Goal: Task Accomplishment & Management: Complete application form

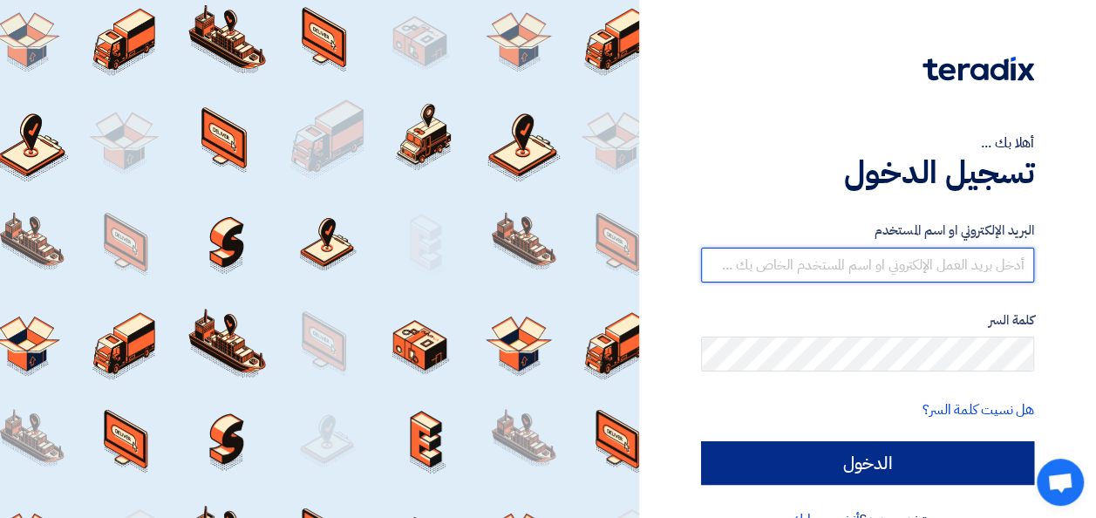
type input "abdelrahman.Gamal@itps-eg.com"
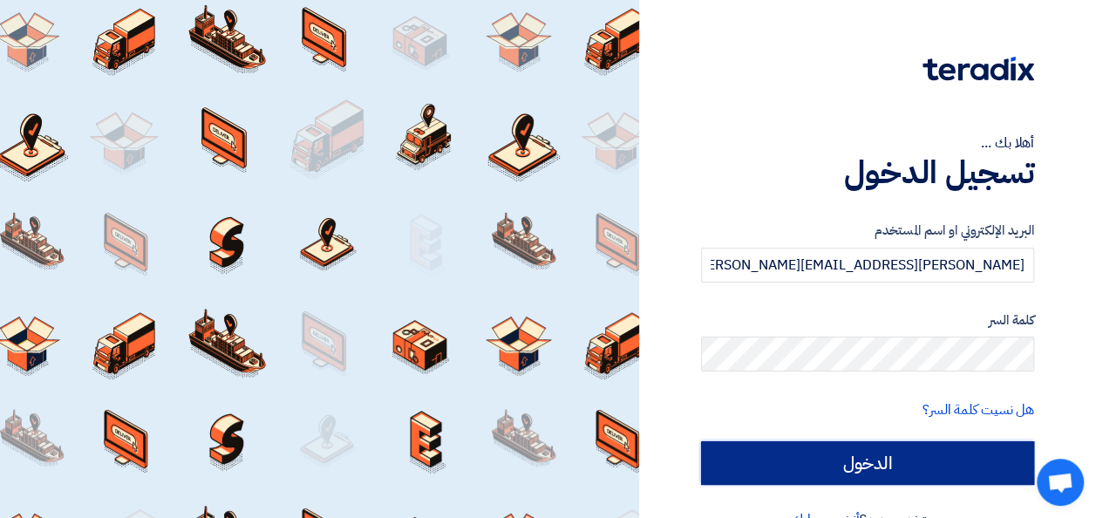
click at [896, 473] on input "الدخول" at bounding box center [867, 463] width 333 height 44
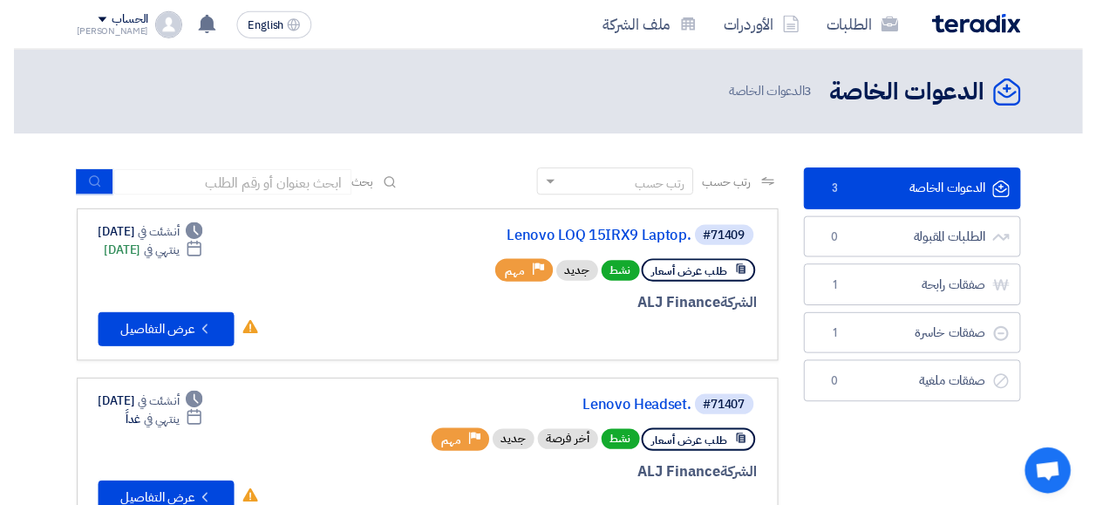
scroll to position [87, 0]
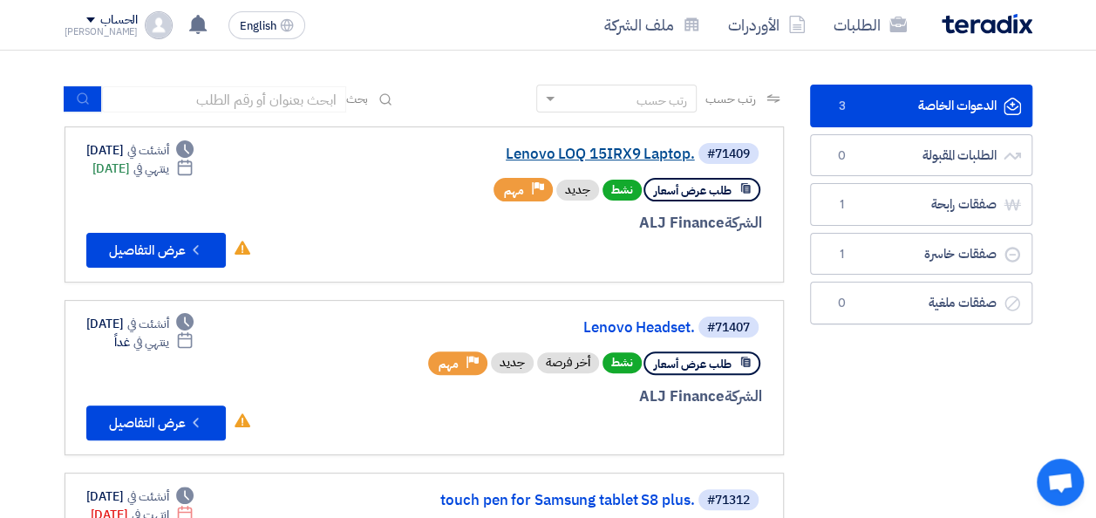
click at [576, 155] on link "Lenovo LOQ 15IRX9 Laptop." at bounding box center [520, 154] width 349 height 16
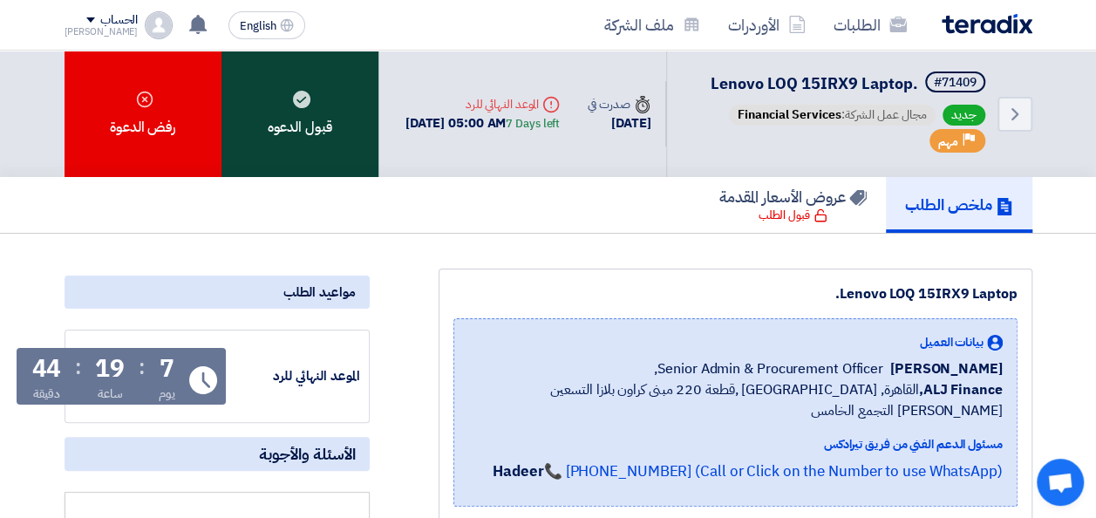
click at [310, 164] on div "قبول الدعوه" at bounding box center [299, 114] width 157 height 126
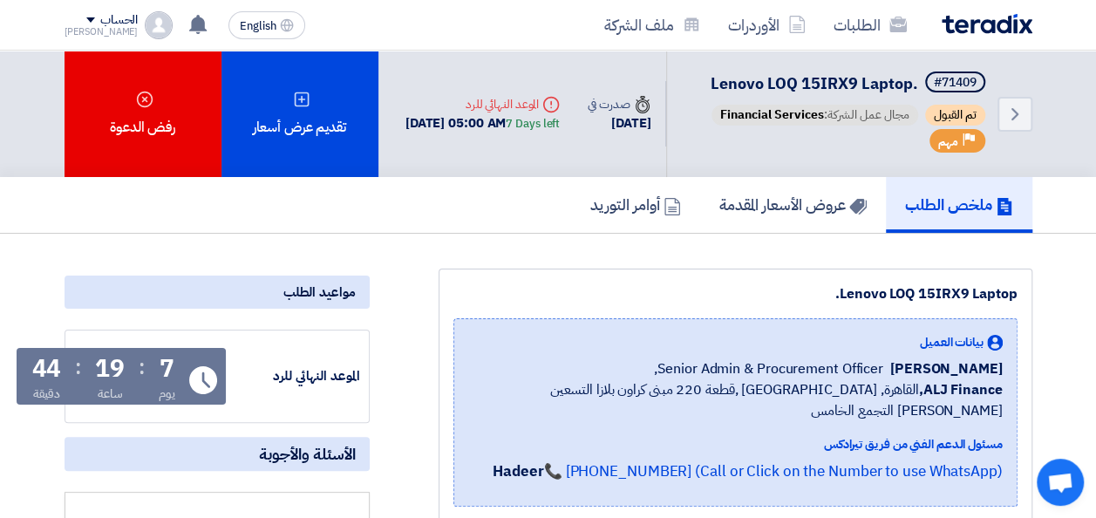
click at [994, 21] on img at bounding box center [987, 24] width 91 height 20
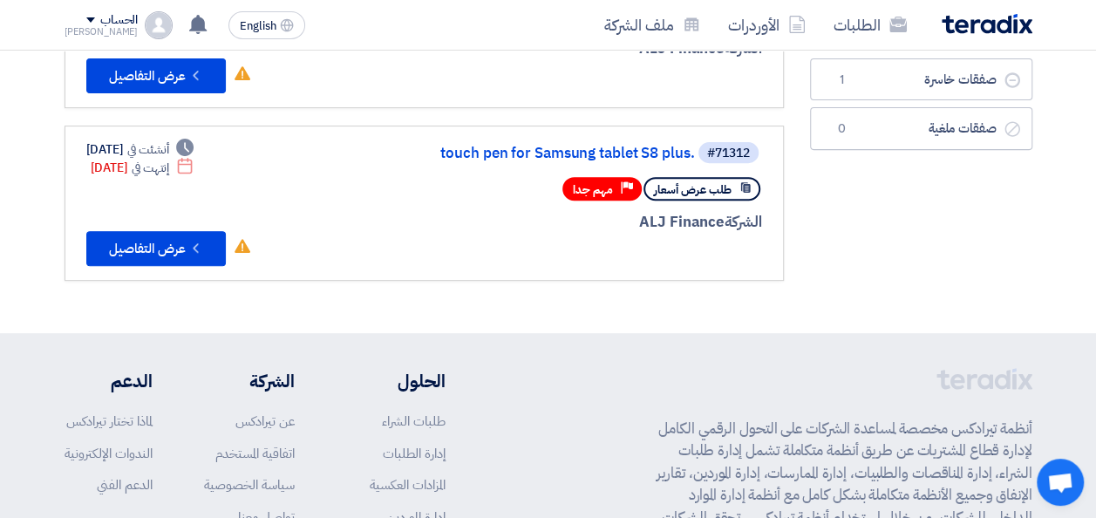
scroll to position [87, 0]
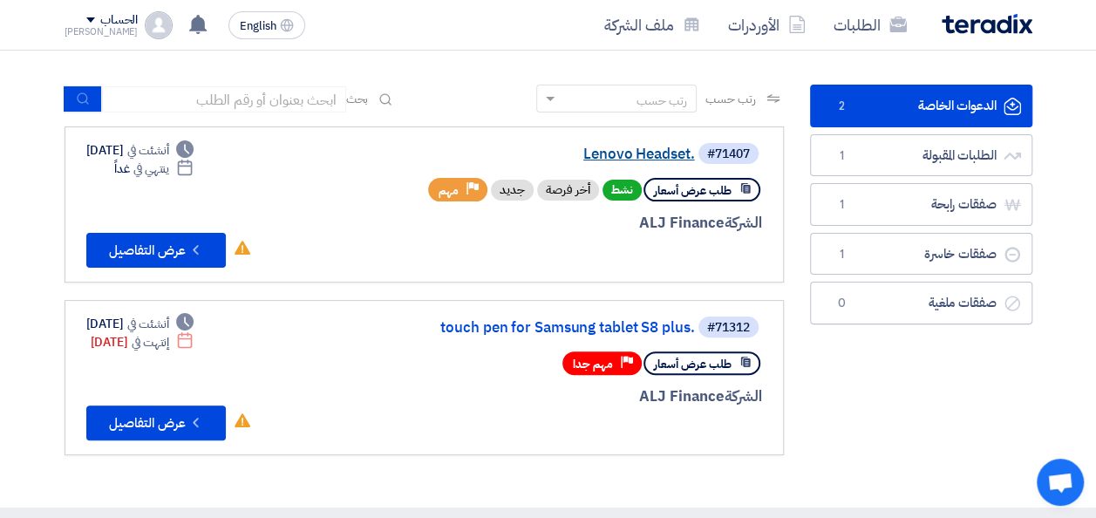
click at [627, 153] on link "Lenovo Headset." at bounding box center [520, 154] width 349 height 16
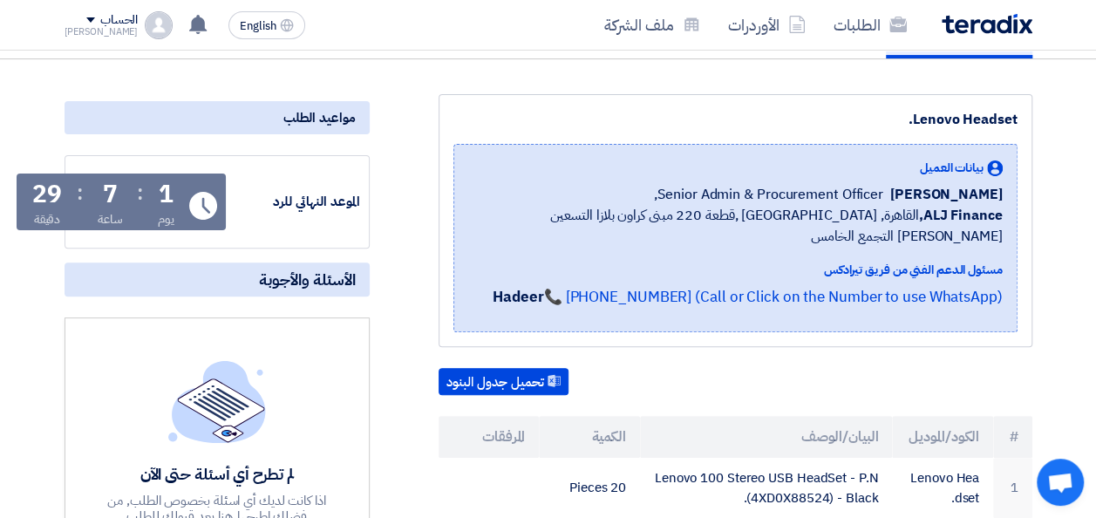
scroll to position [349, 0]
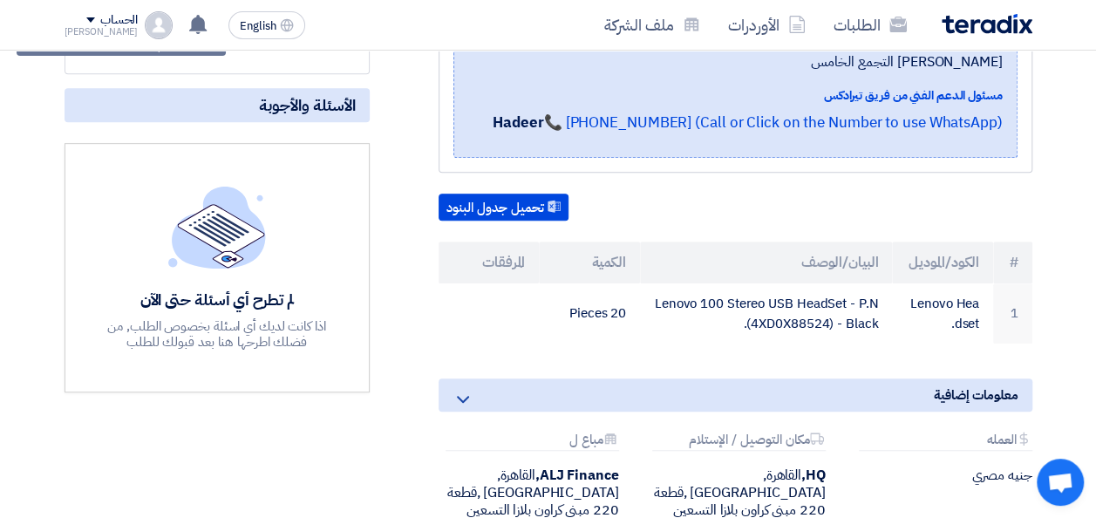
click at [211, 253] on img at bounding box center [217, 227] width 98 height 82
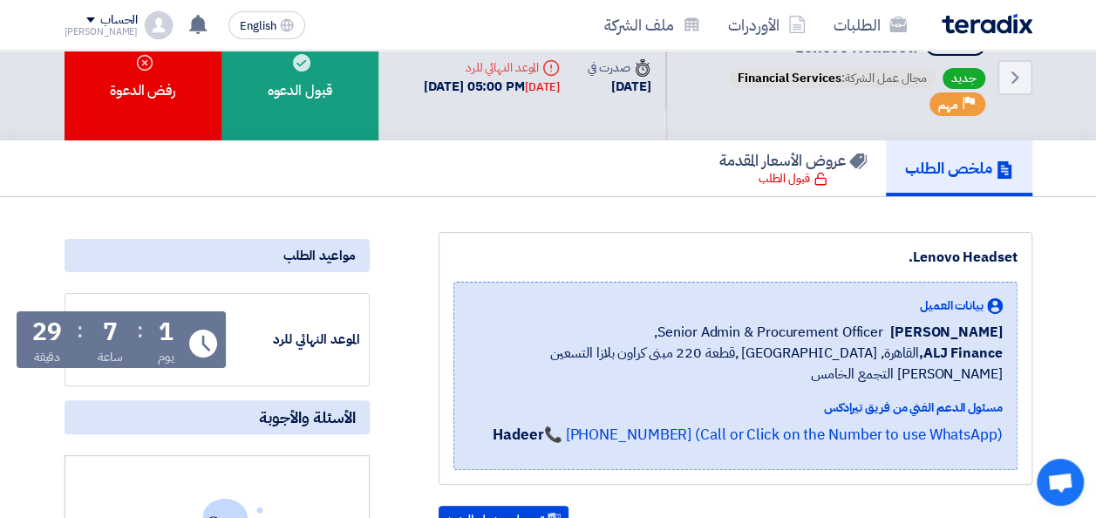
scroll to position [0, 0]
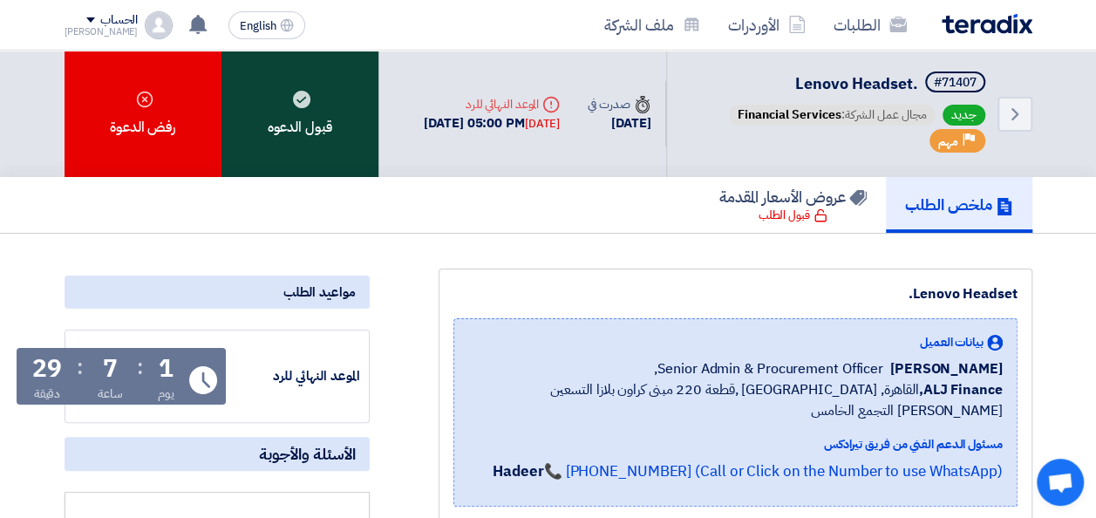
click at [302, 128] on div "قبول الدعوه" at bounding box center [299, 114] width 157 height 126
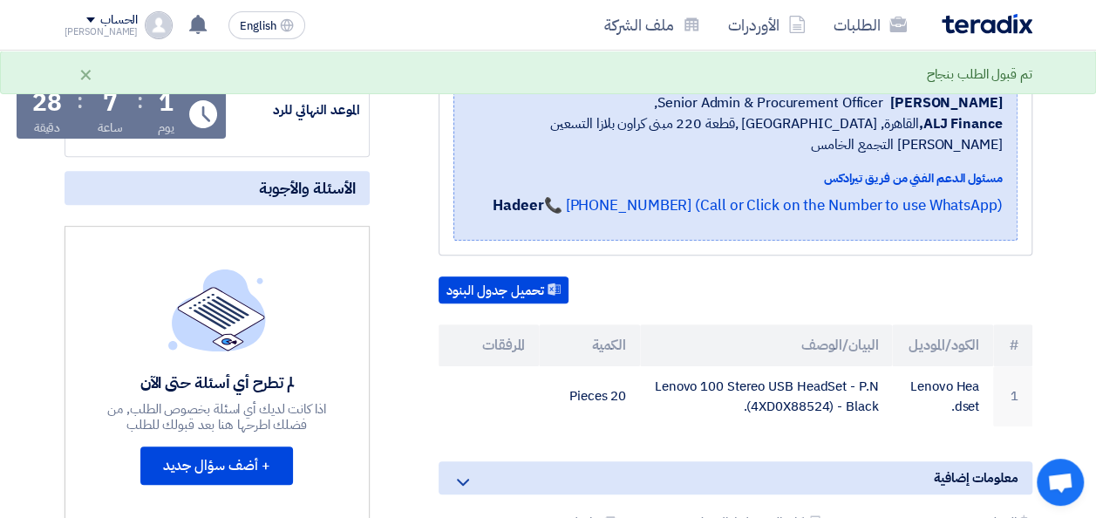
scroll to position [349, 0]
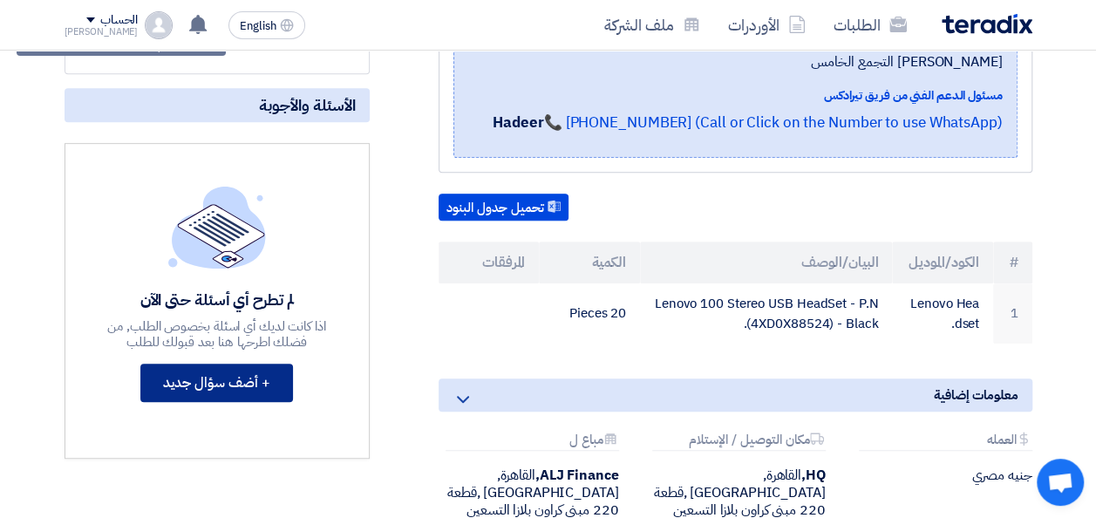
click at [251, 402] on button "+ أضف سؤال جديد" at bounding box center [216, 383] width 153 height 38
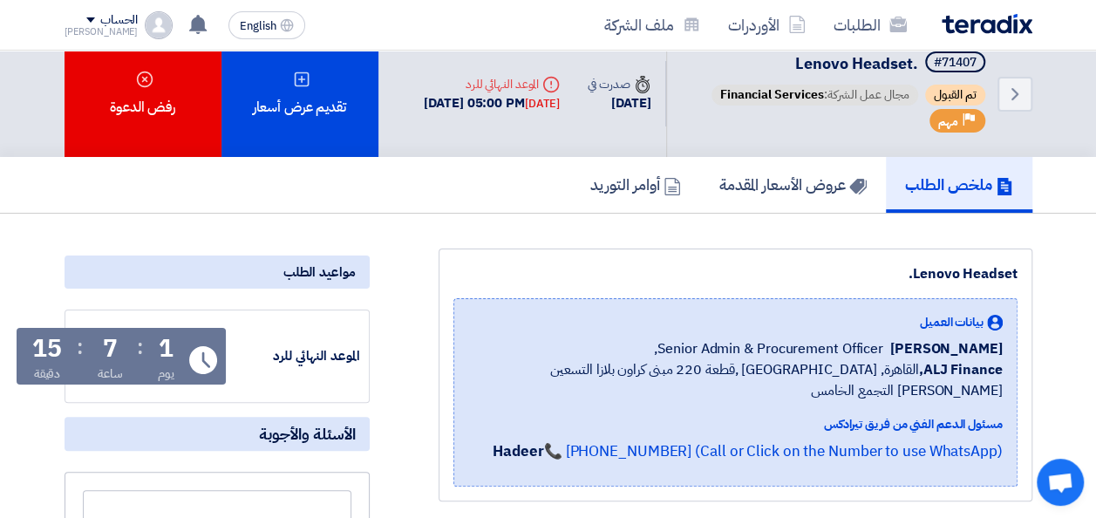
scroll to position [0, 0]
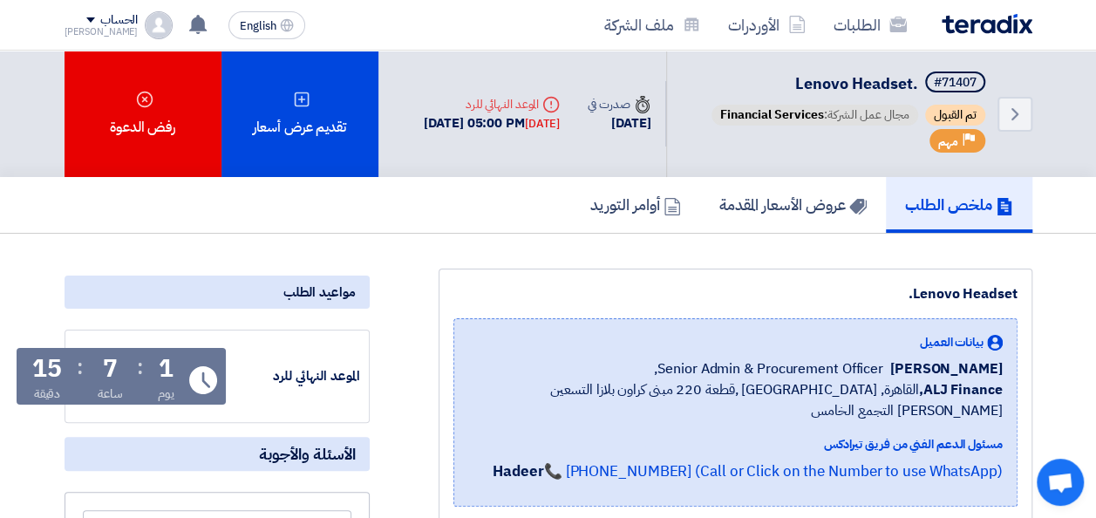
click at [963, 17] on img at bounding box center [987, 24] width 91 height 20
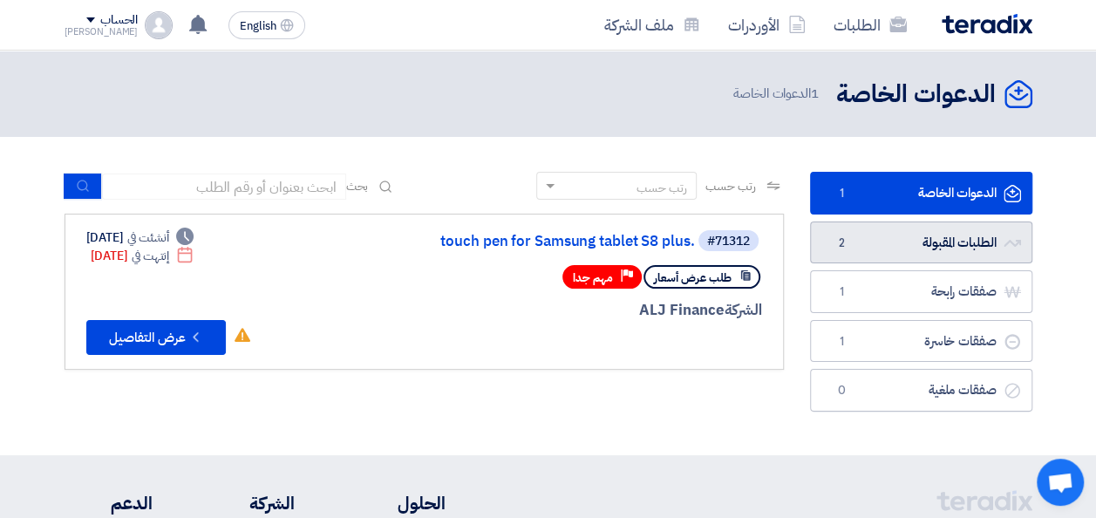
click at [900, 246] on link "الطلبات المقبولة الطلبات المقبولة 2" at bounding box center [921, 242] width 222 height 43
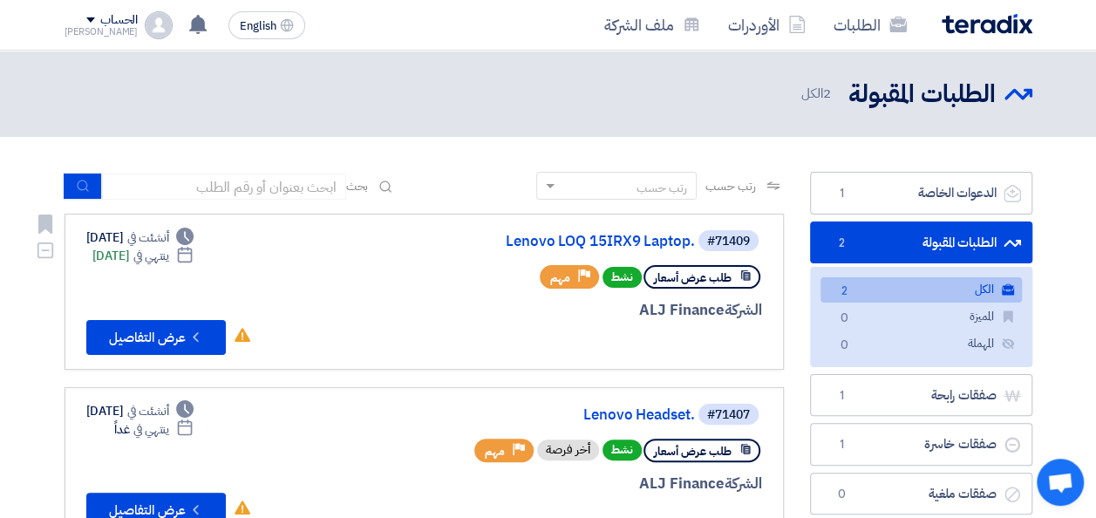
scroll to position [87, 0]
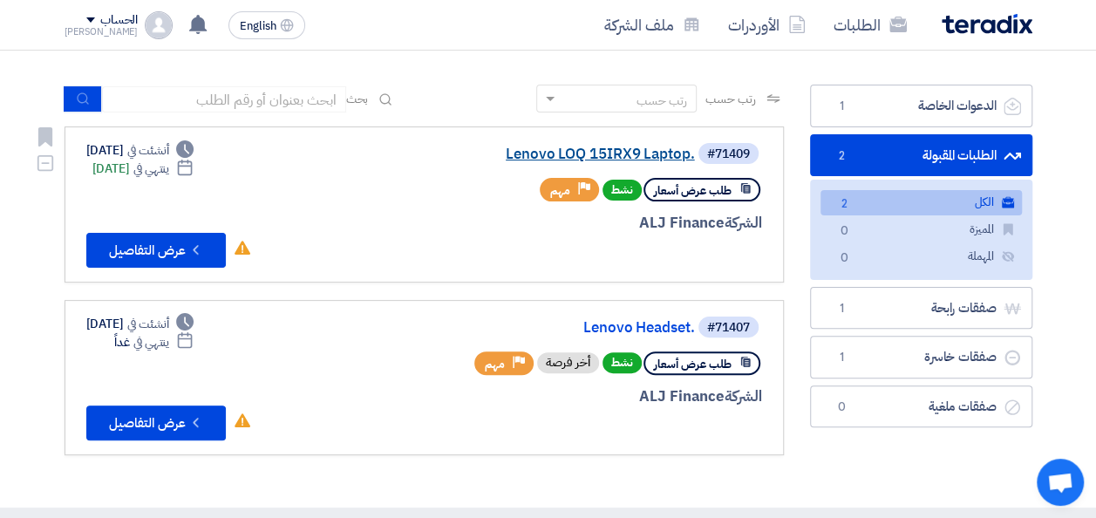
click at [527, 157] on link "Lenovo LOQ 15IRX9 Laptop." at bounding box center [520, 154] width 349 height 16
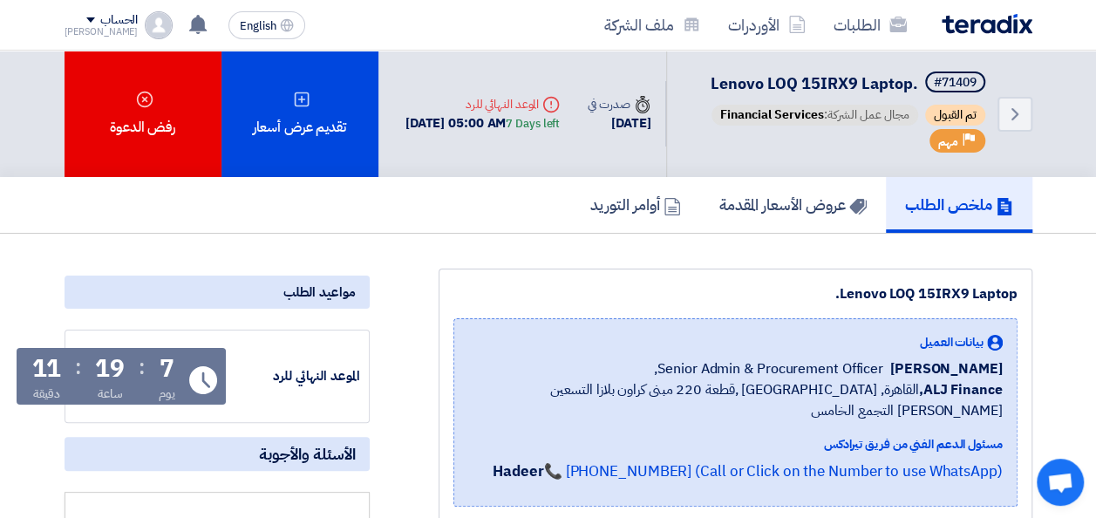
click at [822, 83] on span "Lenovo LOQ 15IRX9 Laptop." at bounding box center [815, 83] width 208 height 24
copy div "Lenovo LOQ 15IRX9 Laptop."
click at [833, 87] on span "Lenovo LOQ 15IRX9 Laptop." at bounding box center [815, 83] width 208 height 24
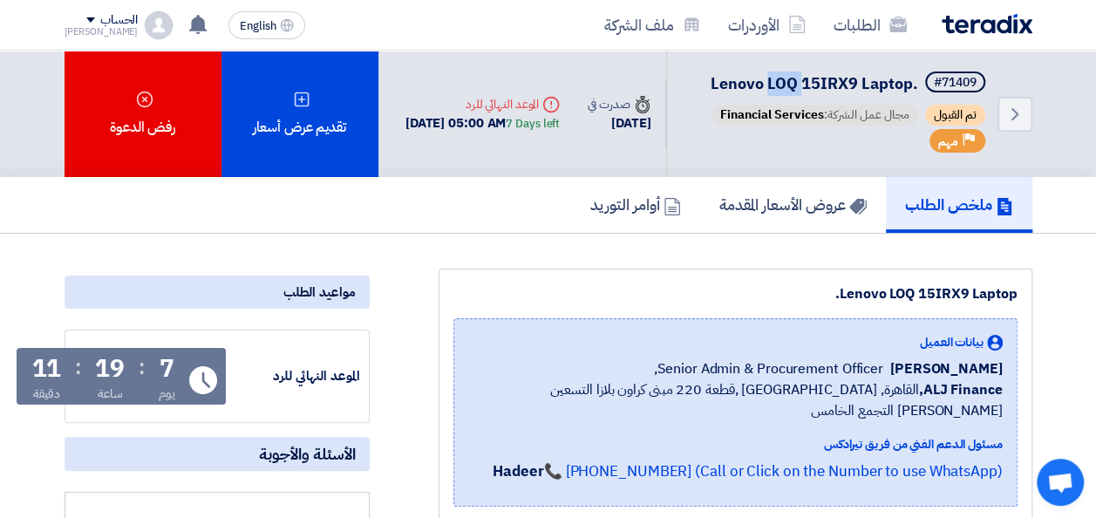
click at [833, 87] on span "Lenovo LOQ 15IRX9 Laptop." at bounding box center [815, 83] width 208 height 24
drag, startPoint x: 833, startPoint y: 87, endPoint x: 786, endPoint y: 86, distance: 46.2
click at [786, 86] on span "Lenovo LOQ 15IRX9 Laptop." at bounding box center [815, 83] width 208 height 24
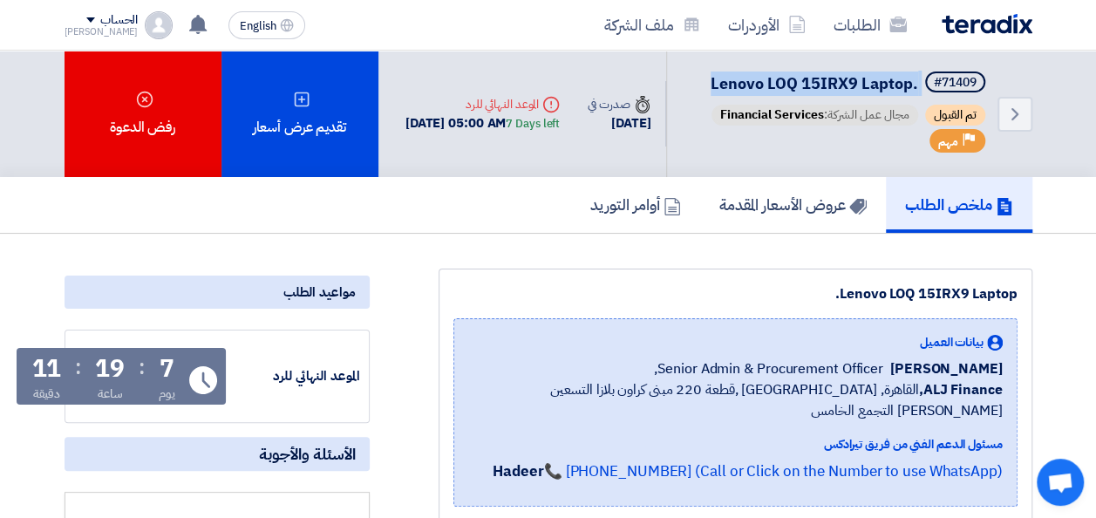
copy div "Lenovo LOQ 15IRX9 Laptop."
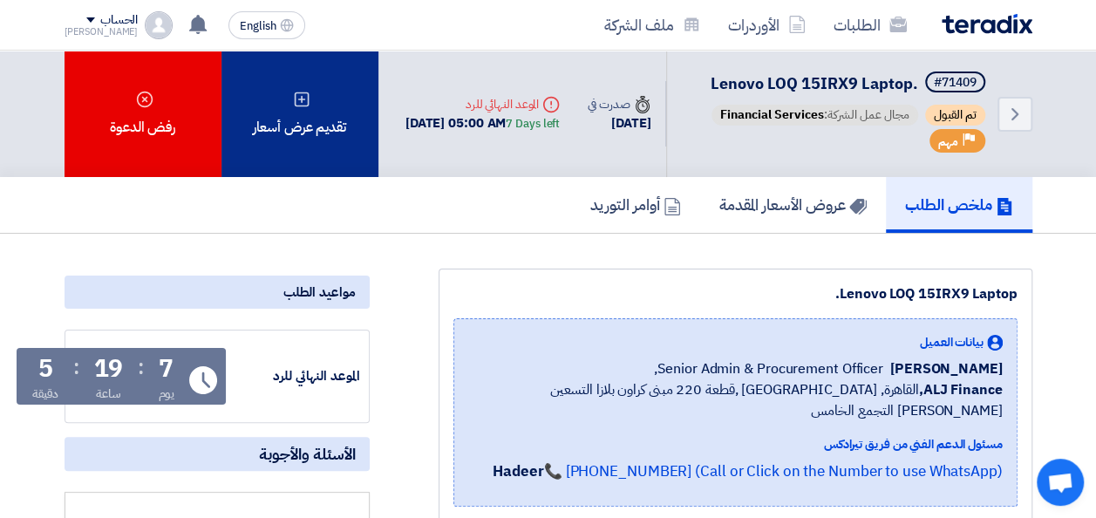
click at [312, 162] on div "تقديم عرض أسعار" at bounding box center [299, 114] width 157 height 126
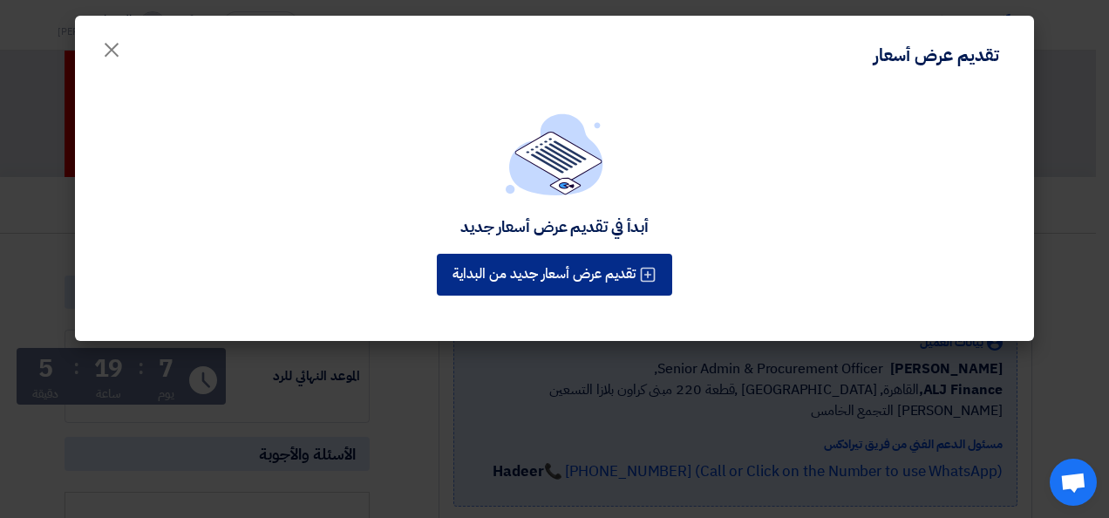
click at [586, 262] on button "تقديم عرض أسعار جديد من البداية" at bounding box center [554, 275] width 235 height 42
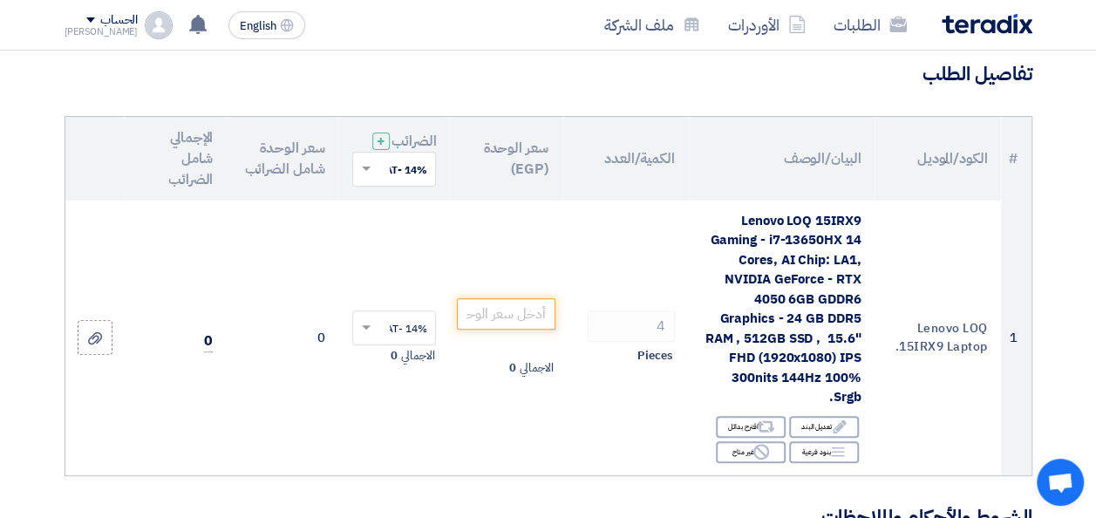
scroll to position [174, 0]
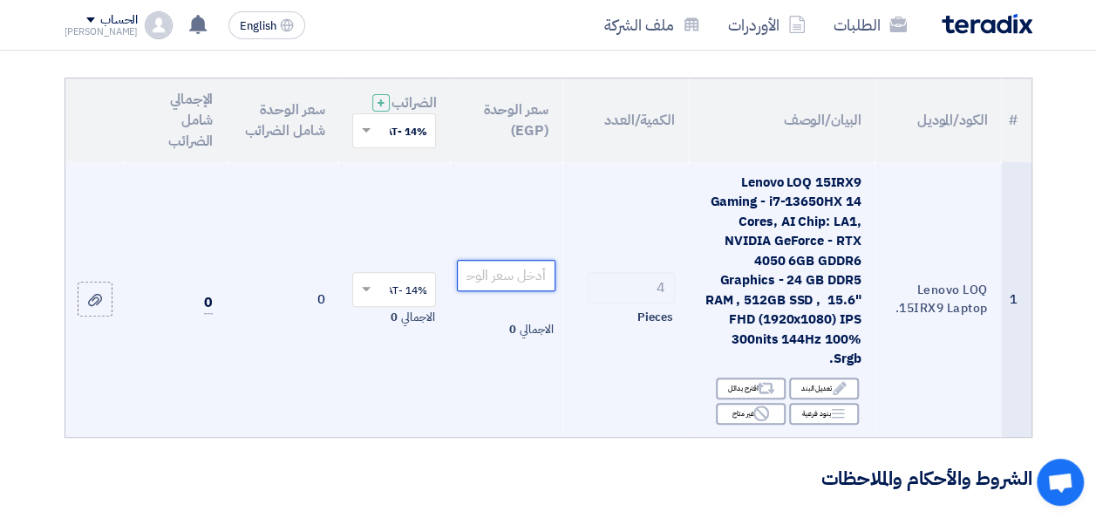
click at [507, 290] on input "number" at bounding box center [506, 275] width 98 height 31
paste input "43817"
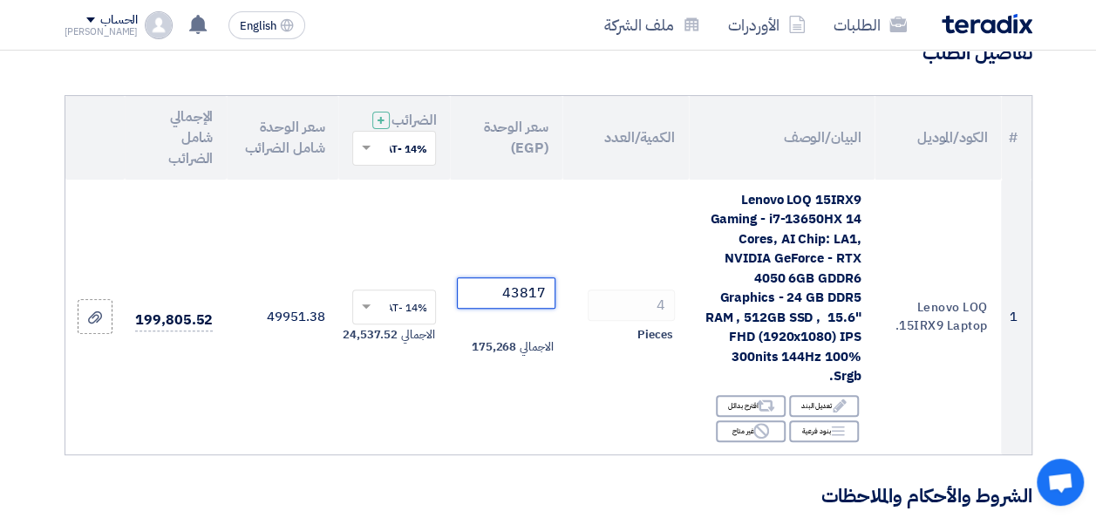
scroll to position [87, 0]
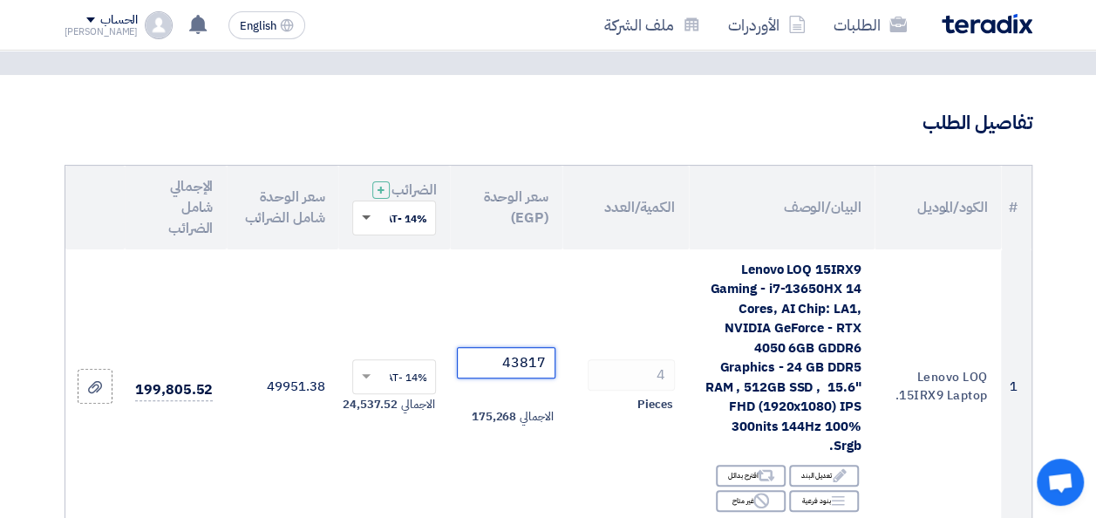
type input "43817"
click at [366, 221] on span at bounding box center [366, 218] width 9 height 6
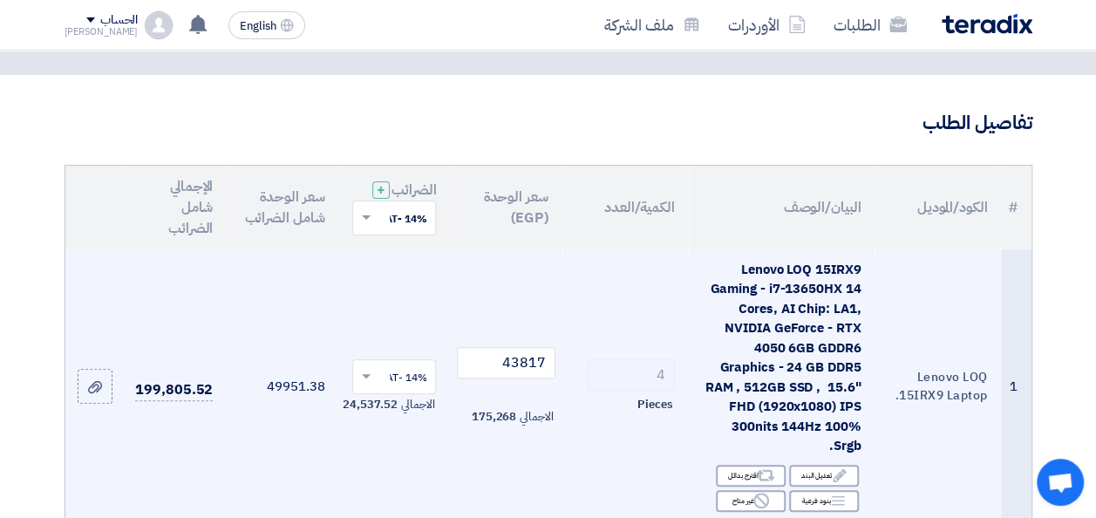
click at [296, 308] on td "49951.38" at bounding box center [283, 386] width 112 height 275
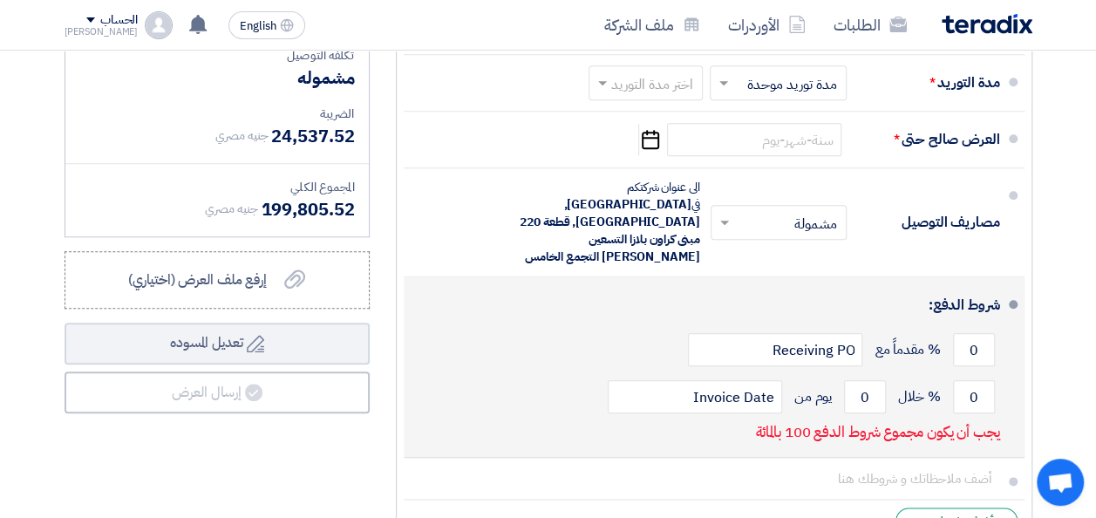
scroll to position [785, 0]
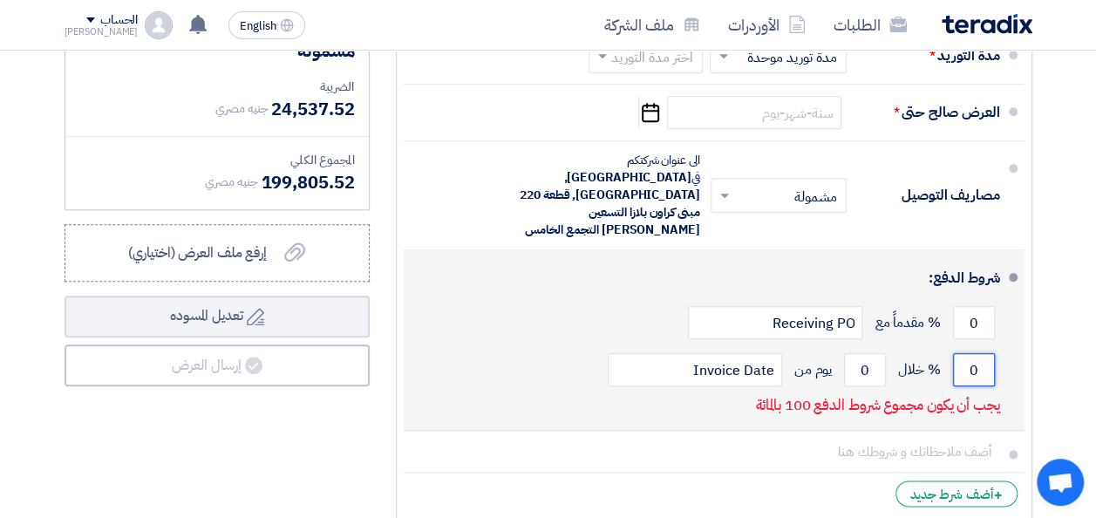
drag, startPoint x: 977, startPoint y: 349, endPoint x: 957, endPoint y: 353, distance: 20.5
click at [957, 353] on input "0" at bounding box center [974, 369] width 42 height 33
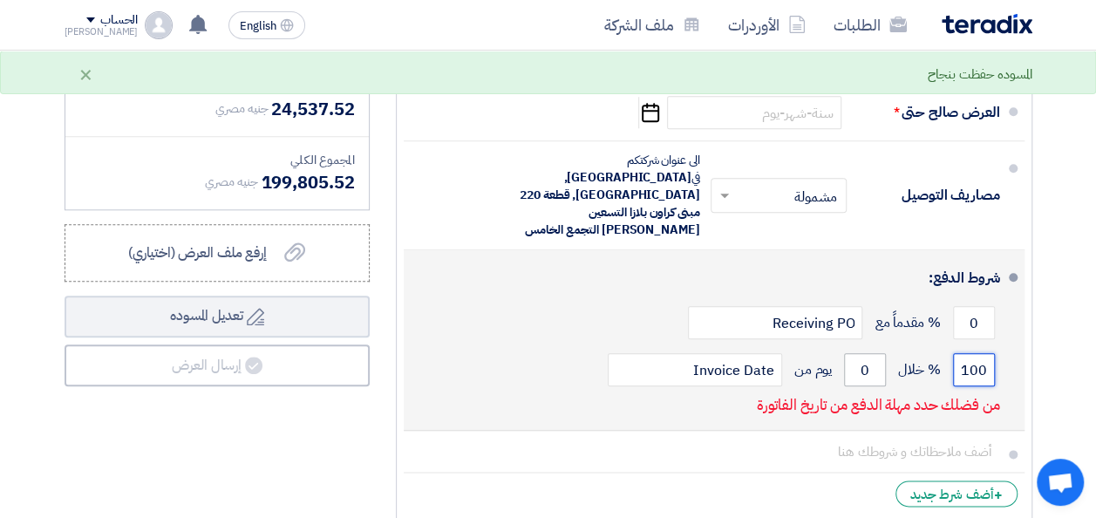
type input "100"
click at [870, 353] on input "0" at bounding box center [865, 369] width 42 height 33
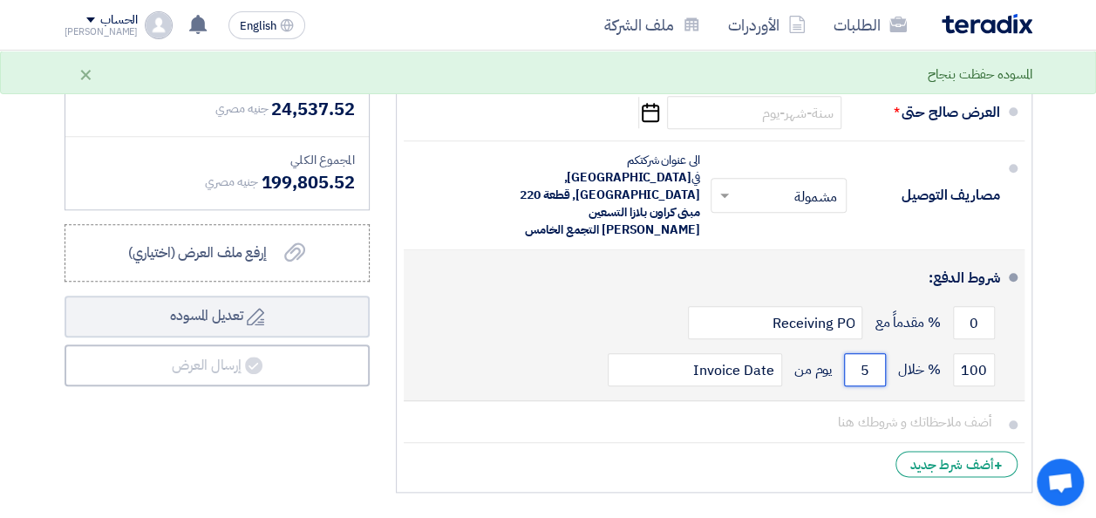
type input "5"
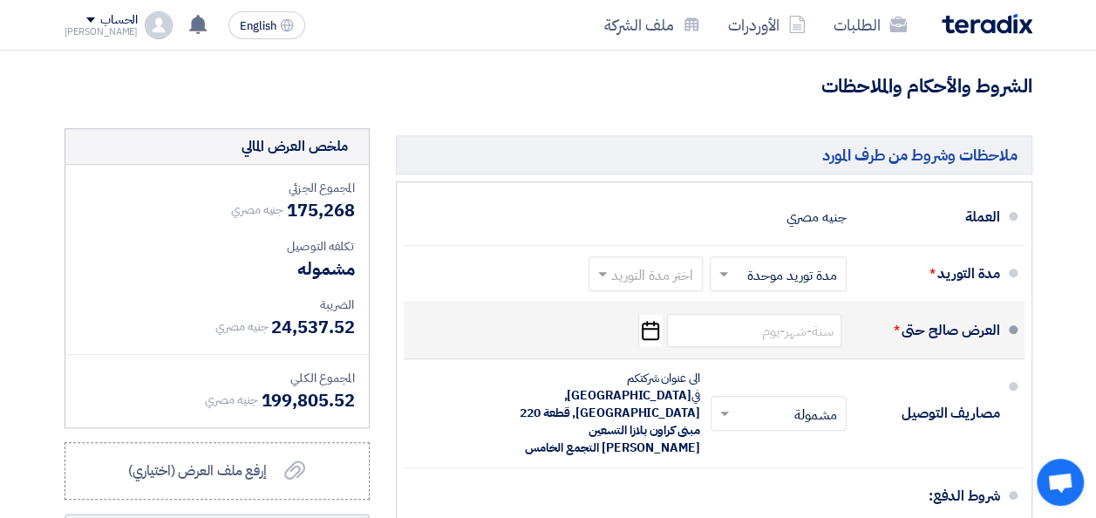
scroll to position [523, 0]
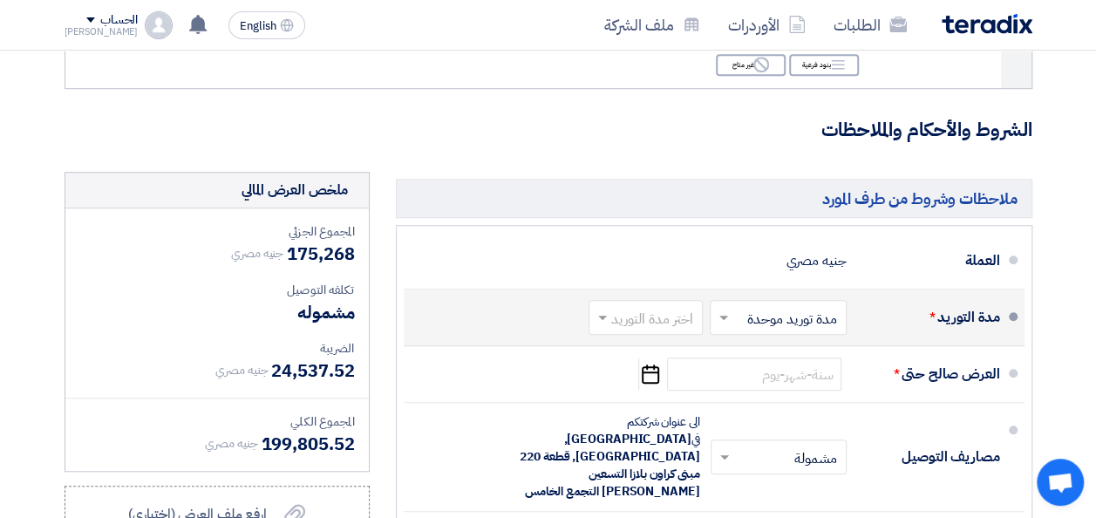
click at [767, 332] on input "text" at bounding box center [775, 319] width 128 height 25
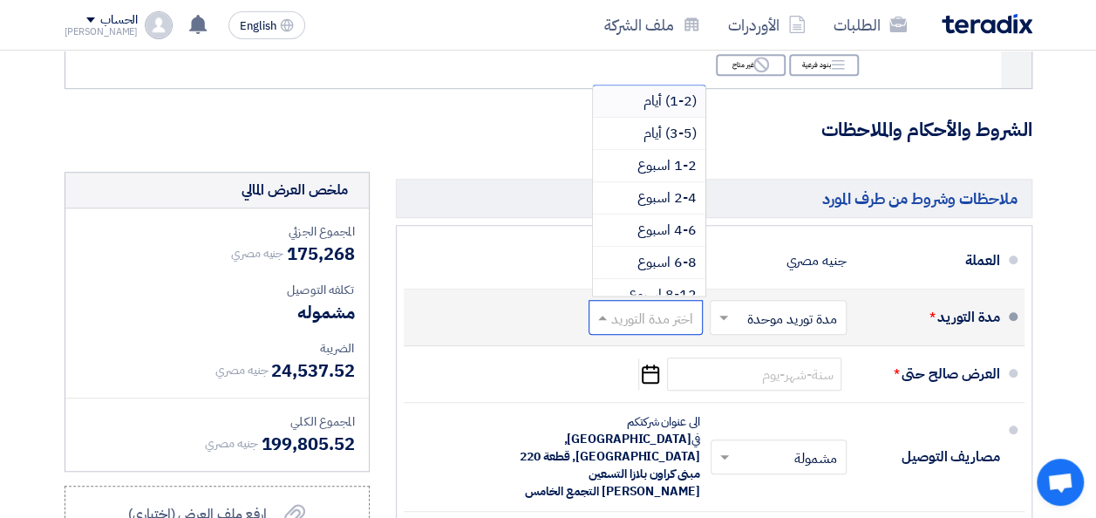
click at [637, 332] on input "text" at bounding box center [642, 319] width 106 height 25
click at [640, 150] on div "(3-5) أيام" at bounding box center [649, 134] width 112 height 32
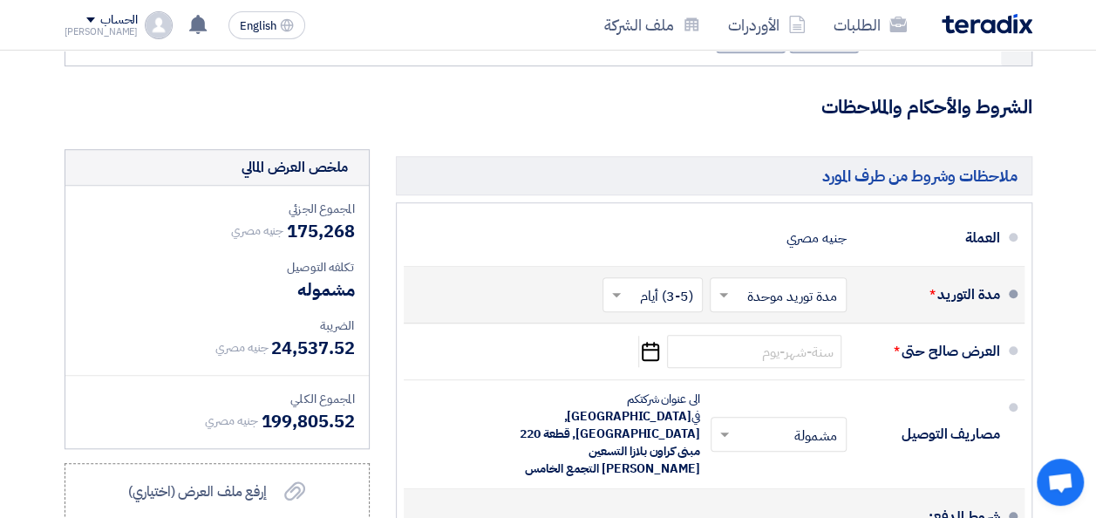
scroll to position [698, 0]
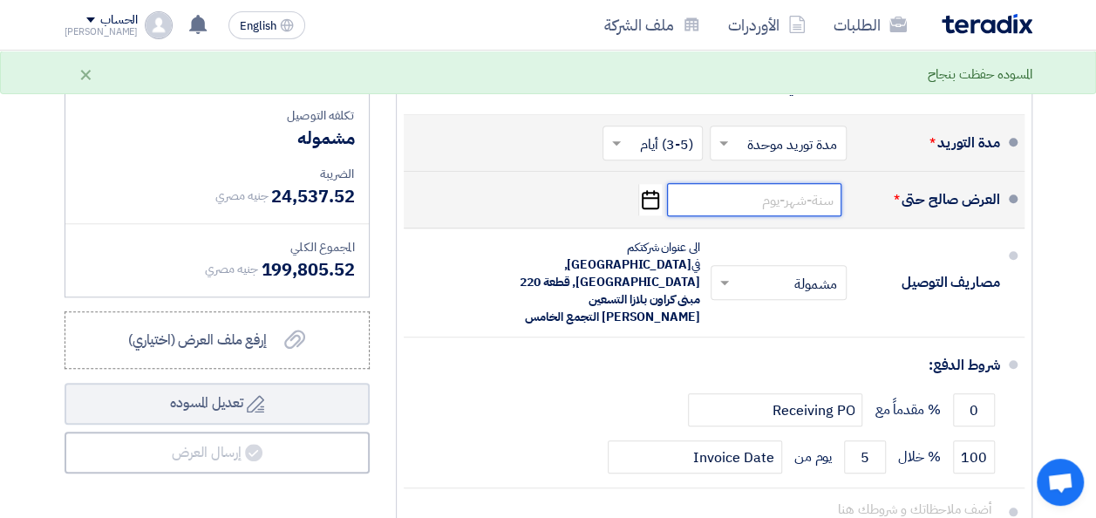
click at [774, 216] on input at bounding box center [754, 199] width 174 height 33
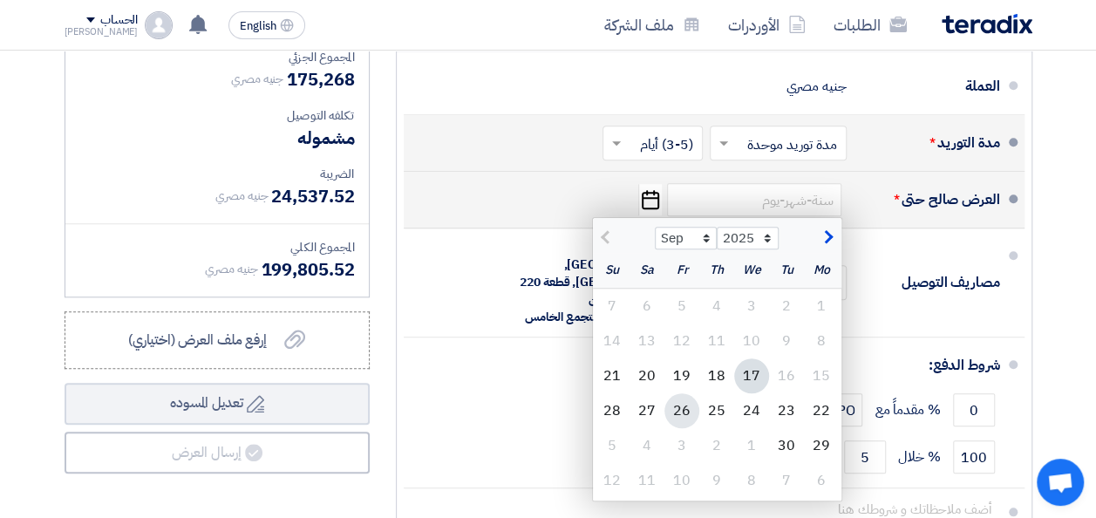
click at [692, 427] on div "26" at bounding box center [681, 410] width 35 height 35
type input "[DATE]"
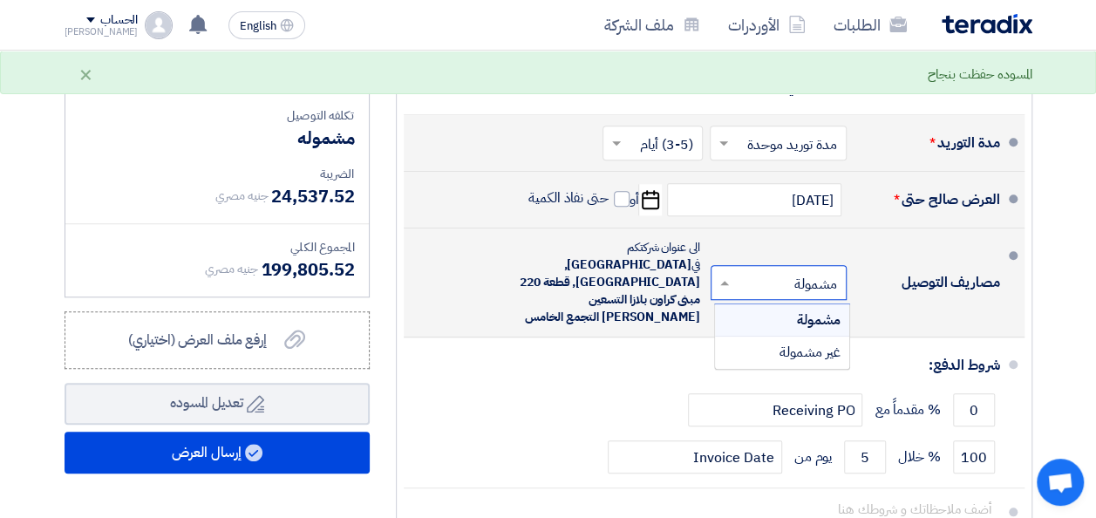
click at [797, 280] on input "text" at bounding box center [774, 284] width 127 height 25
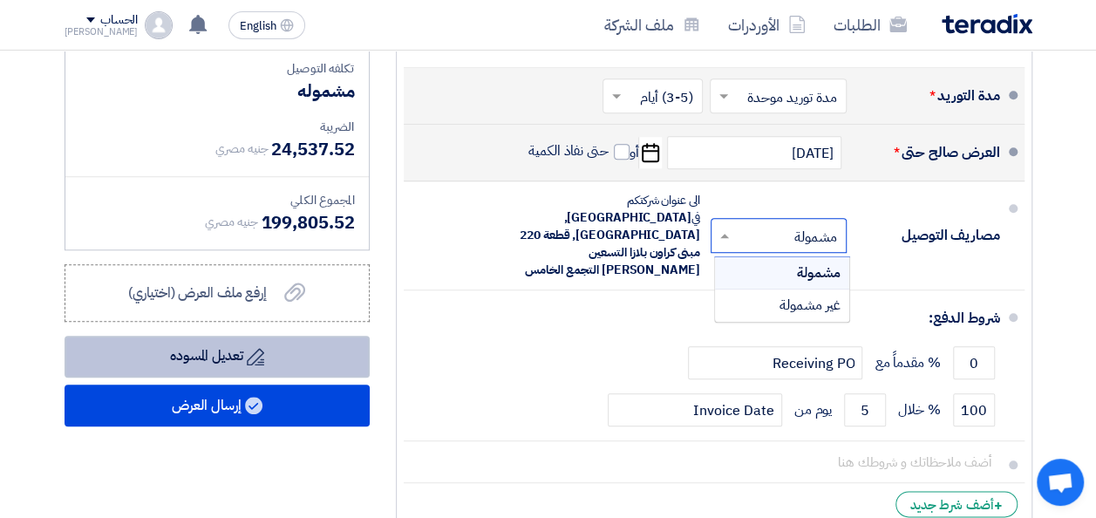
scroll to position [785, 0]
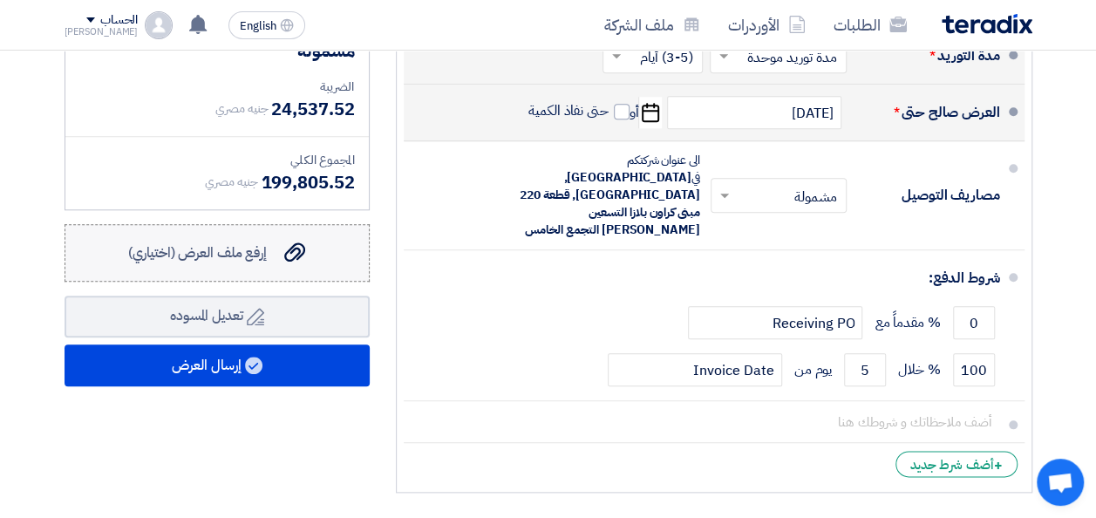
click at [293, 262] on use at bounding box center [294, 251] width 21 height 19
click at [0, 0] on input "إرفع ملف العرض (اختياري) إرفع ملف العرض (اختياري)" at bounding box center [0, 0] width 0 height 0
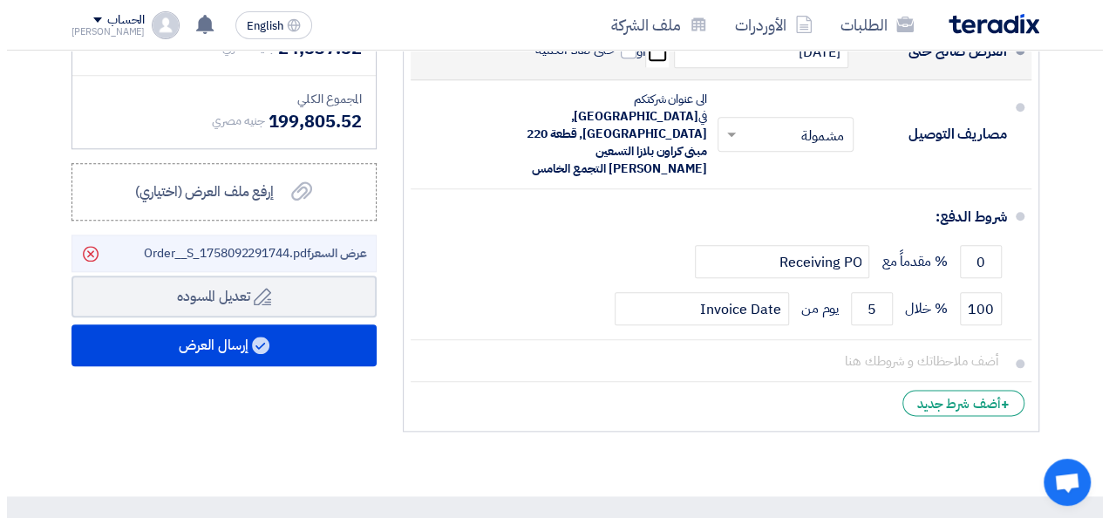
scroll to position [872, 0]
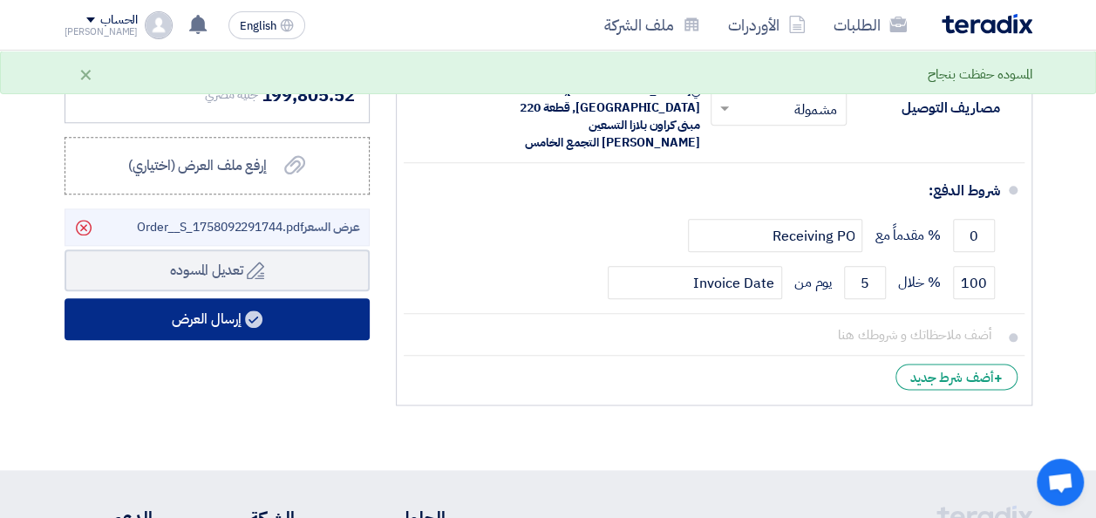
click at [263, 338] on button "إرسال العرض" at bounding box center [217, 319] width 305 height 42
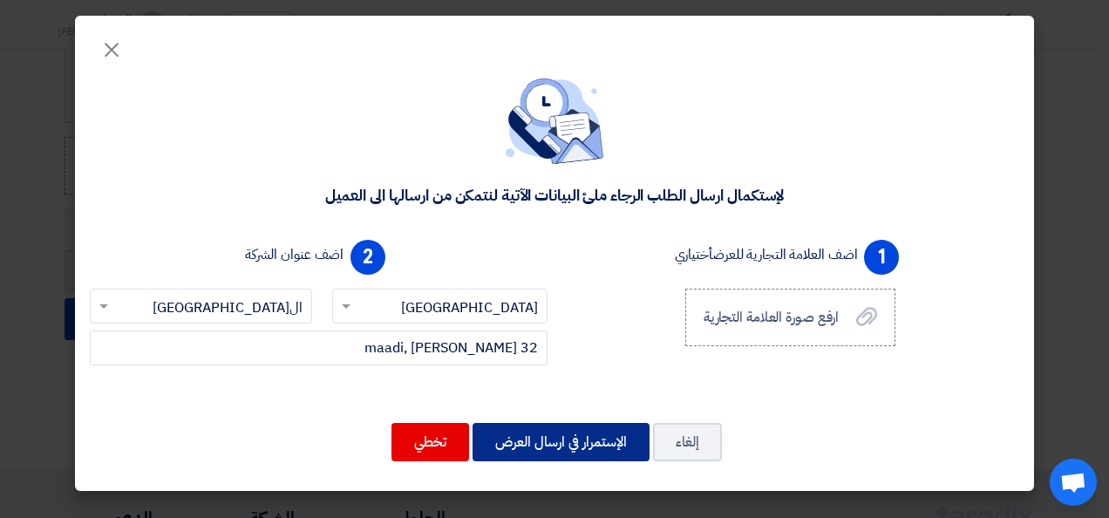
click at [580, 448] on button "الإستمرار في ارسال العرض" at bounding box center [561, 442] width 177 height 38
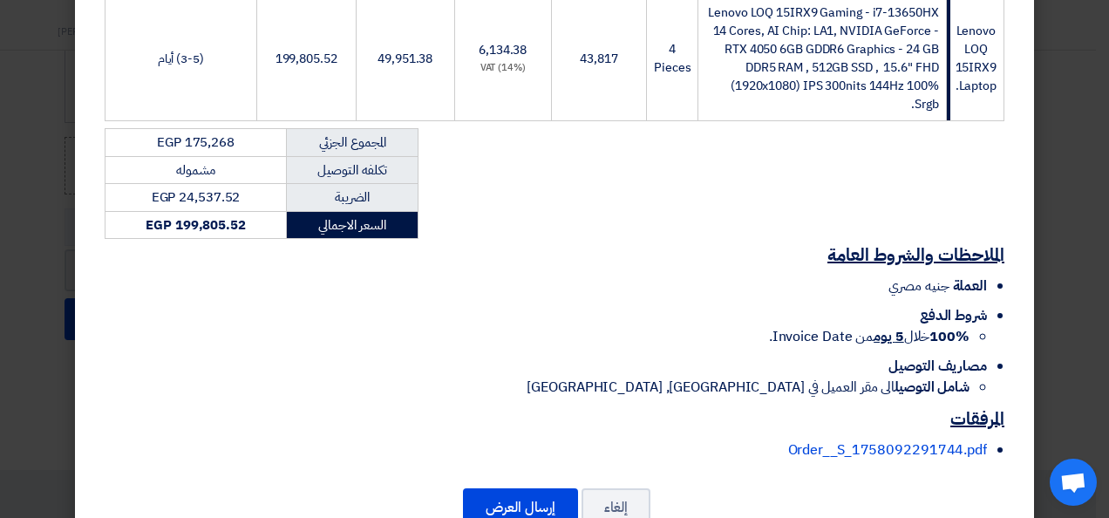
scroll to position [385, 0]
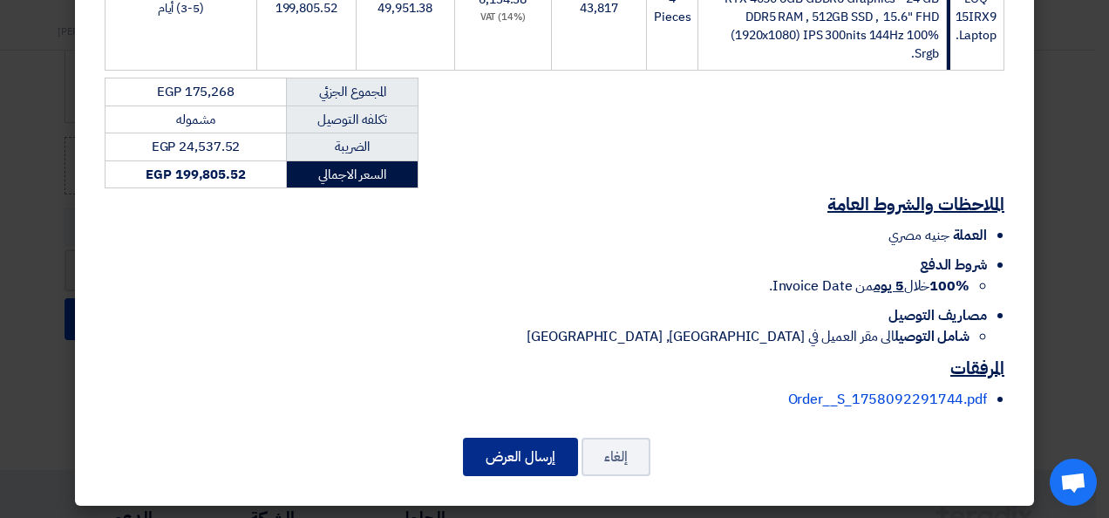
click at [540, 461] on button "إرسال العرض" at bounding box center [520, 457] width 115 height 38
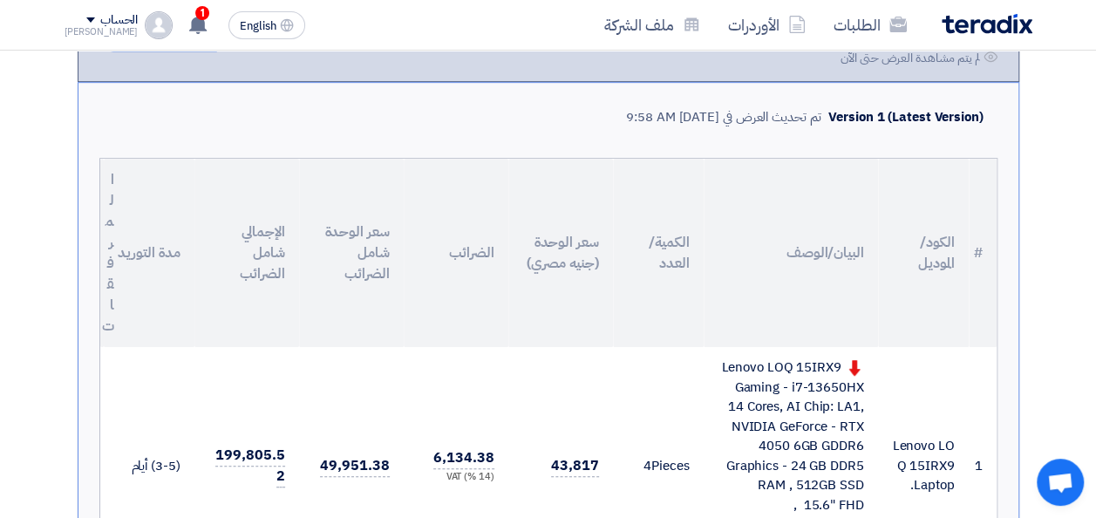
scroll to position [436, 0]
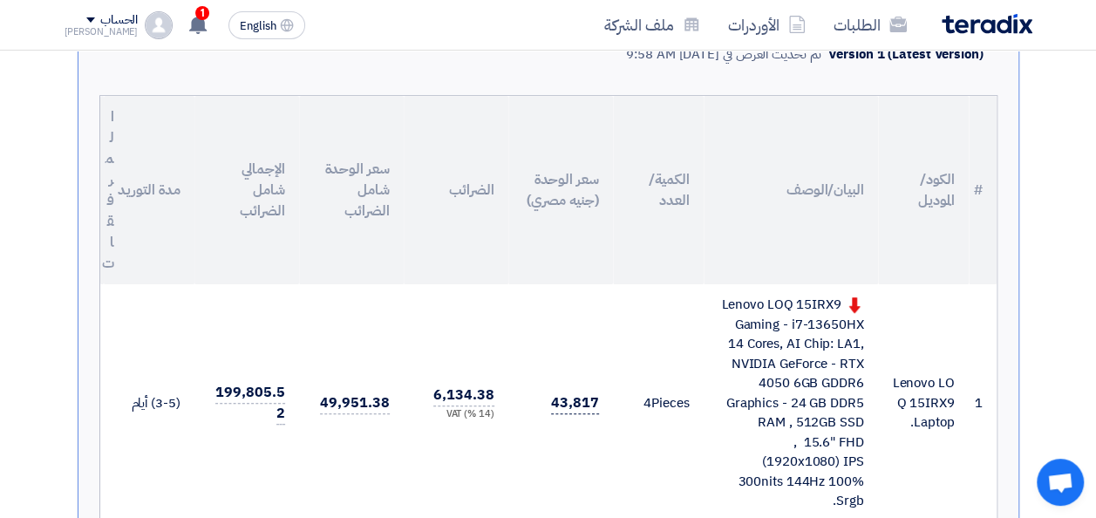
click at [583, 399] on span "43,817" at bounding box center [574, 403] width 47 height 22
drag, startPoint x: 596, startPoint y: 403, endPoint x: 579, endPoint y: 404, distance: 16.6
click at [579, 404] on span "43,817" at bounding box center [574, 403] width 47 height 22
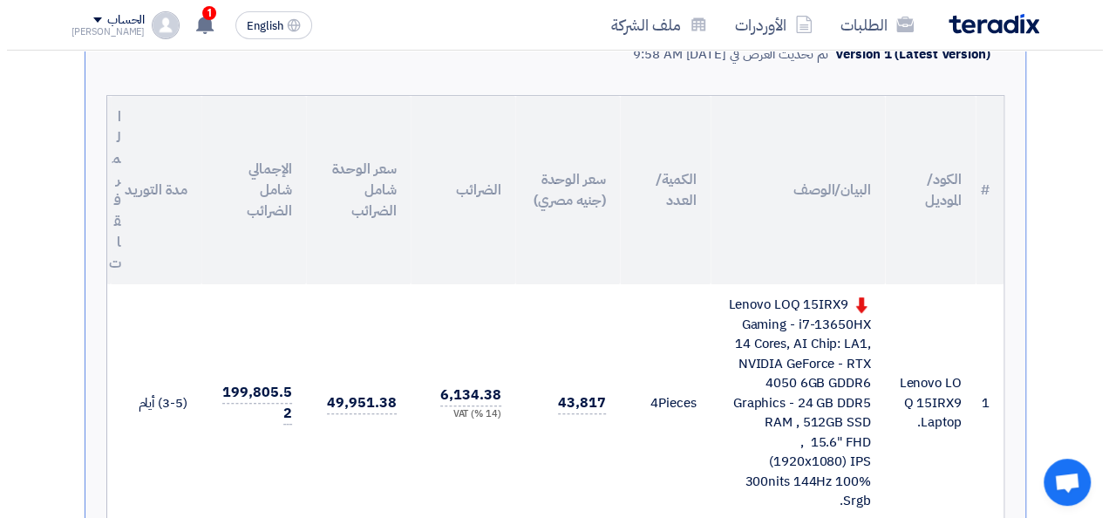
scroll to position [174, 0]
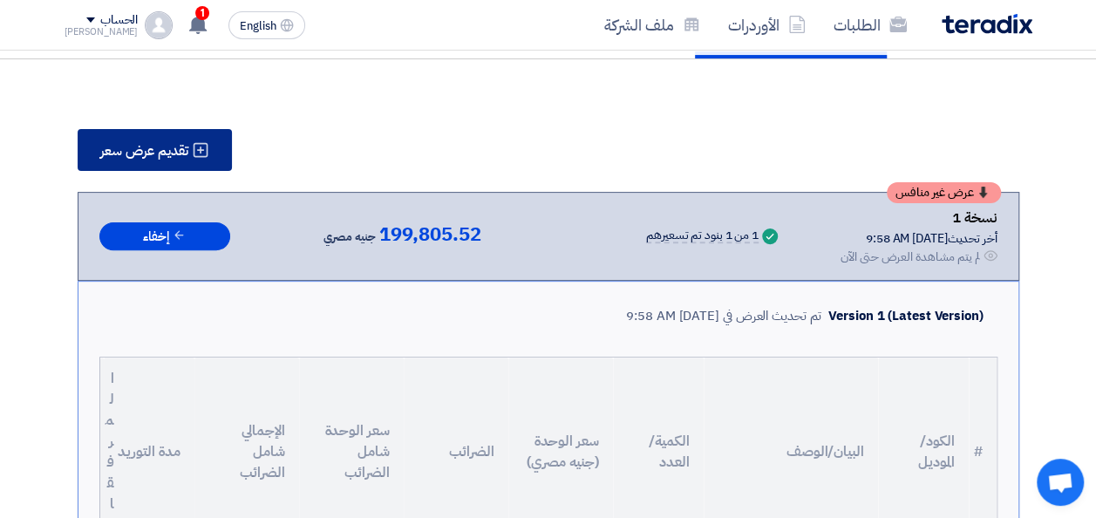
click at [176, 148] on span "تقديم عرض سعر" at bounding box center [144, 151] width 88 height 14
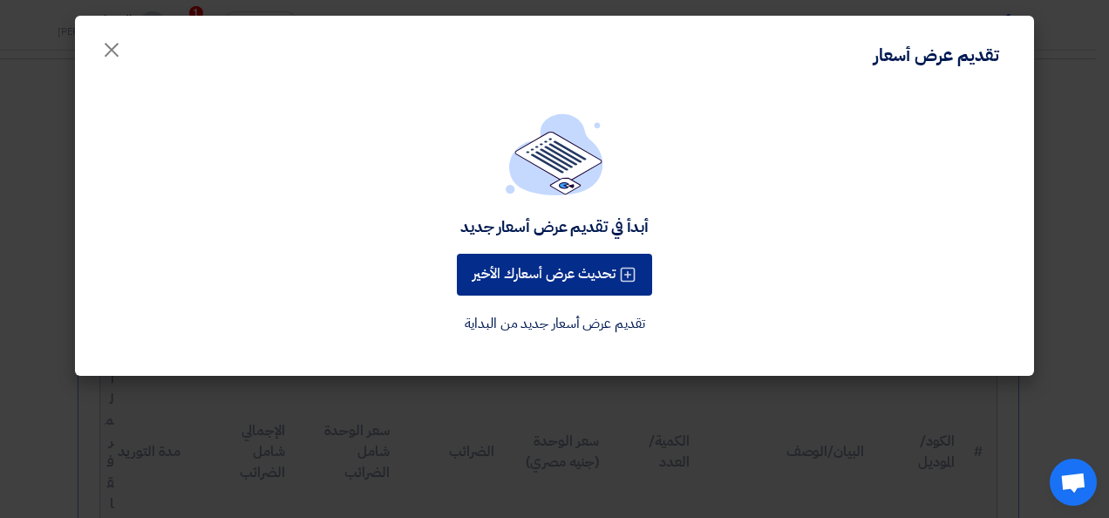
click at [549, 279] on button "تحديث عرض أسعارك الأخير" at bounding box center [554, 275] width 195 height 42
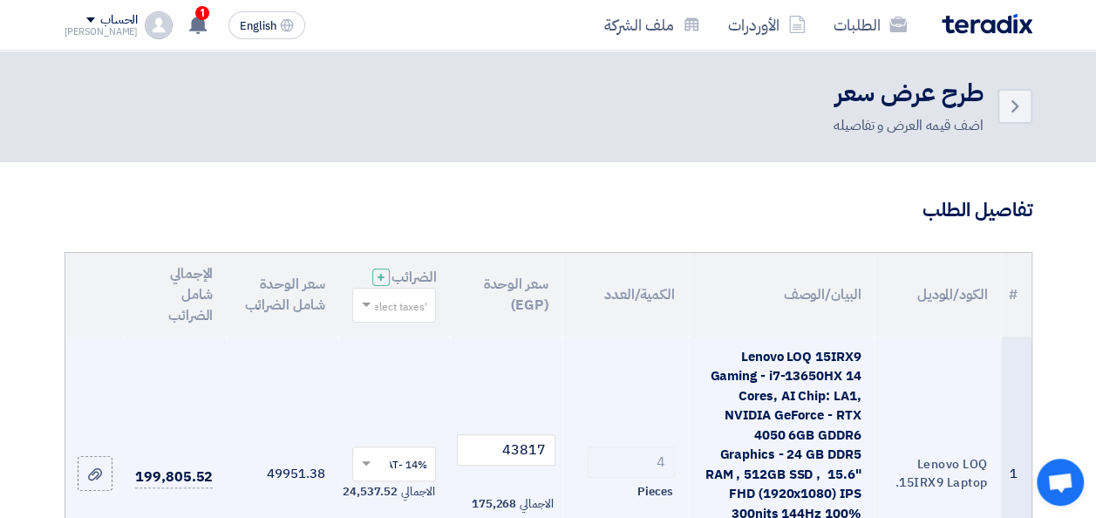
scroll to position [262, 0]
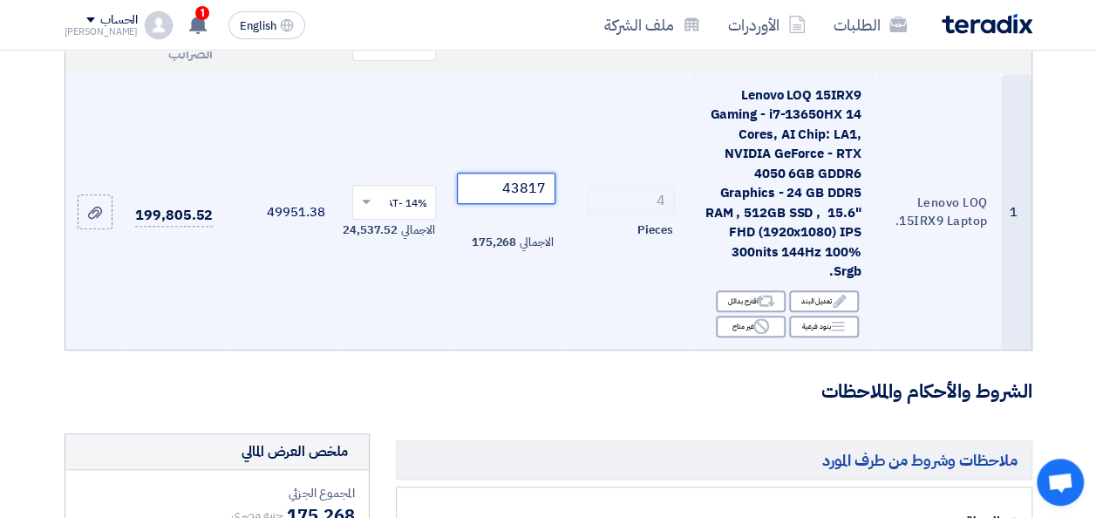
drag, startPoint x: 521, startPoint y: 202, endPoint x: 547, endPoint y: 209, distance: 26.2
click at [547, 204] on input "43817" at bounding box center [506, 188] width 98 height 31
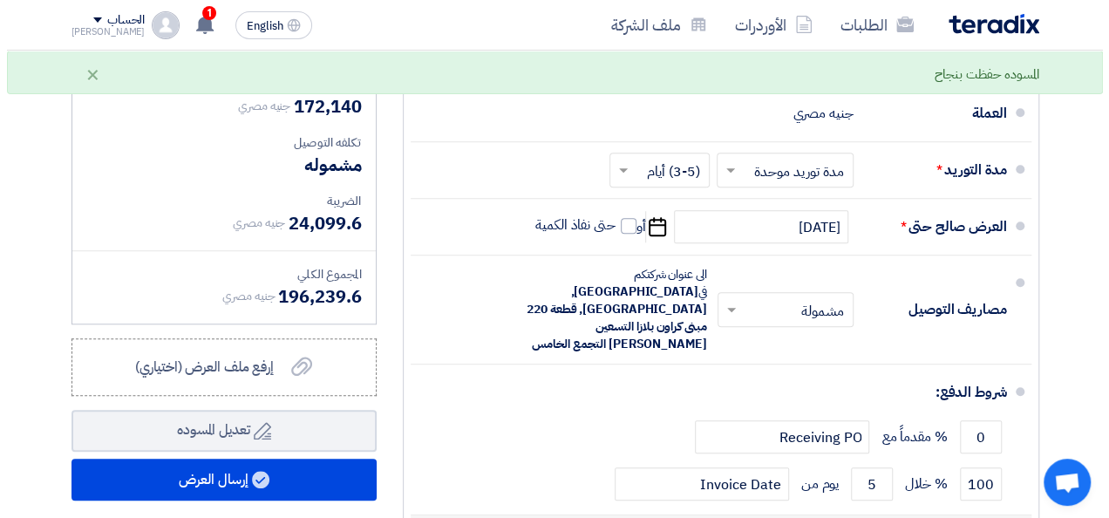
scroll to position [872, 0]
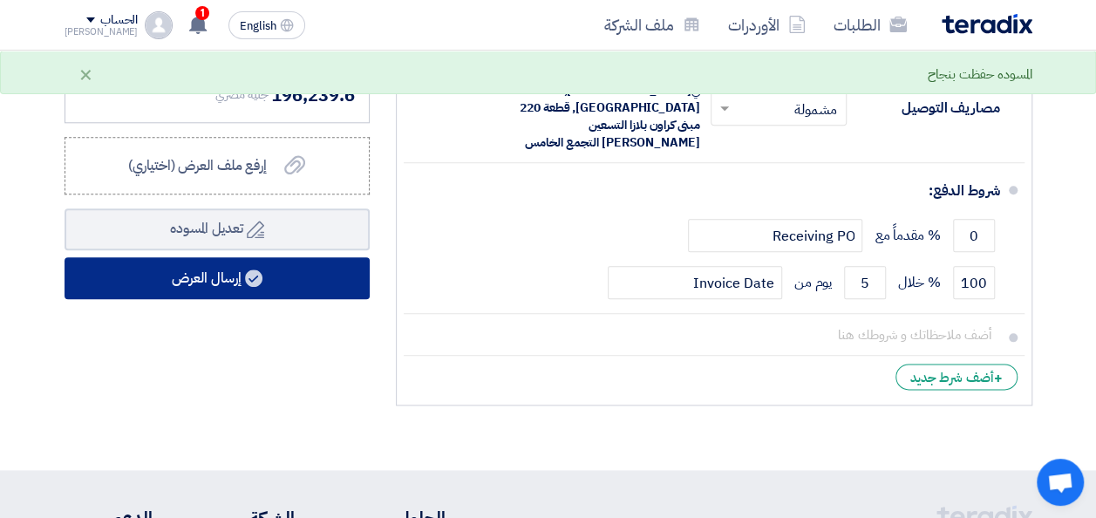
type input "43035"
click at [232, 299] on button "إرسال العرض" at bounding box center [217, 278] width 305 height 42
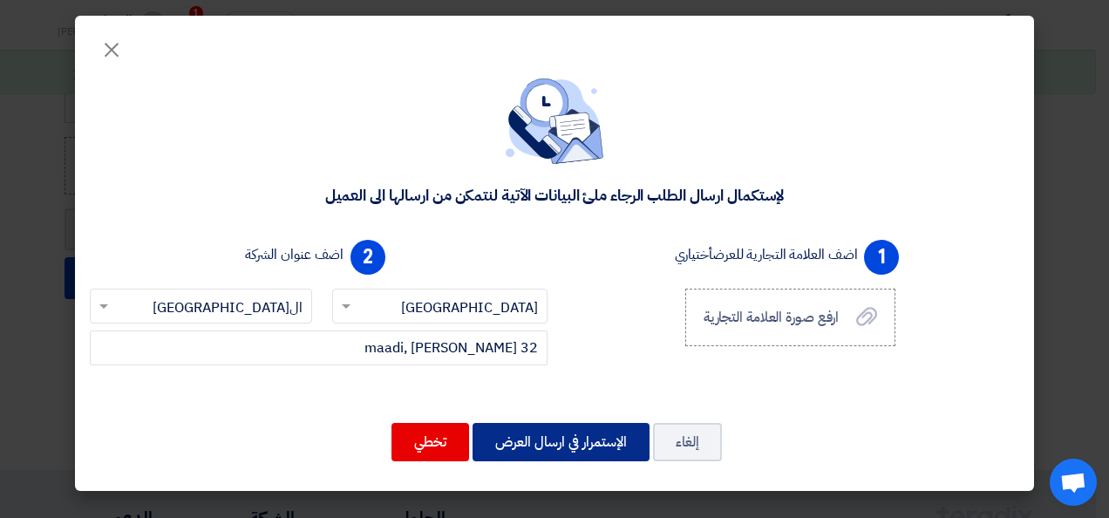
click at [574, 448] on button "الإستمرار في ارسال العرض" at bounding box center [561, 442] width 177 height 38
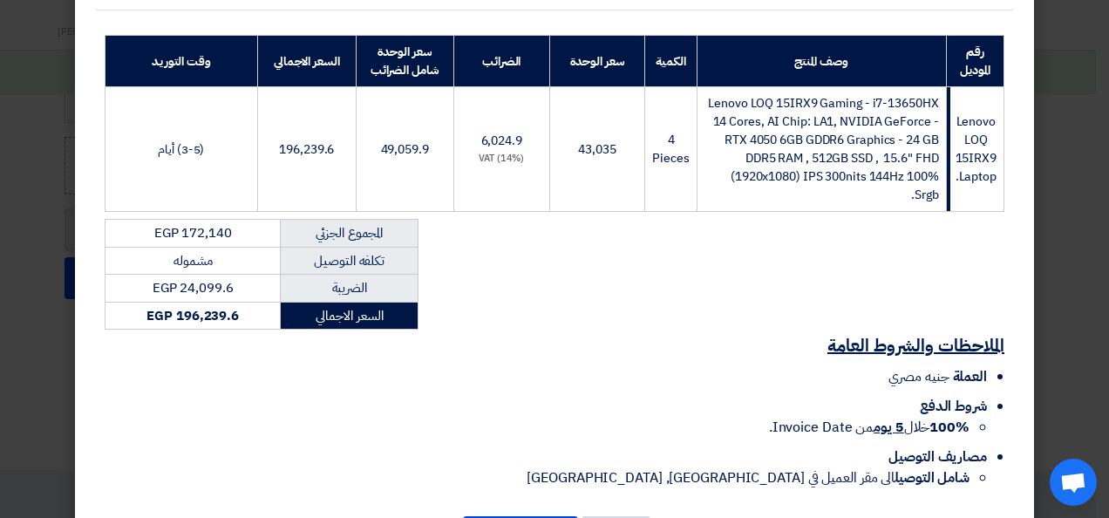
scroll to position [323, 0]
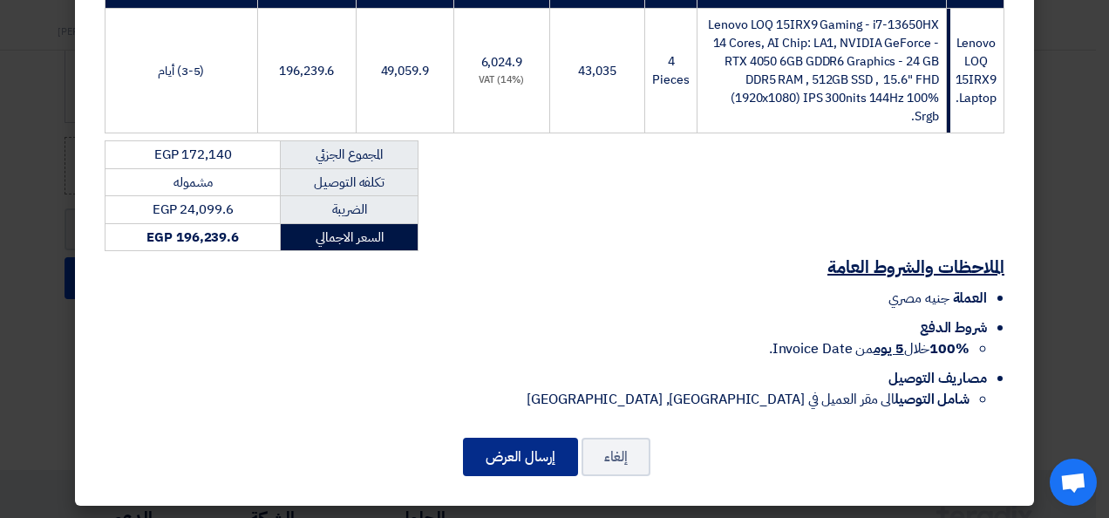
click at [511, 449] on button "إرسال العرض" at bounding box center [520, 457] width 115 height 38
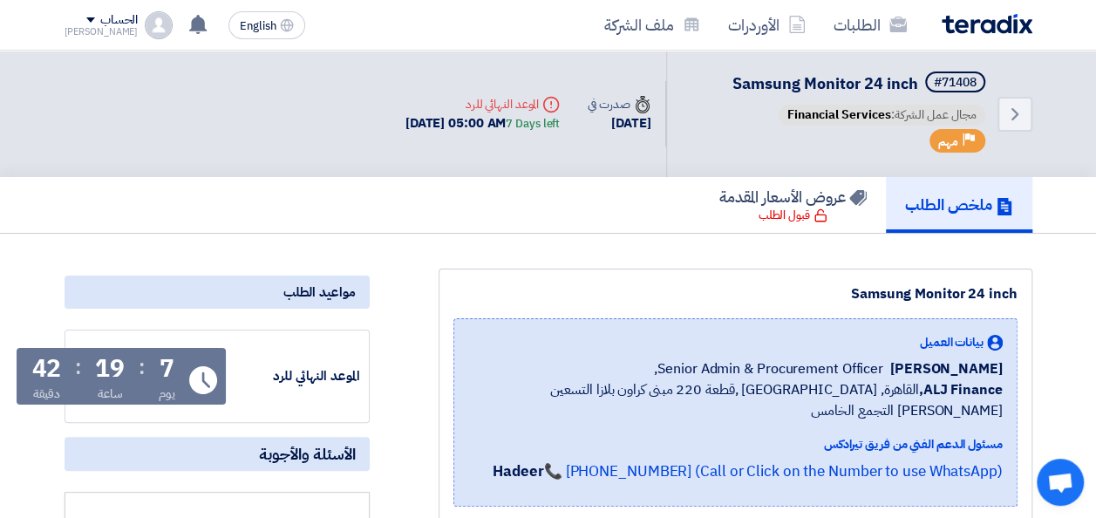
click at [310, 286] on div "مواعيد الطلب" at bounding box center [217, 292] width 305 height 33
click at [1016, 119] on icon "Back" at bounding box center [1014, 114] width 21 height 21
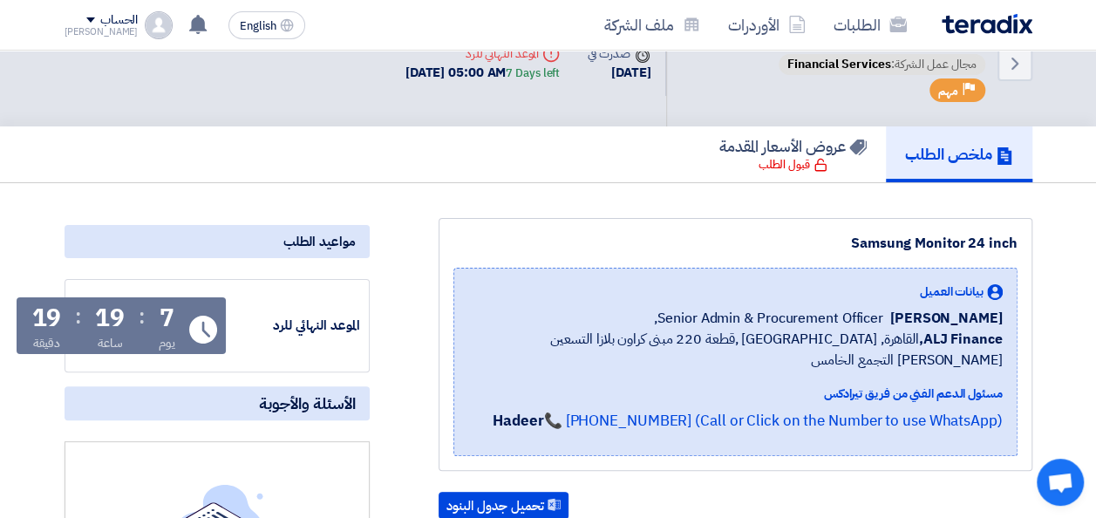
scroll to position [174, 0]
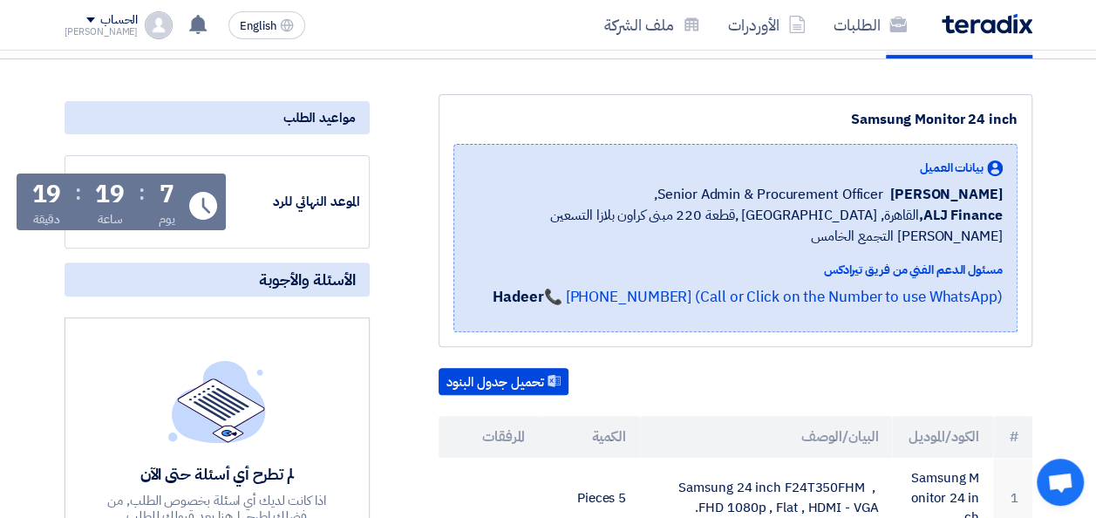
click at [294, 117] on div "مواعيد الطلب" at bounding box center [217, 117] width 305 height 33
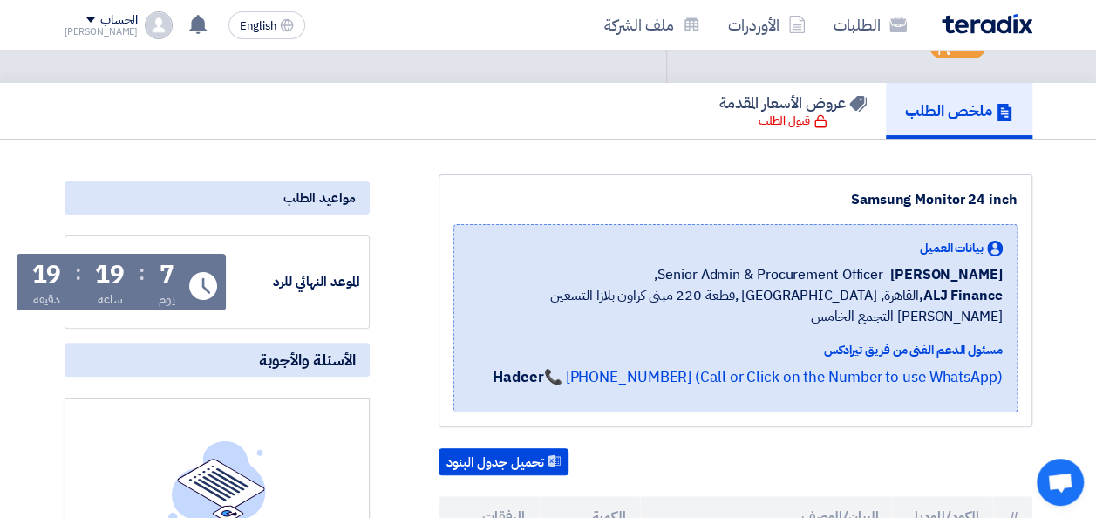
scroll to position [0, 0]
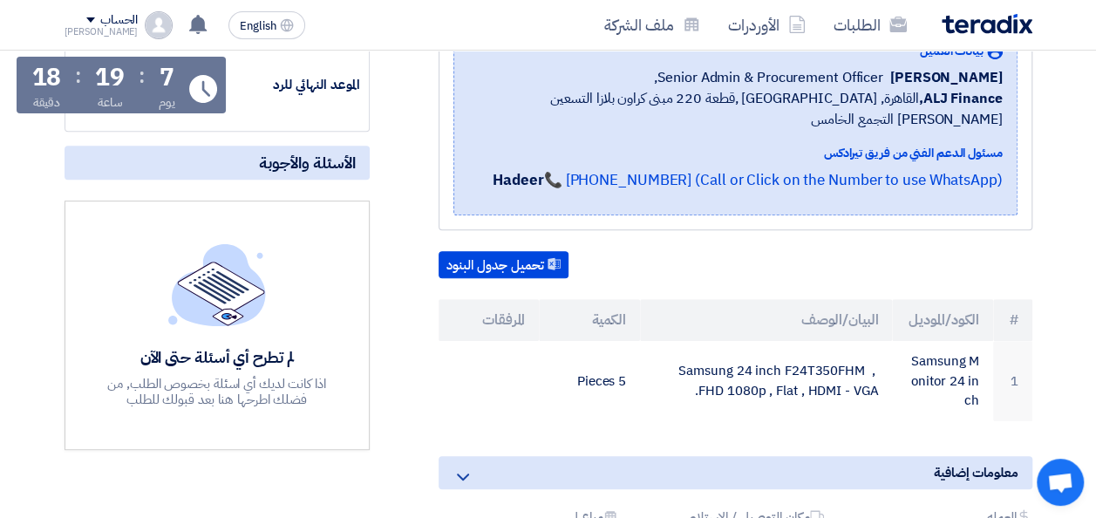
scroll to position [174, 0]
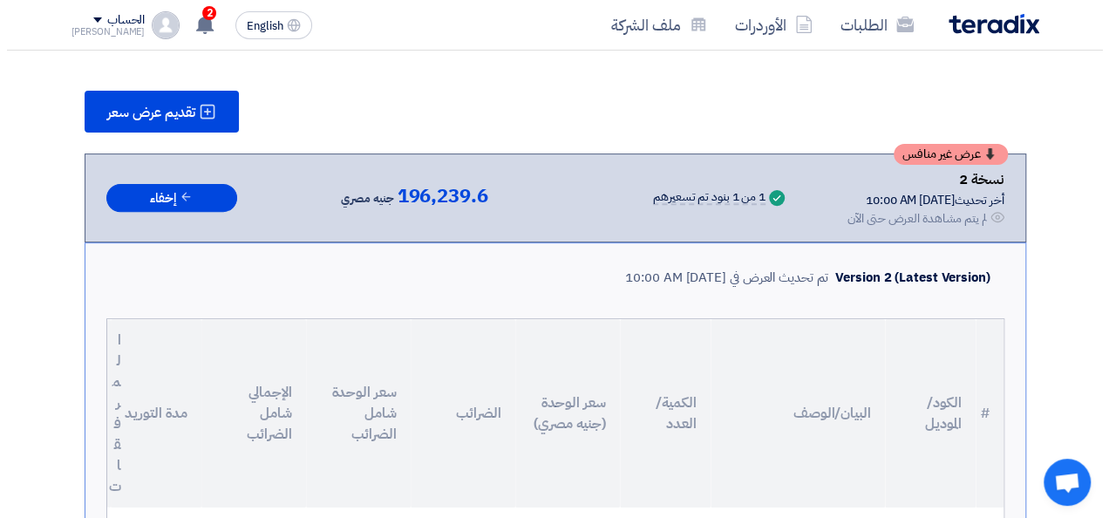
scroll to position [87, 0]
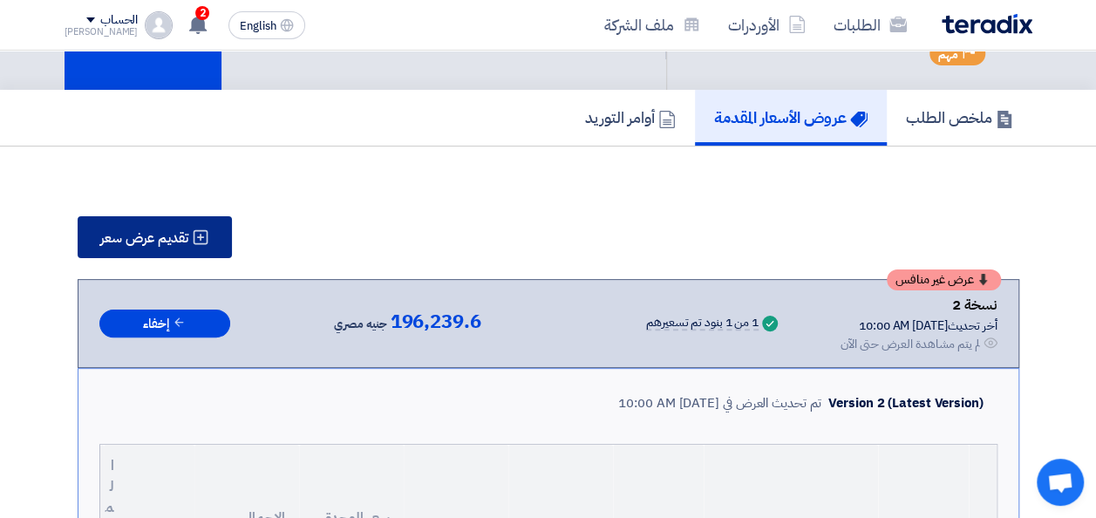
click at [153, 248] on button "تقديم عرض سعر" at bounding box center [155, 237] width 154 height 42
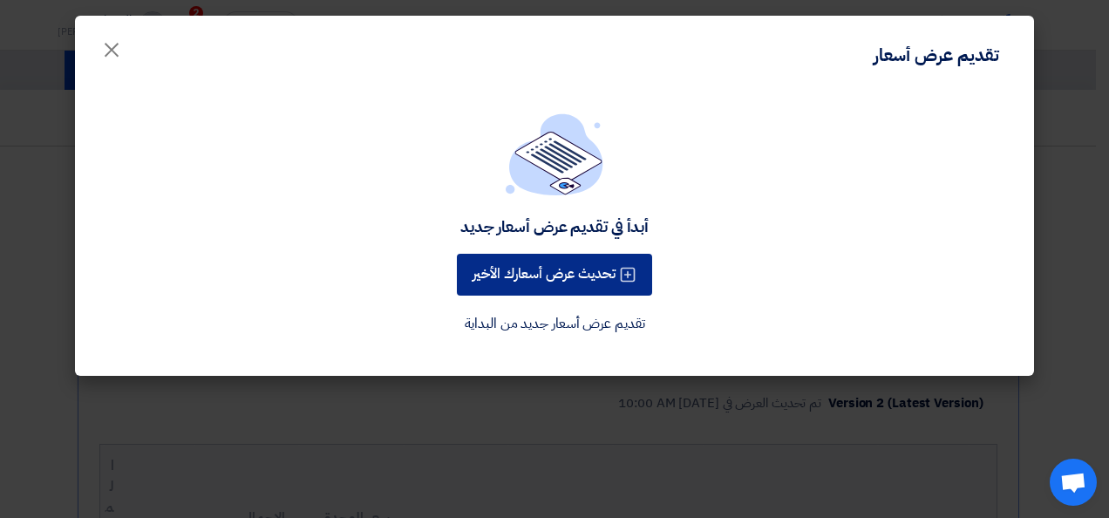
click at [557, 275] on button "تحديث عرض أسعارك الأخير" at bounding box center [554, 275] width 195 height 42
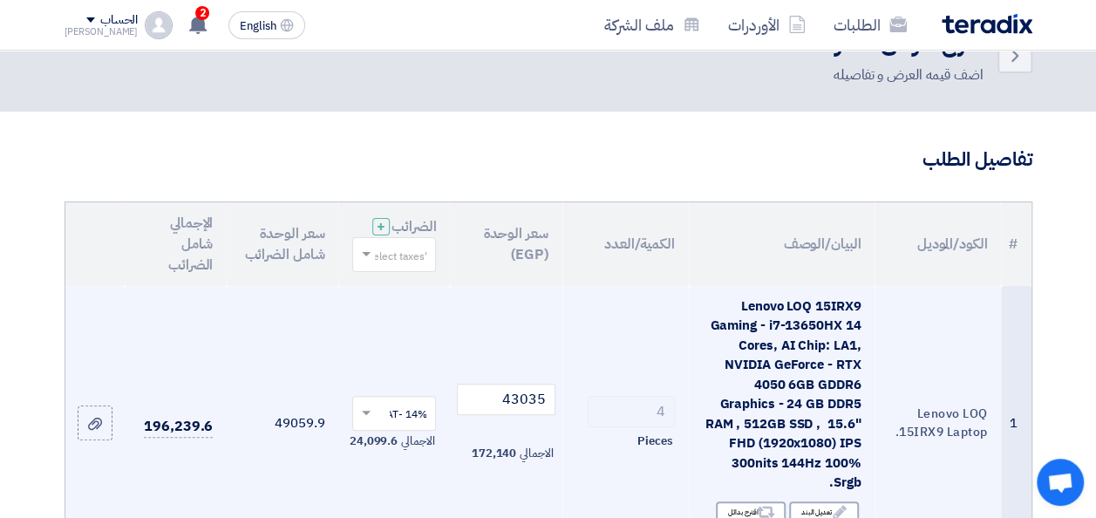
scroll to position [87, 0]
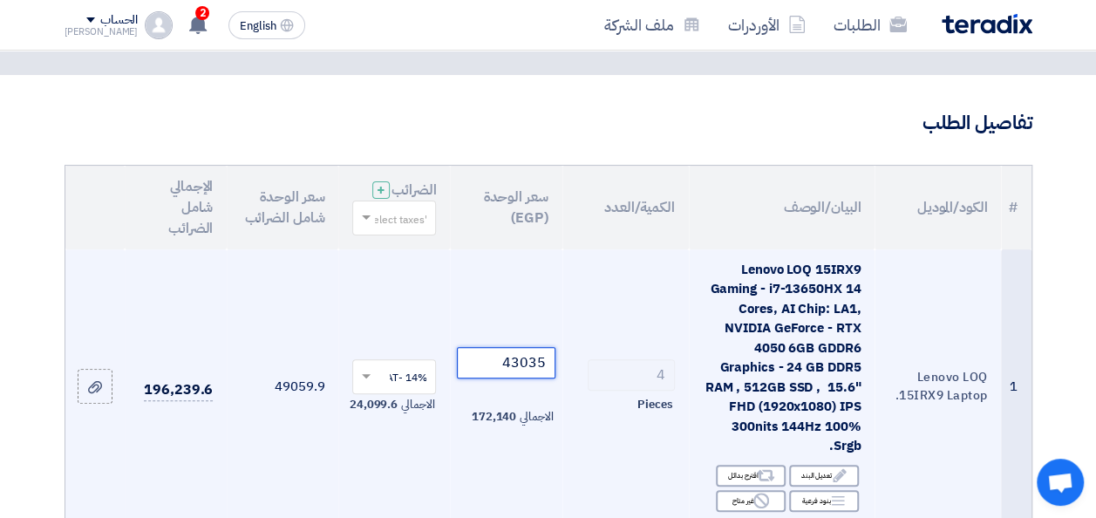
drag, startPoint x: 499, startPoint y: 380, endPoint x: 575, endPoint y: 381, distance: 75.9
click at [575, 381] on tr "1 Lenovo LOQ 15IRX9 Laptop. Lenovo LOQ 15IRX9 Gaming - i7-13650HX 14 Cores, AI …" at bounding box center [548, 386] width 966 height 275
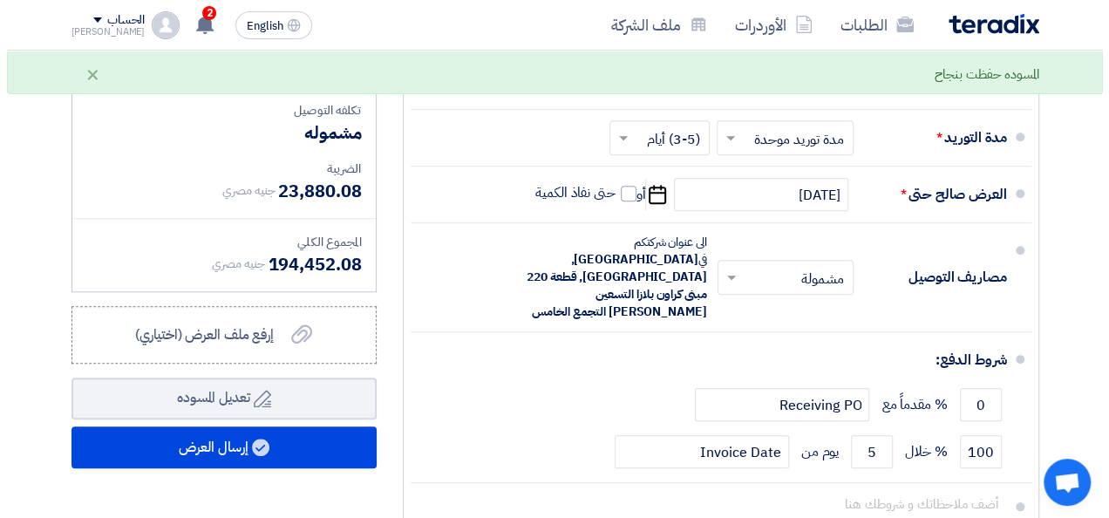
scroll to position [872, 0]
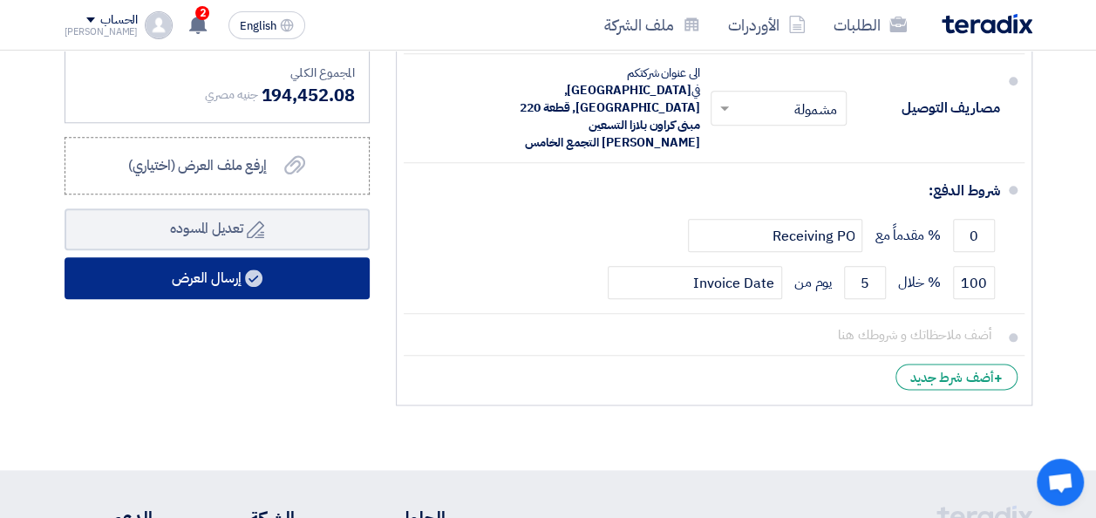
type input "42643"
click at [225, 296] on button "إرسال العرض" at bounding box center [217, 278] width 305 height 42
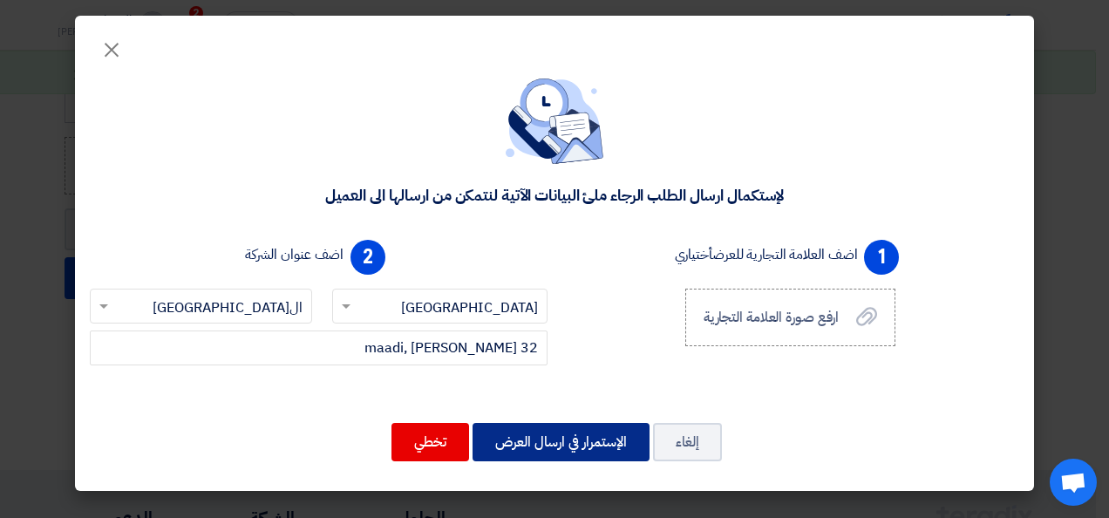
click at [571, 440] on button "الإستمرار في ارسال العرض" at bounding box center [561, 442] width 177 height 38
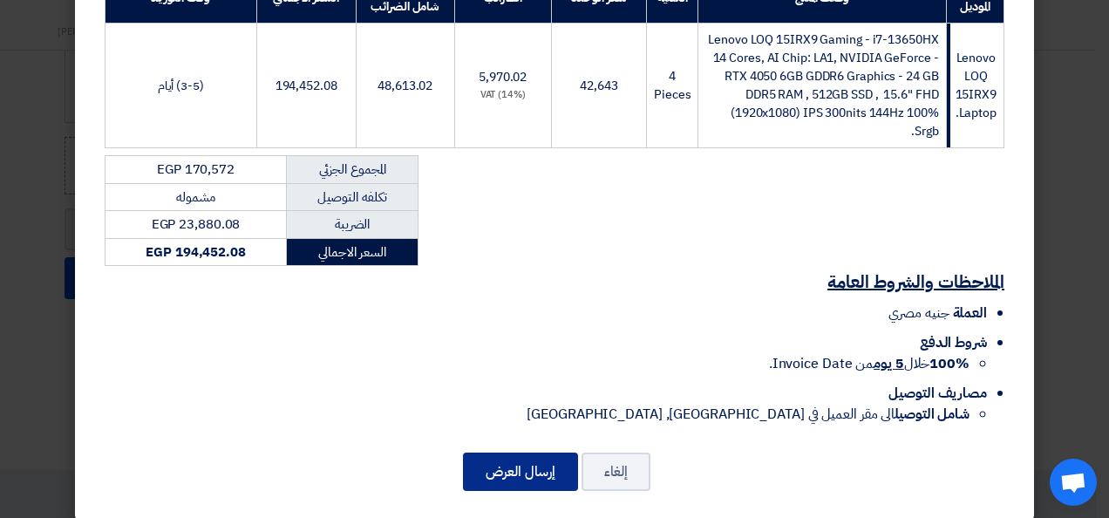
scroll to position [323, 0]
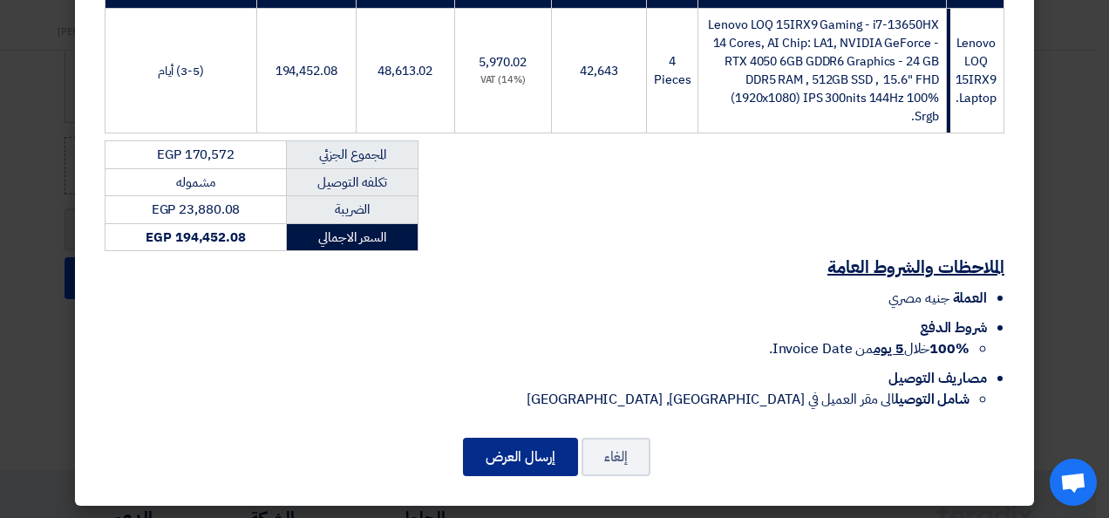
click at [532, 452] on button "إرسال العرض" at bounding box center [520, 457] width 115 height 38
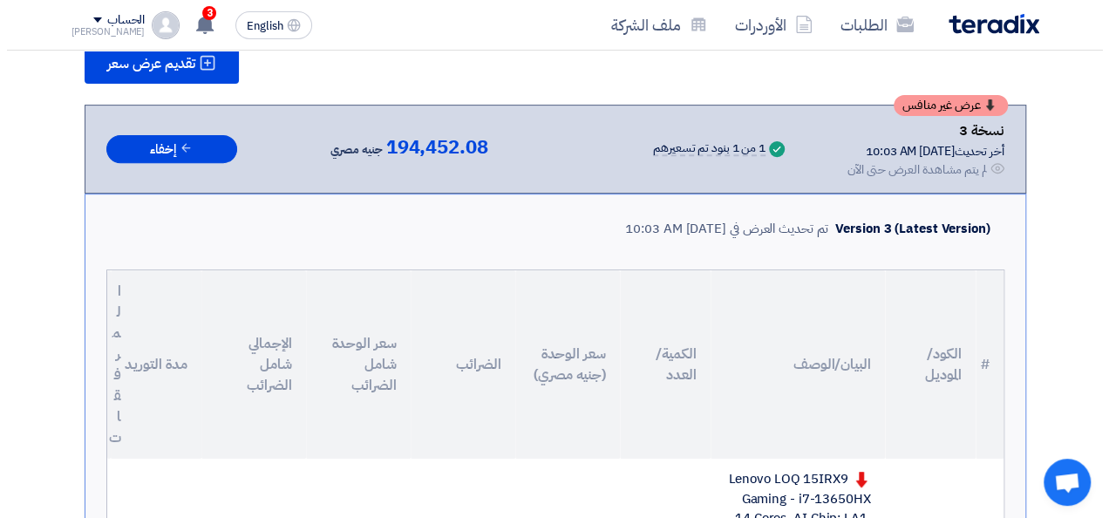
scroll to position [87, 0]
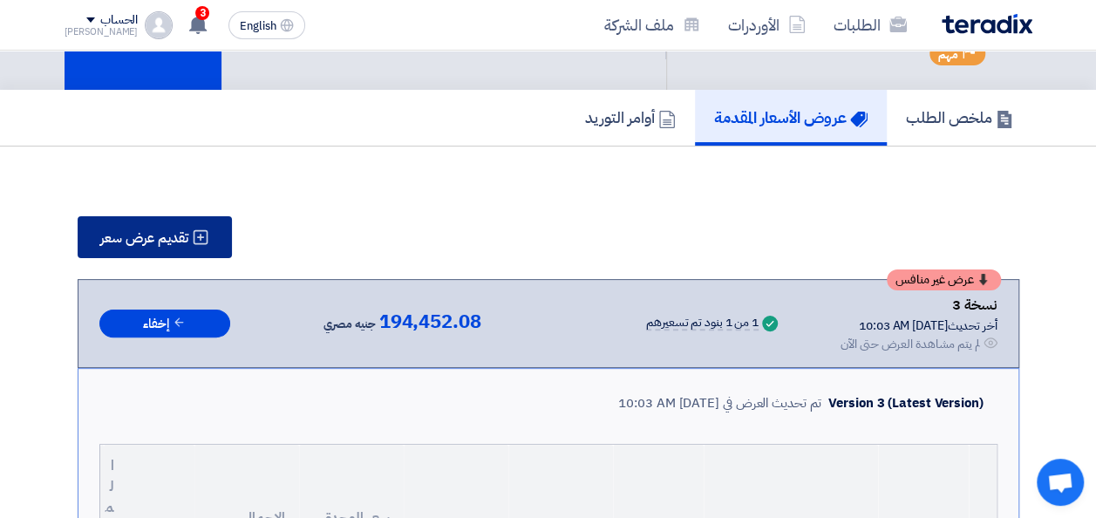
click at [160, 242] on span "تقديم عرض سعر" at bounding box center [144, 238] width 88 height 14
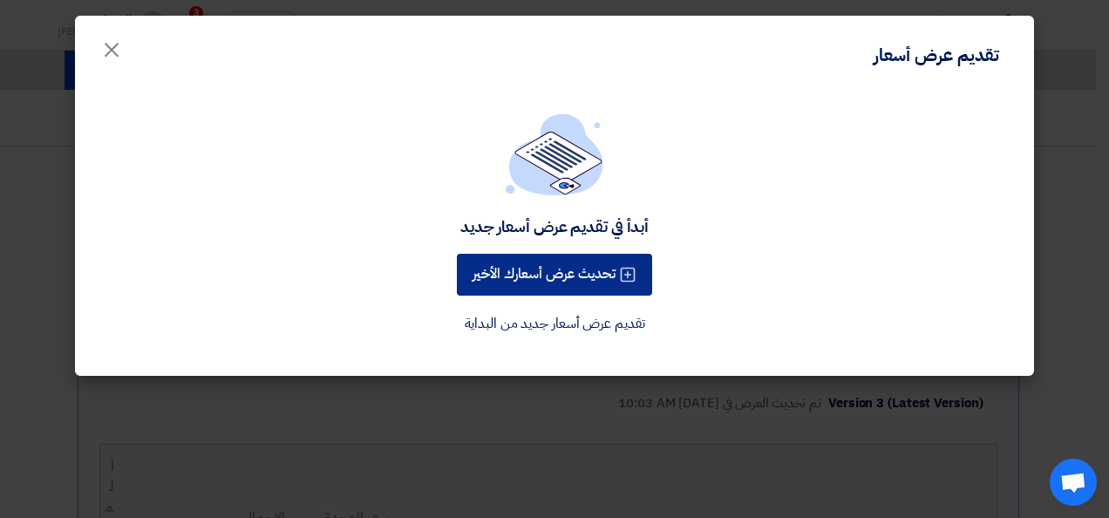
click at [555, 286] on button "تحديث عرض أسعارك الأخير" at bounding box center [554, 275] width 195 height 42
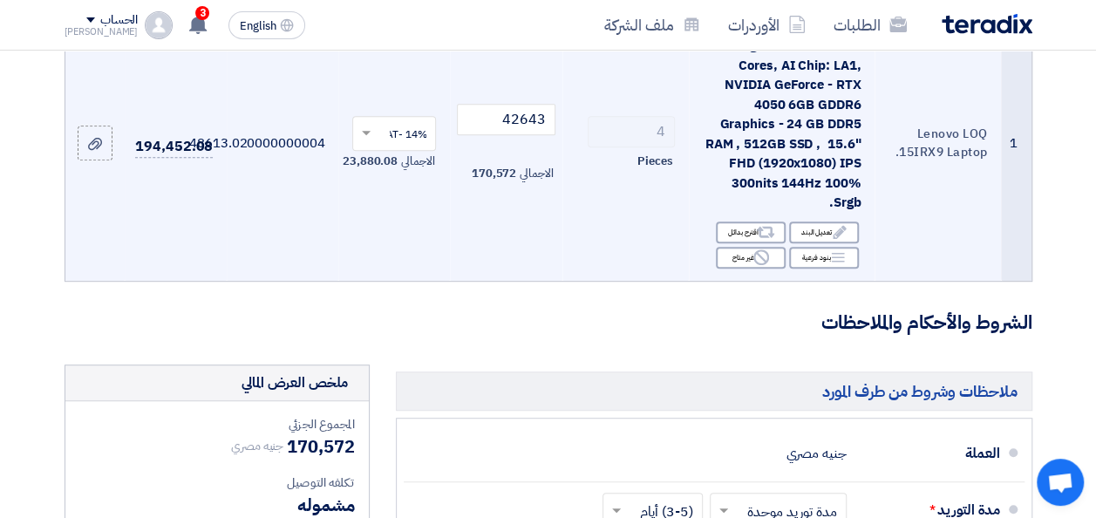
scroll to position [174, 0]
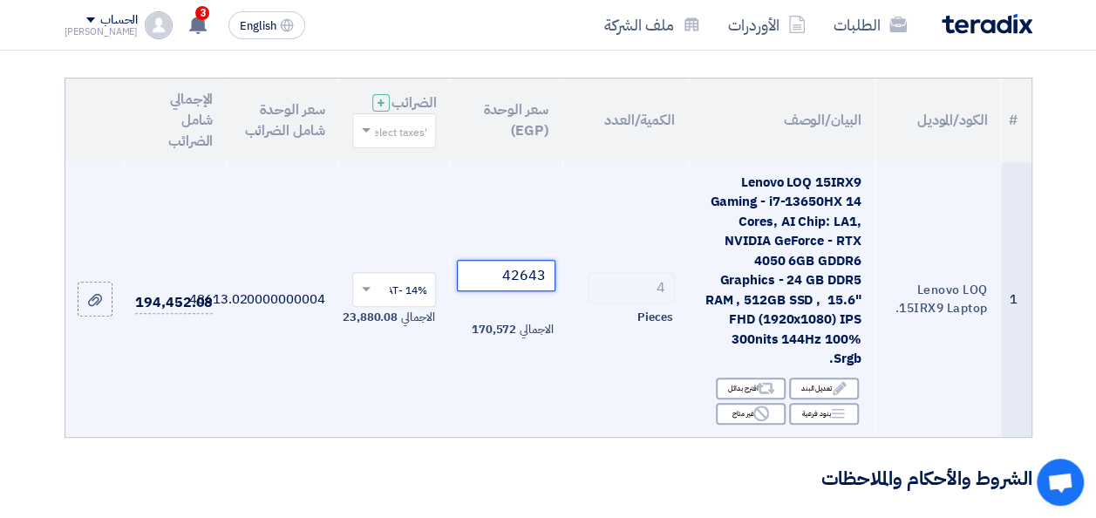
drag, startPoint x: 497, startPoint y: 291, endPoint x: 574, endPoint y: 294, distance: 76.8
click at [568, 293] on tr "1 Lenovo LOQ 15IRX9 Laptop. Lenovo LOQ 15IRX9 Gaming - i7-13650HX 14 Cores, AI …" at bounding box center [548, 299] width 966 height 275
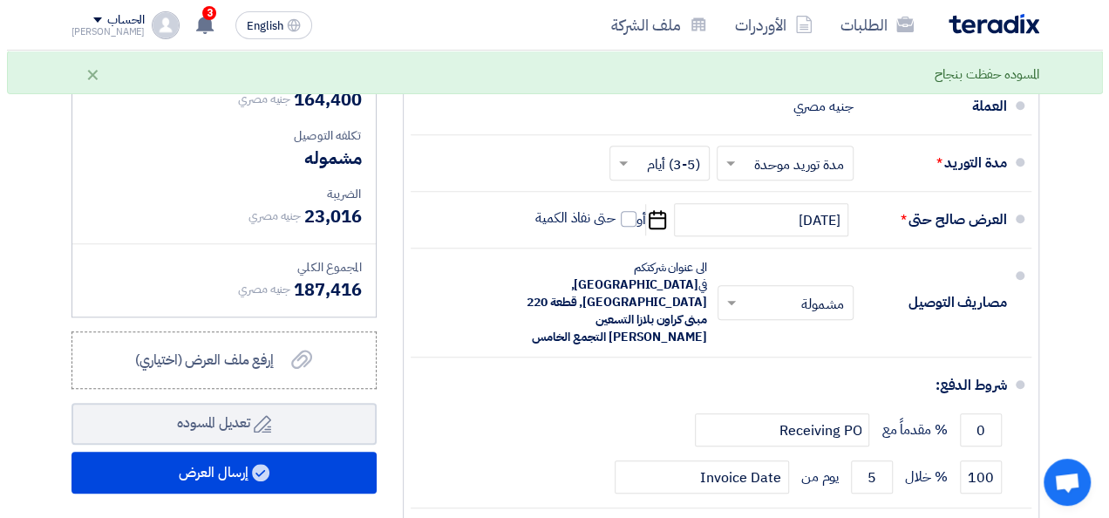
scroll to position [872, 0]
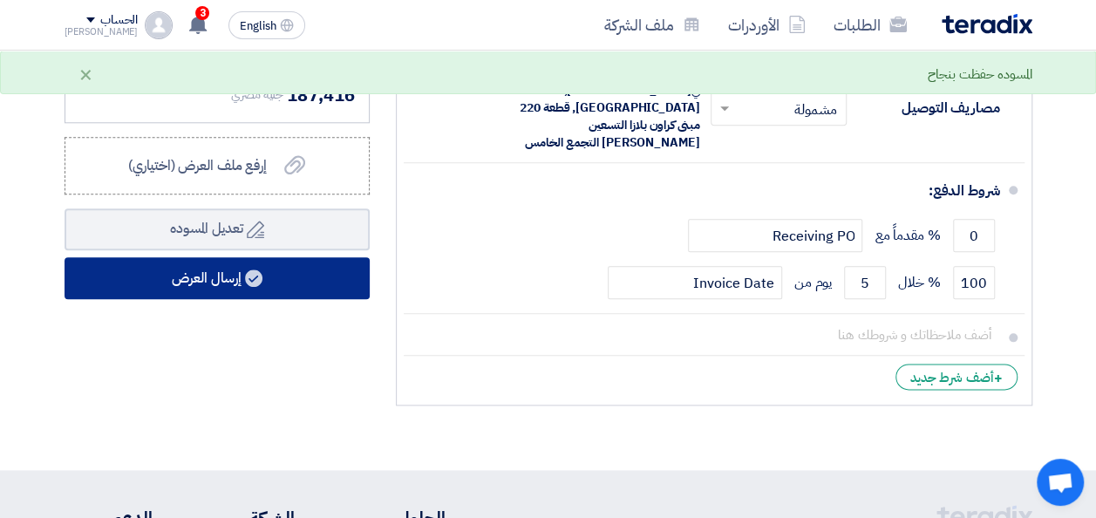
type input "41100"
click at [187, 298] on button "إرسال العرض" at bounding box center [217, 278] width 305 height 42
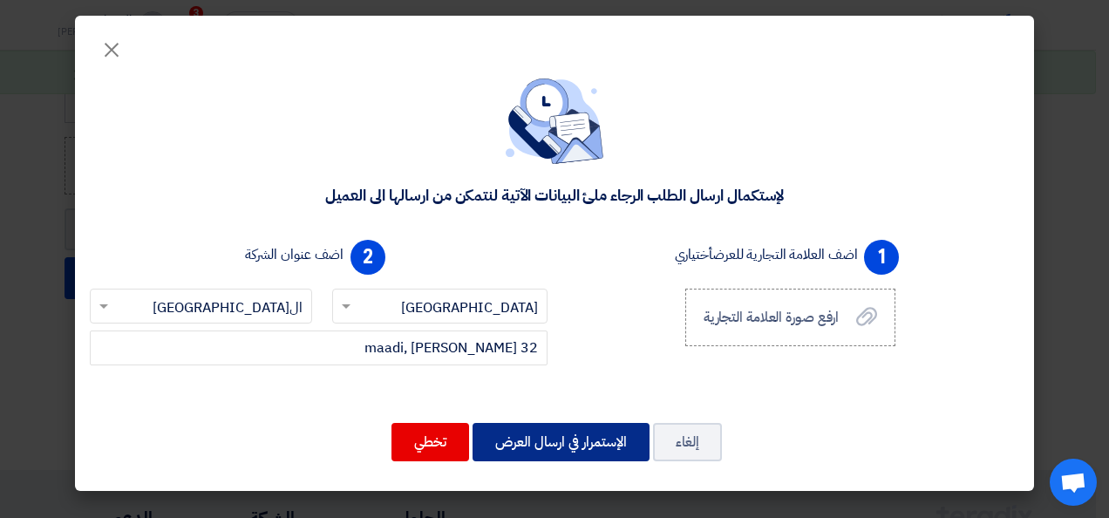
click at [562, 446] on button "الإستمرار في ارسال العرض" at bounding box center [561, 442] width 177 height 38
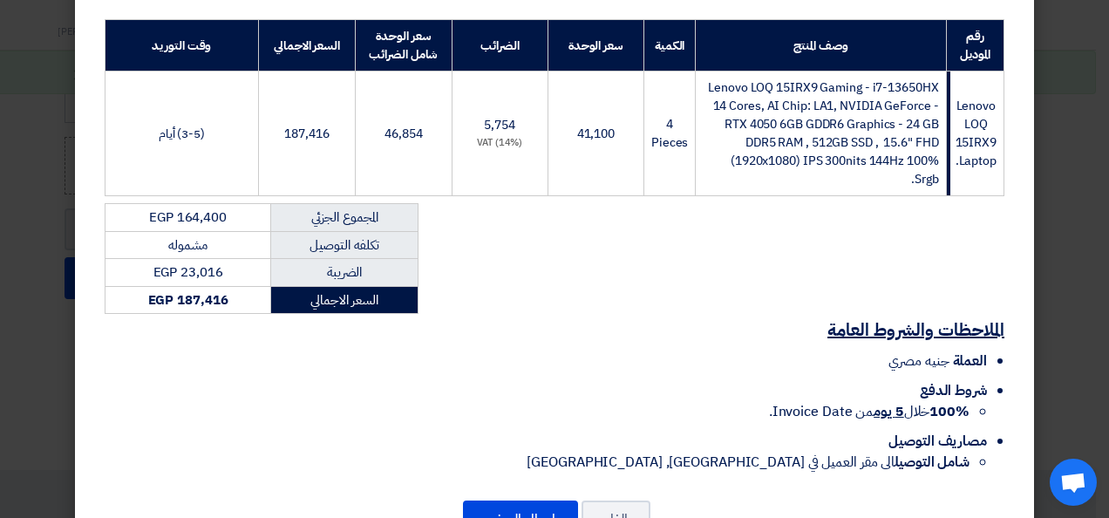
scroll to position [323, 0]
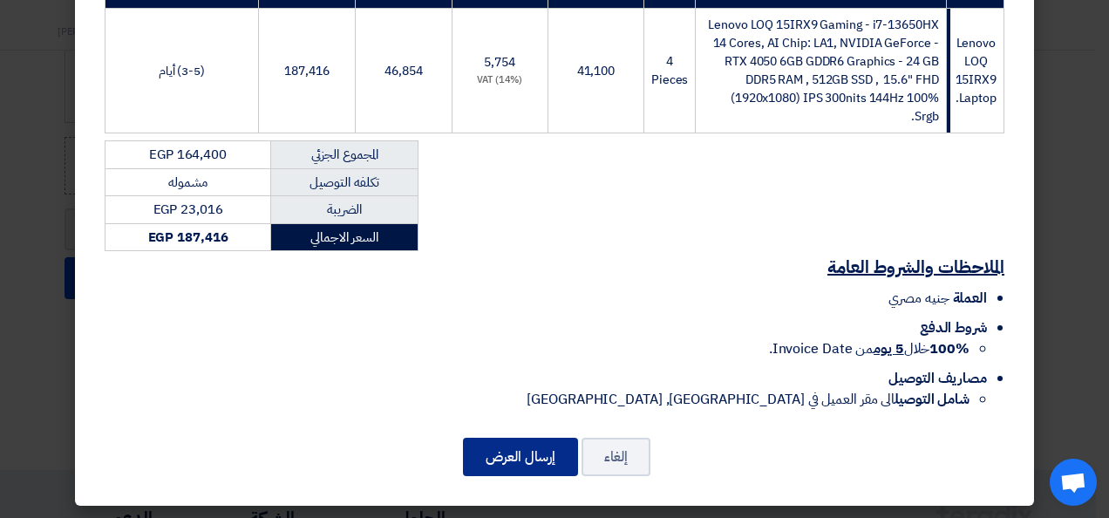
click at [528, 450] on button "إرسال العرض" at bounding box center [520, 457] width 115 height 38
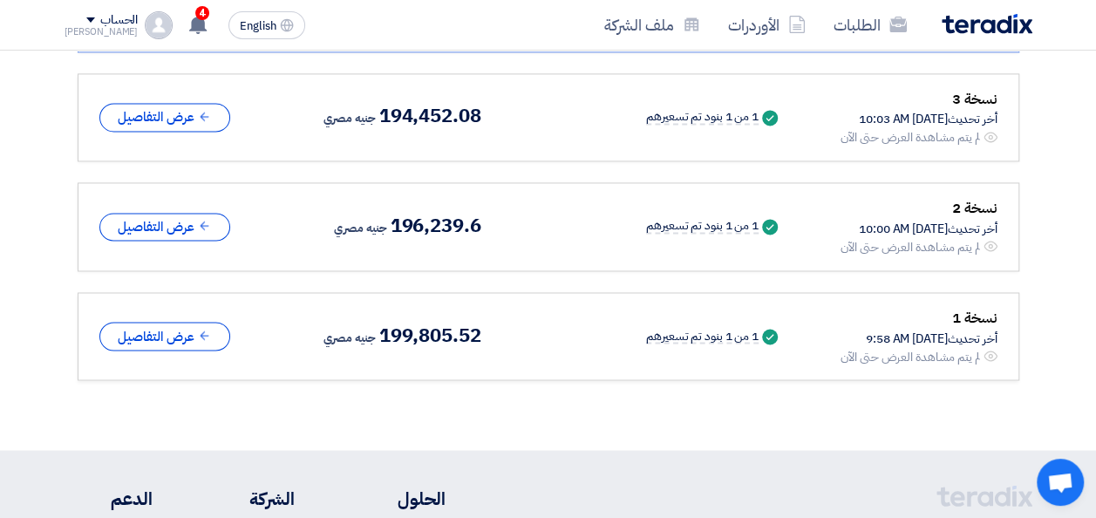
scroll to position [1221, 0]
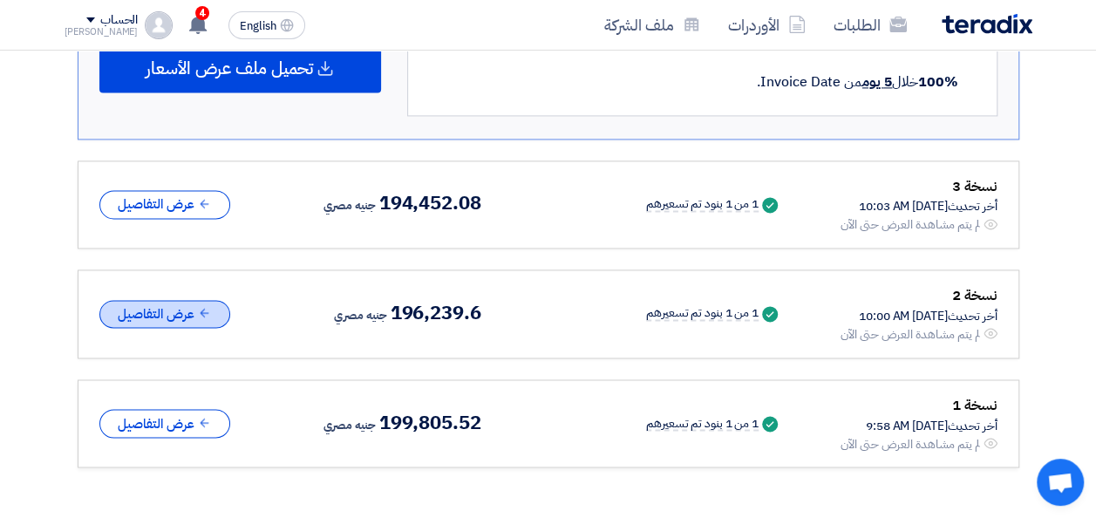
click at [174, 310] on button "عرض التفاصيل" at bounding box center [164, 314] width 131 height 29
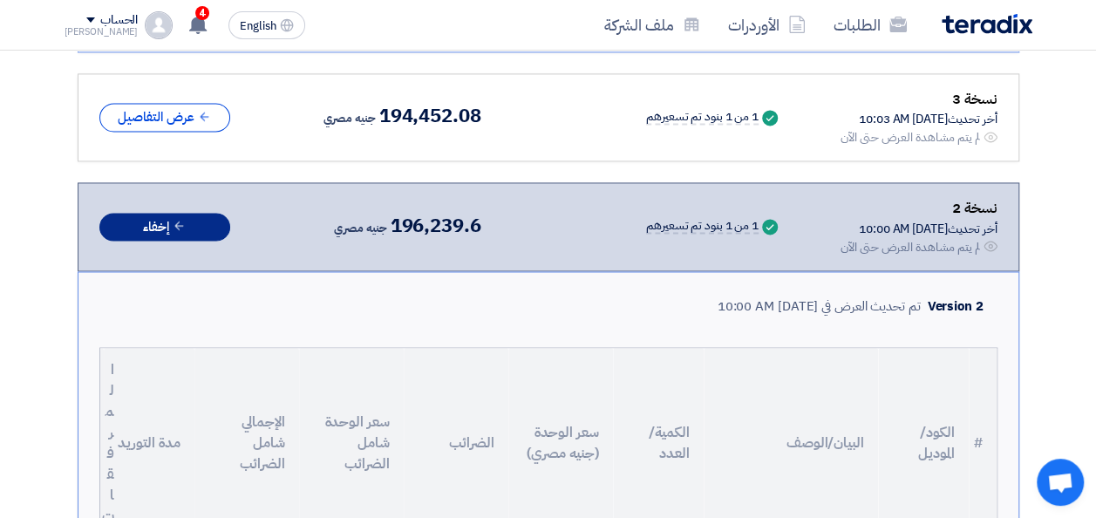
scroll to position [1308, 0]
click at [194, 27] on div "4 عرض سعرك لطلب Lenovo LOQ 15IRX9 Laptop. لم يعد الان تنافسي 4 minutes ago عرض …" at bounding box center [197, 25] width 35 height 35
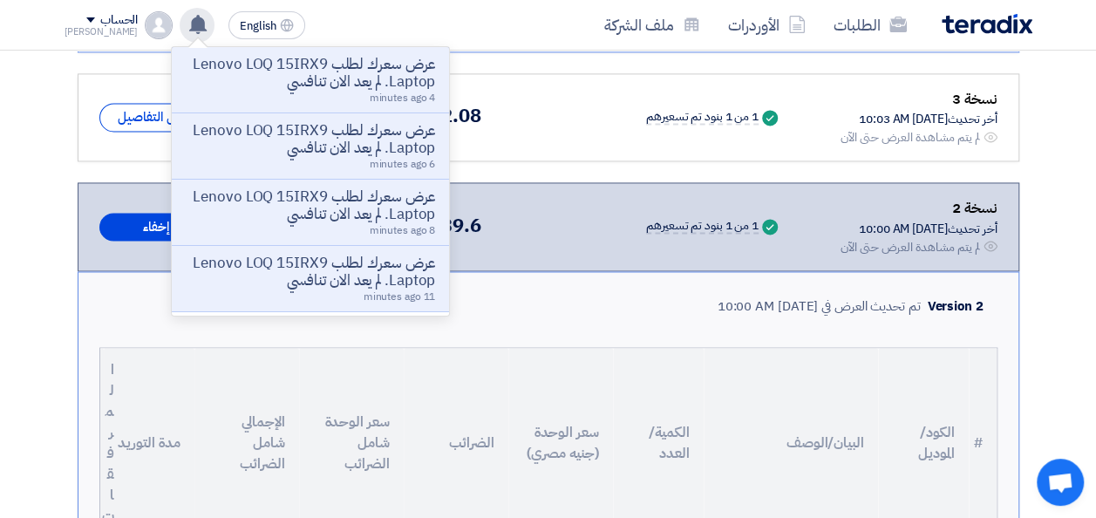
click at [189, 21] on use at bounding box center [197, 24] width 17 height 19
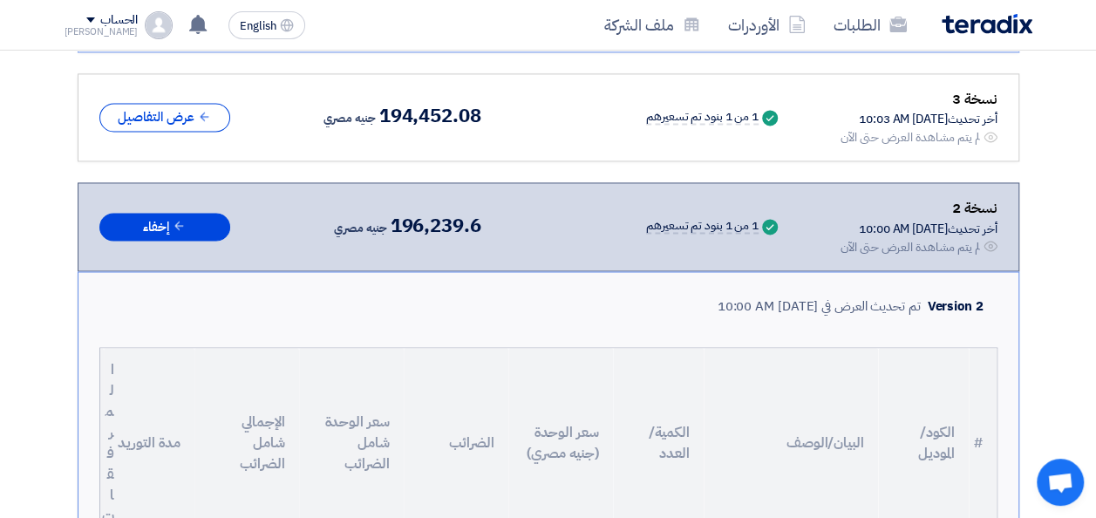
click at [888, 220] on div "أخر تحديث [DATE] 10:00 AM" at bounding box center [919, 229] width 157 height 18
click at [202, 222] on button "إخفاء" at bounding box center [164, 227] width 131 height 29
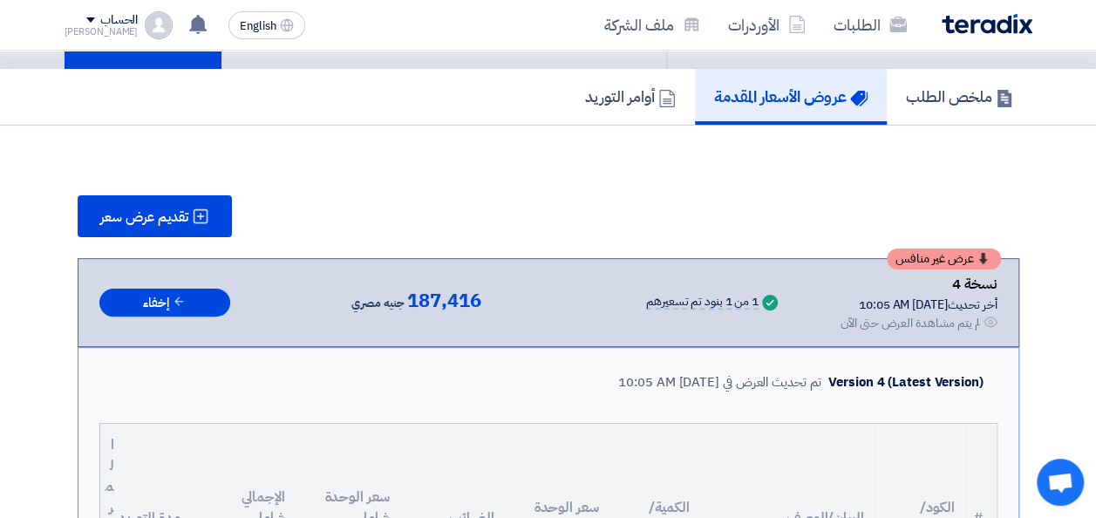
scroll to position [87, 0]
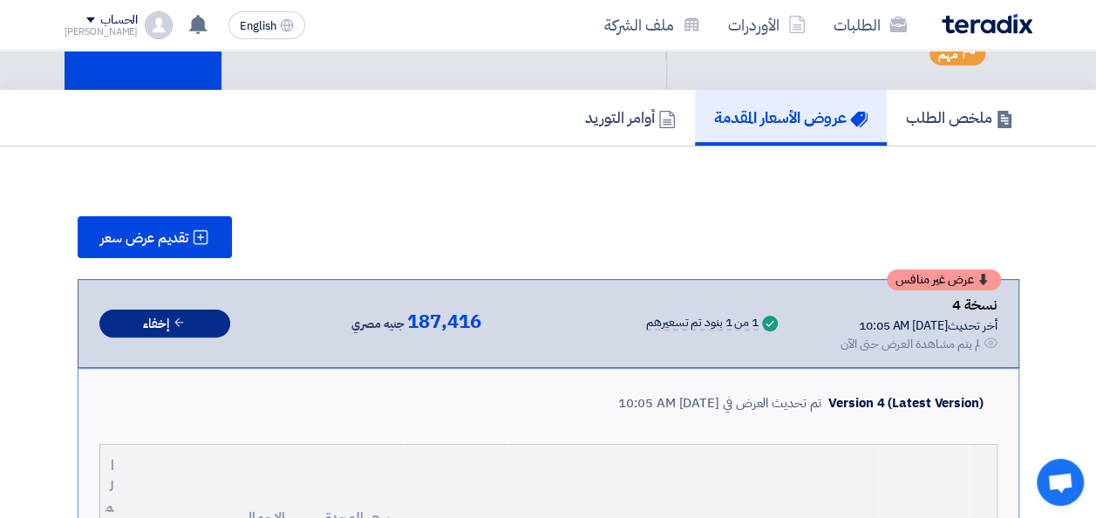
click at [191, 322] on button "إخفاء" at bounding box center [164, 324] width 131 height 29
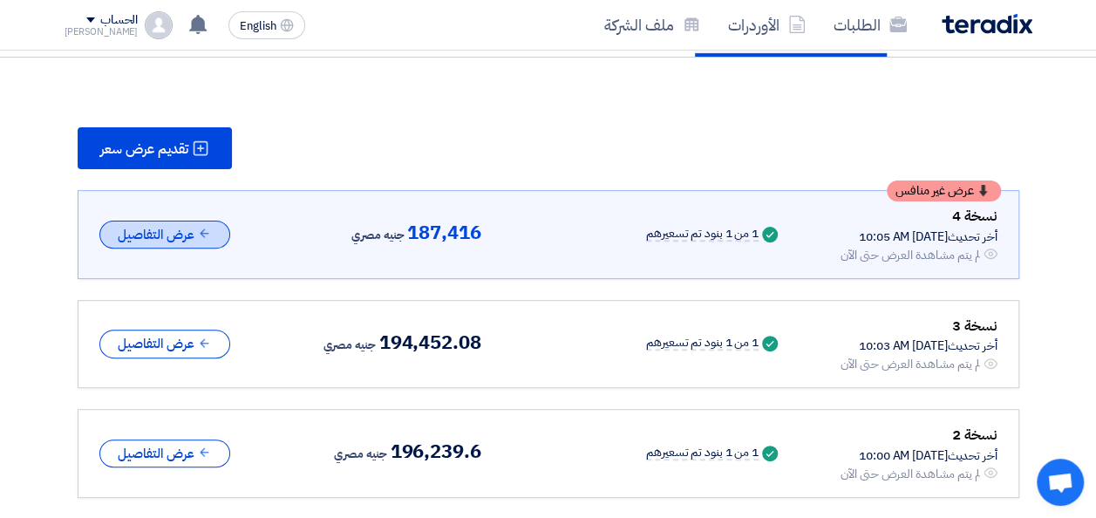
scroll to position [262, 0]
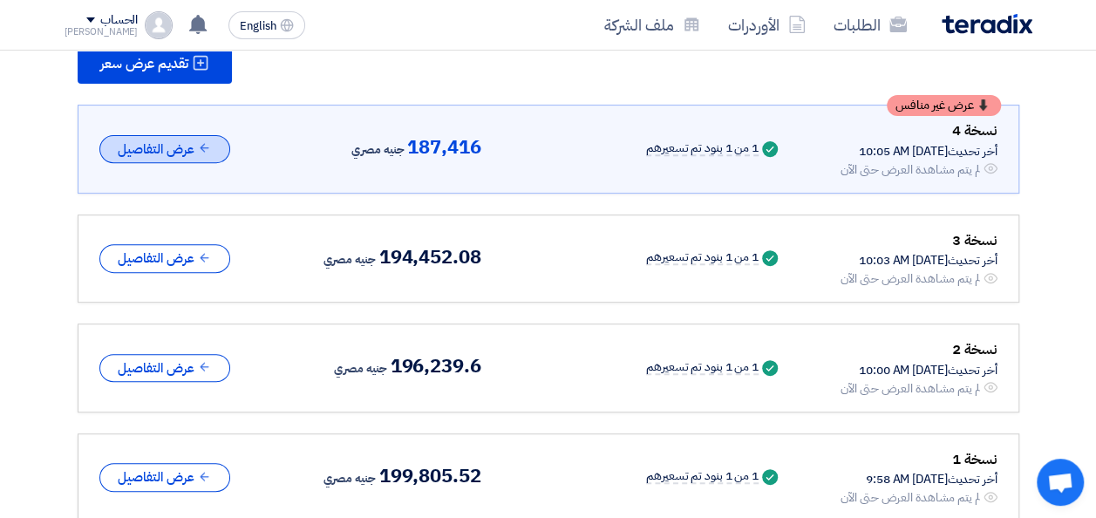
click at [160, 152] on button "عرض التفاصيل" at bounding box center [164, 149] width 131 height 29
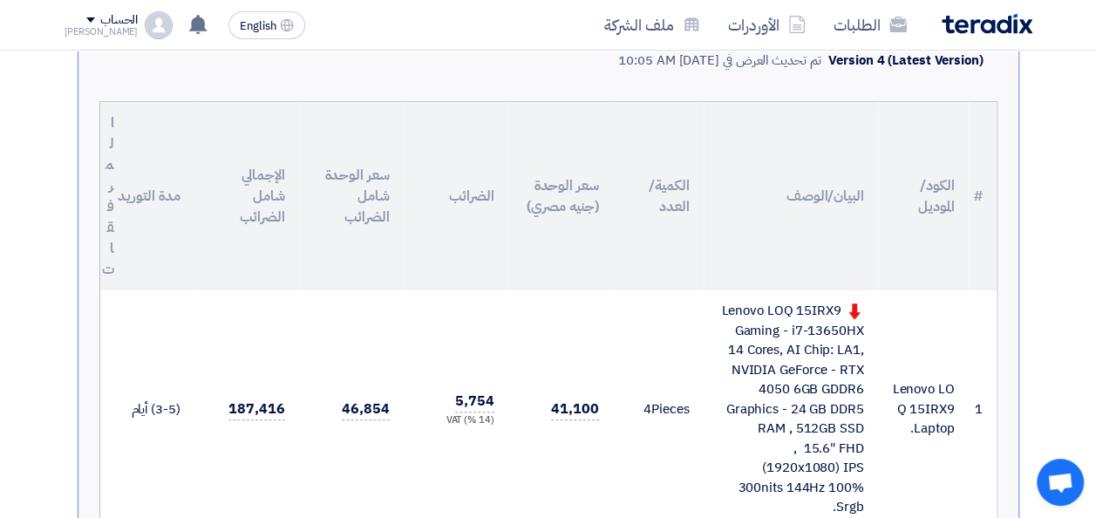
scroll to position [174, 0]
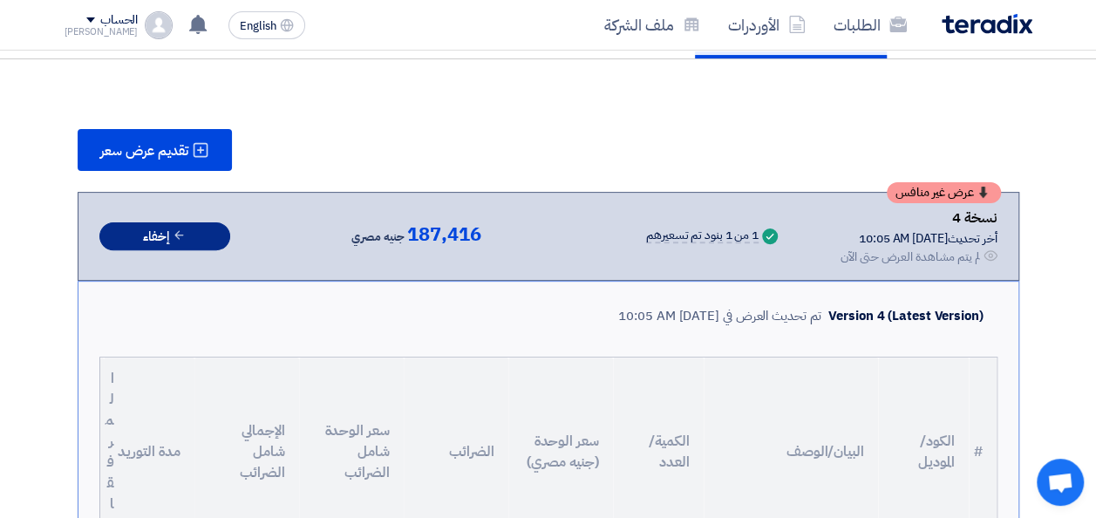
click at [148, 227] on button "إخفاء" at bounding box center [164, 236] width 131 height 29
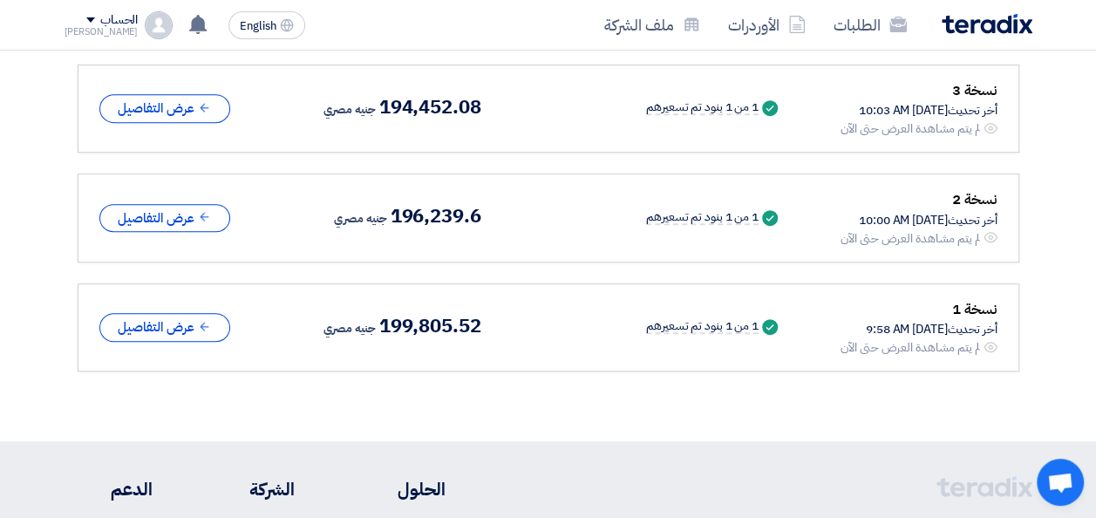
scroll to position [436, 0]
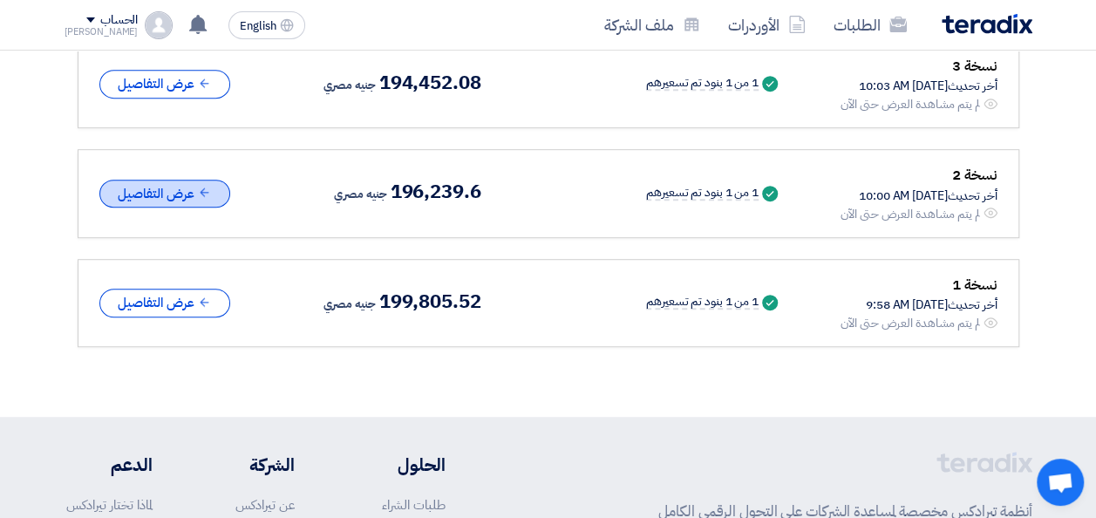
click at [160, 198] on button "عرض التفاصيل" at bounding box center [164, 194] width 131 height 29
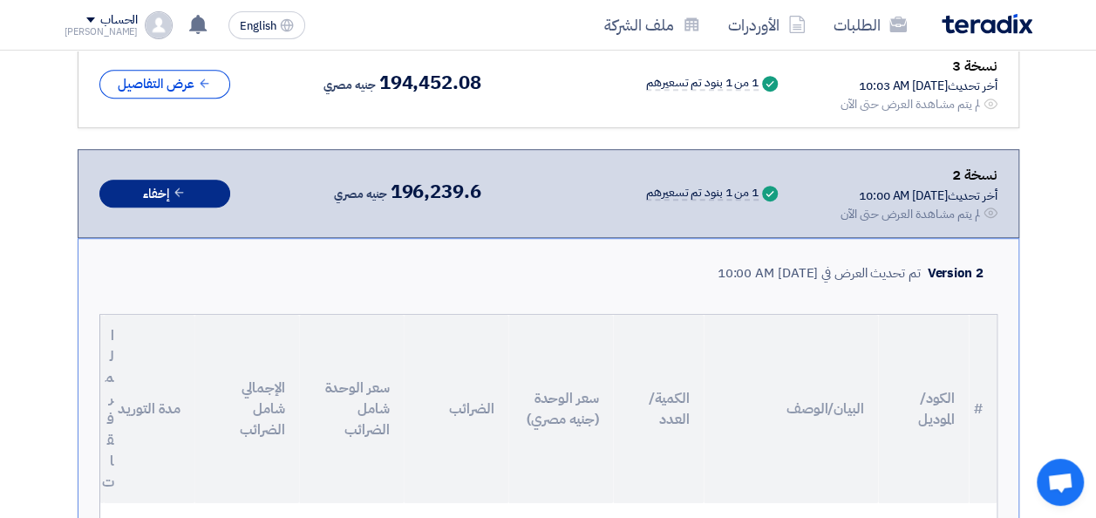
click at [194, 191] on button "إخفاء" at bounding box center [164, 194] width 131 height 29
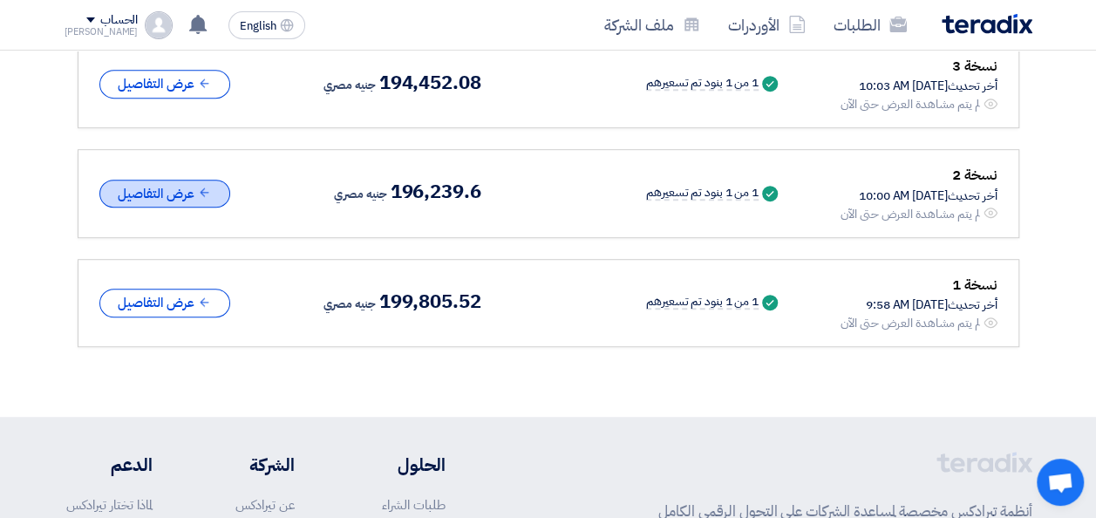
click at [194, 191] on button "عرض التفاصيل" at bounding box center [164, 194] width 131 height 29
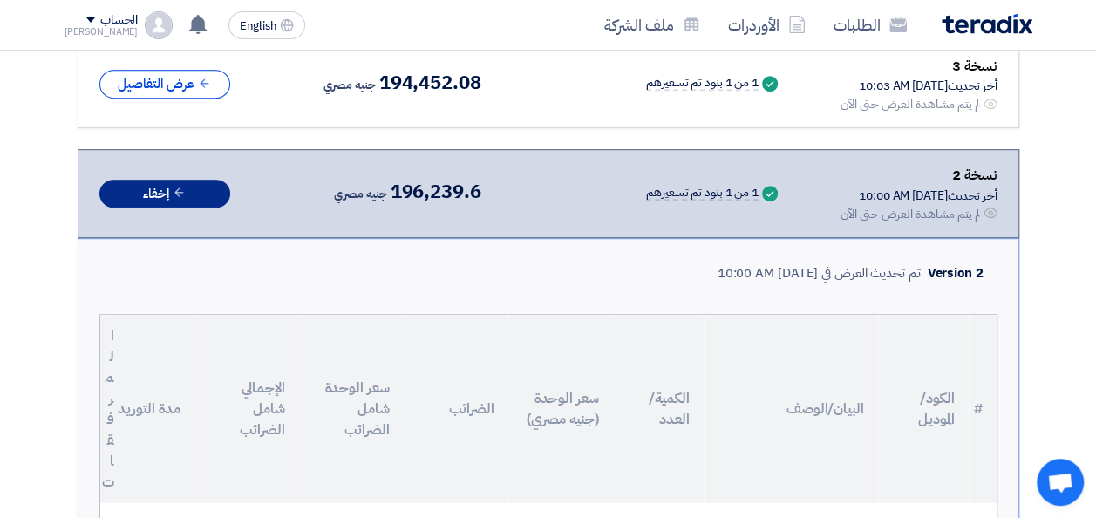
click at [194, 191] on button "إخفاء" at bounding box center [164, 194] width 131 height 29
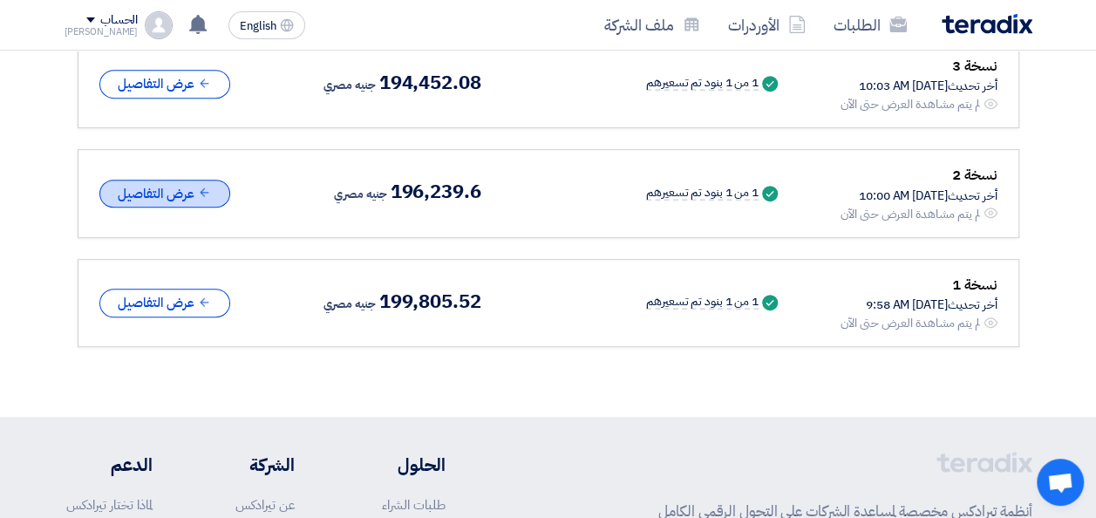
scroll to position [349, 0]
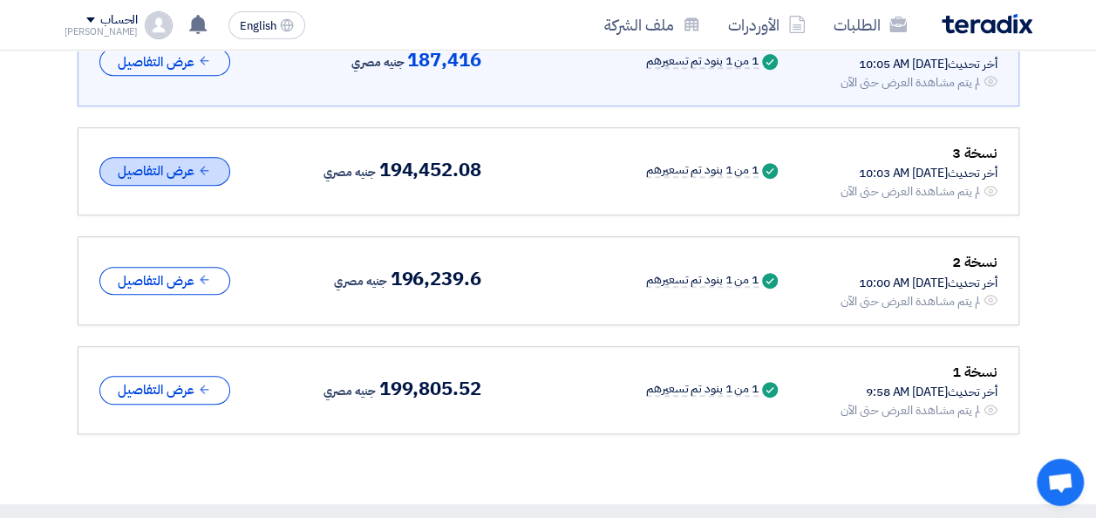
click at [169, 174] on button "عرض التفاصيل" at bounding box center [164, 171] width 131 height 29
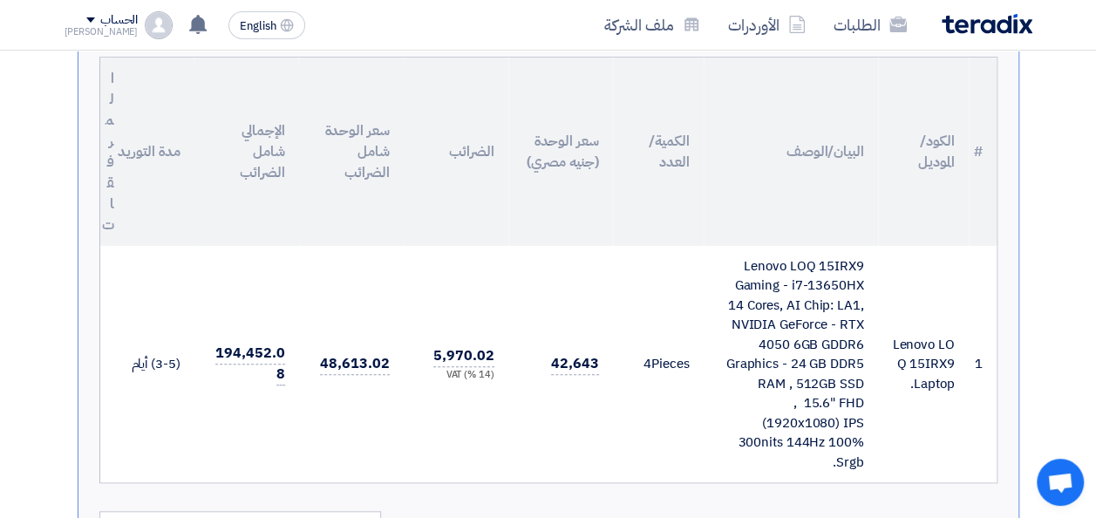
scroll to position [610, 0]
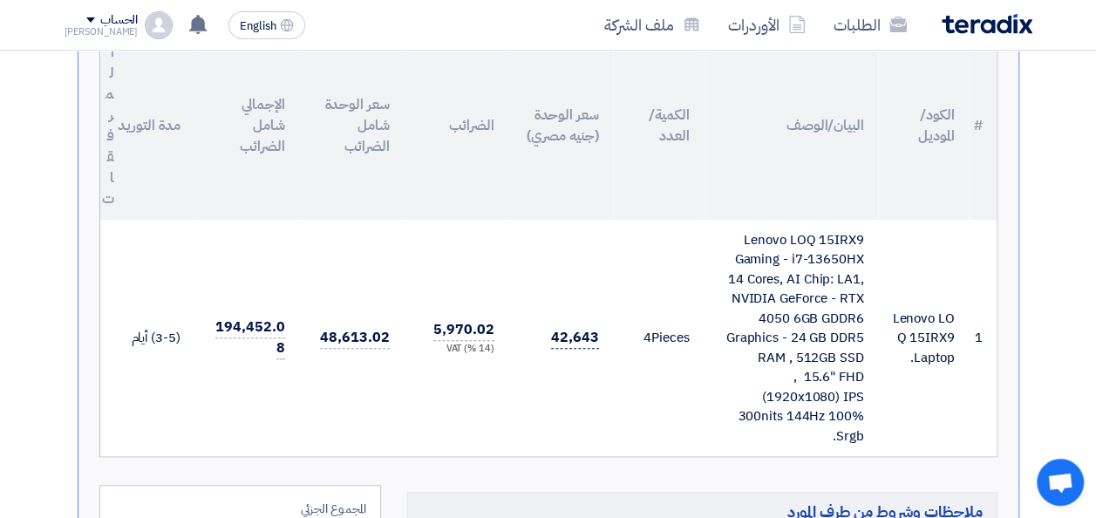
click at [565, 333] on span "42,643" at bounding box center [574, 338] width 47 height 22
copy tr "42,643"
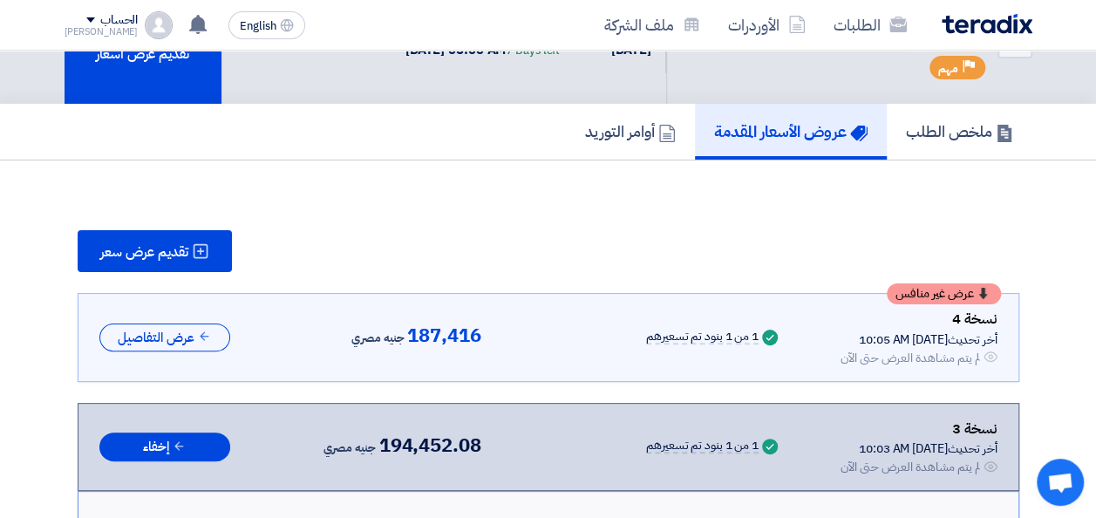
scroll to position [0, 0]
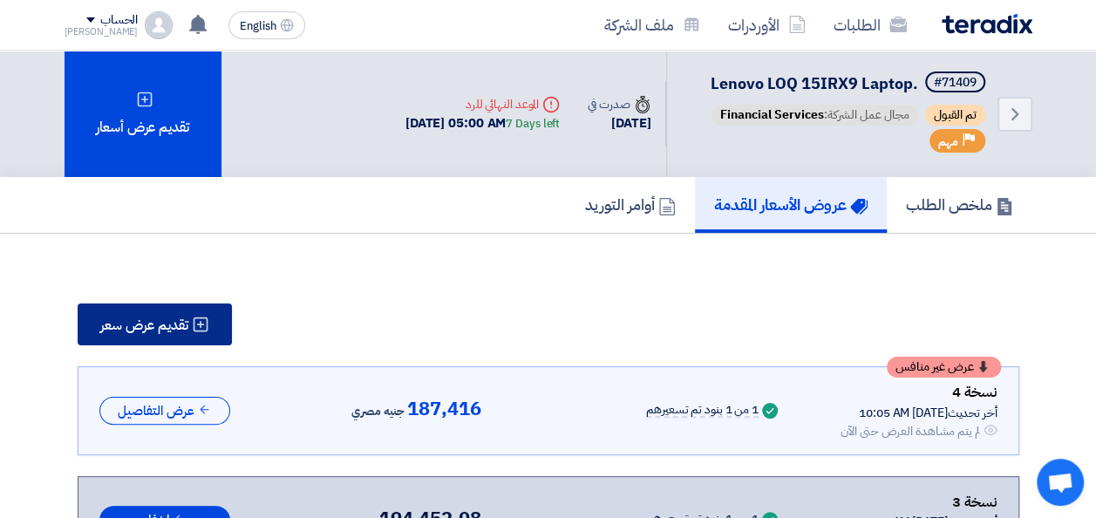
click at [187, 326] on span "تقديم عرض سعر" at bounding box center [144, 325] width 88 height 14
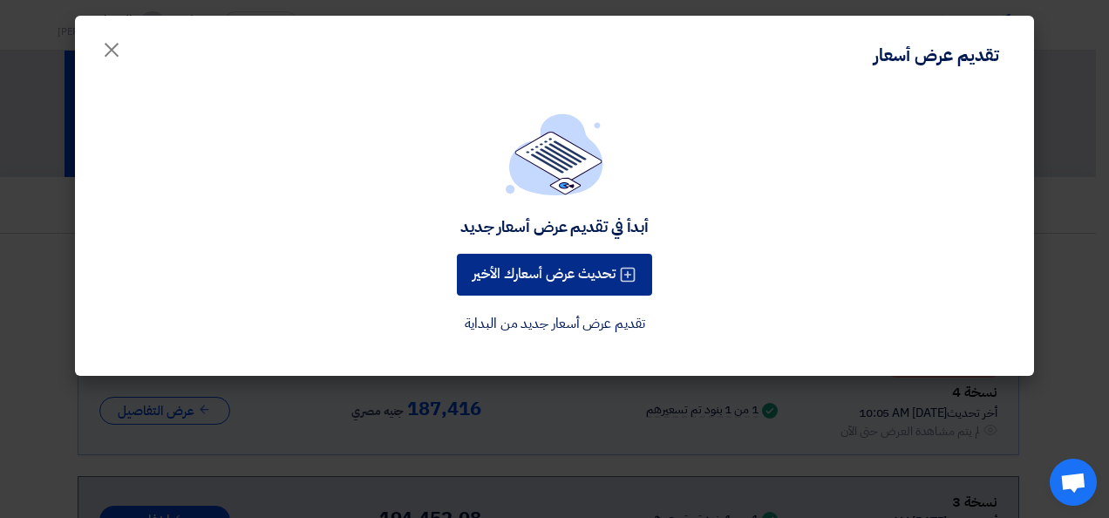
click at [560, 279] on button "تحديث عرض أسعارك الأخير" at bounding box center [554, 275] width 195 height 42
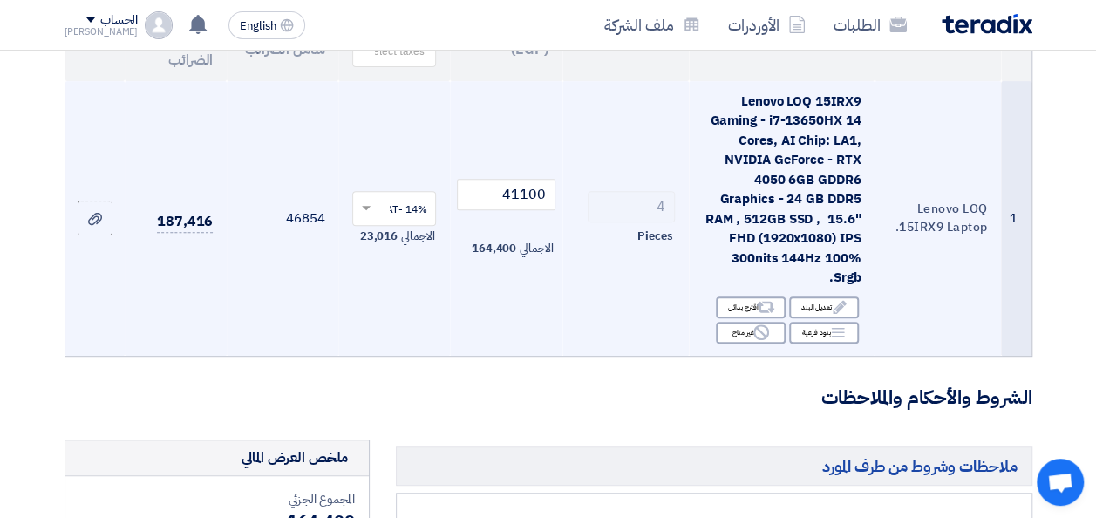
scroll to position [262, 0]
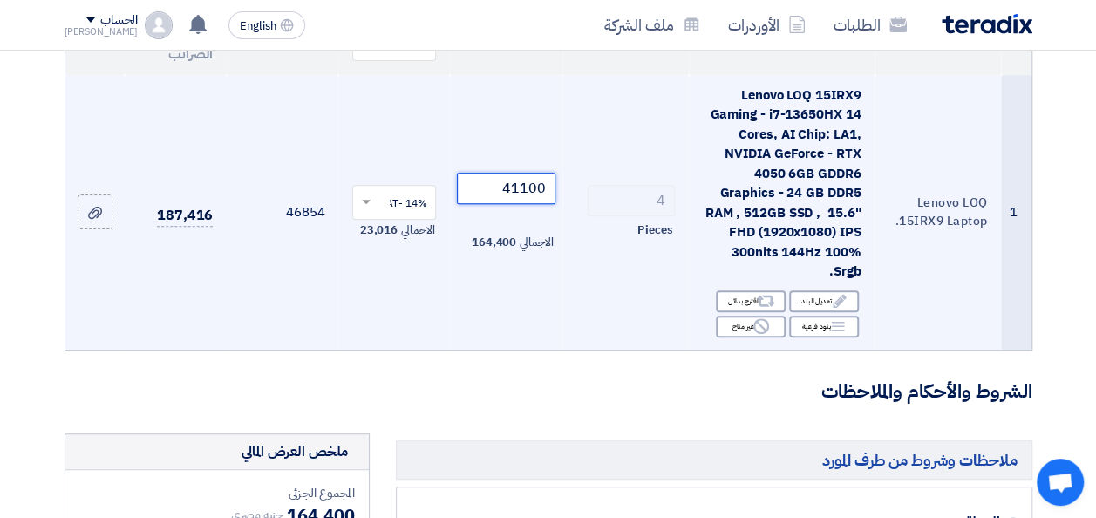
click at [612, 203] on tr "1 Lenovo LOQ 15IRX9 Laptop. Lenovo LOQ 15IRX9 Gaming - i7-13650HX 14 Cores, AI …" at bounding box center [548, 212] width 966 height 275
paste input "2643"
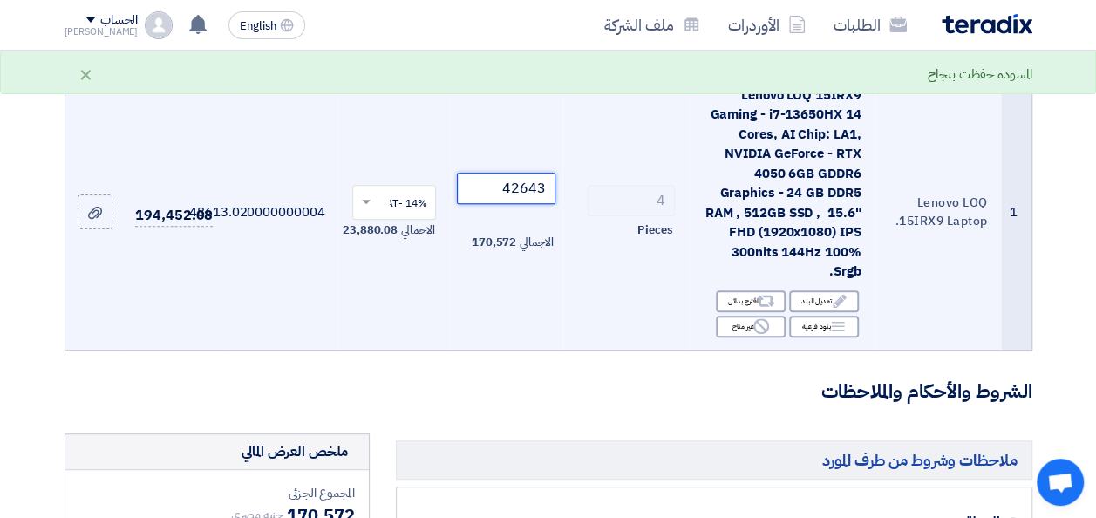
type input "42643"
click at [547, 325] on td "42643 الاجمالي 170,572" at bounding box center [506, 212] width 112 height 275
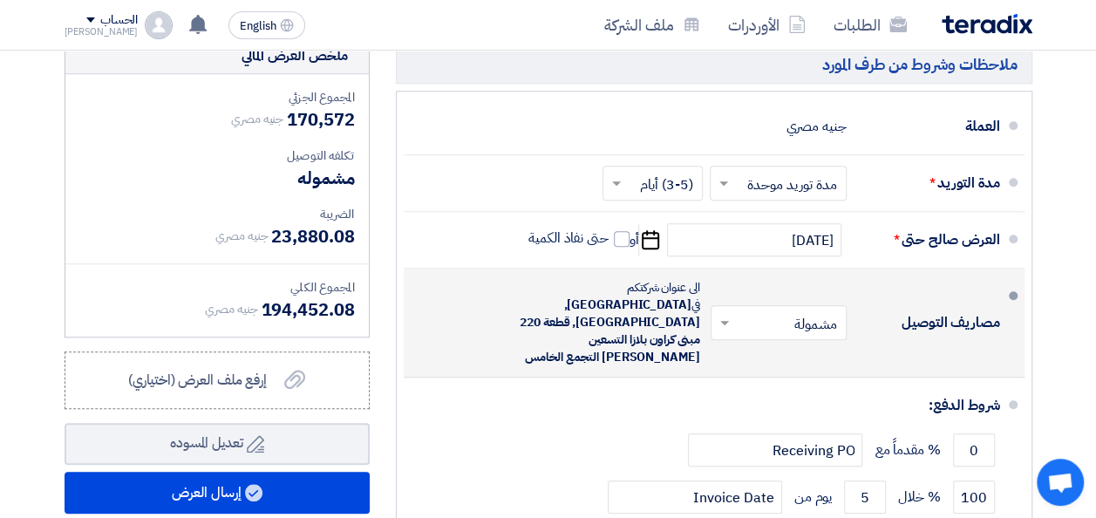
scroll to position [698, 0]
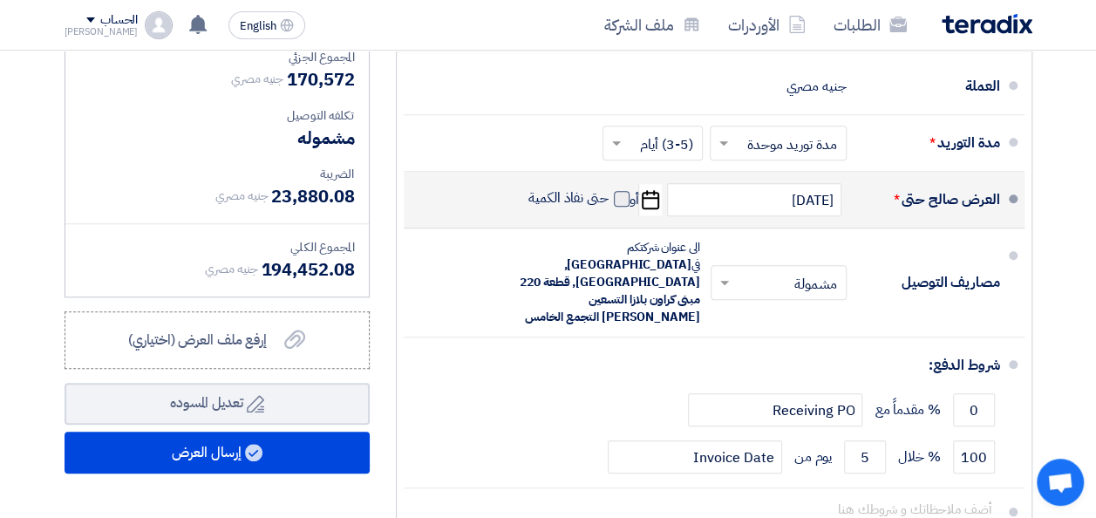
click at [623, 205] on span at bounding box center [622, 199] width 16 height 16
click at [609, 205] on input "حتى نفاذ الكمية" at bounding box center [567, 205] width 84 height 33
click at [618, 207] on span at bounding box center [622, 199] width 16 height 16
click at [609, 215] on input "حتى نفاذ الكمية" at bounding box center [567, 205] width 84 height 33
checkbox input "false"
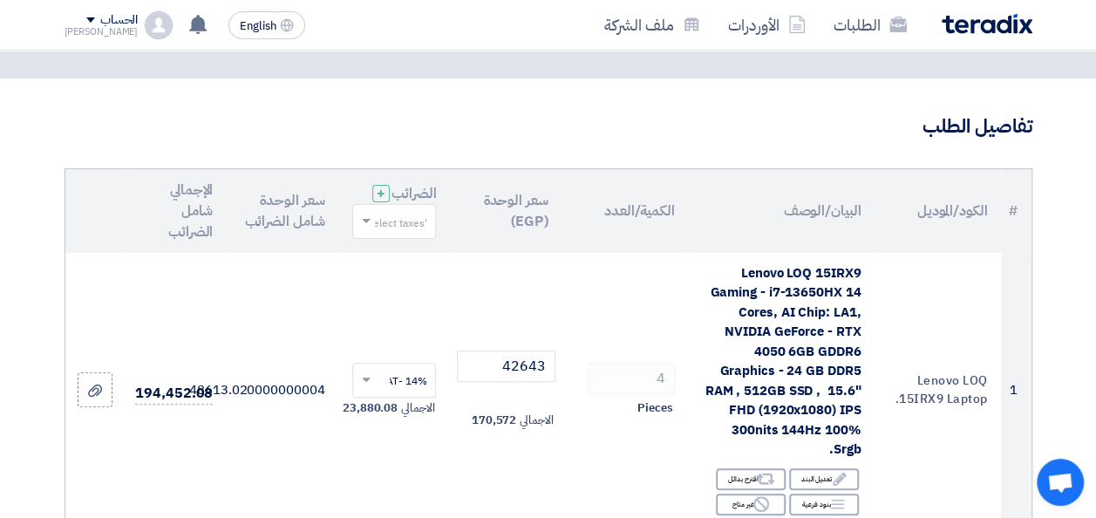
scroll to position [174, 0]
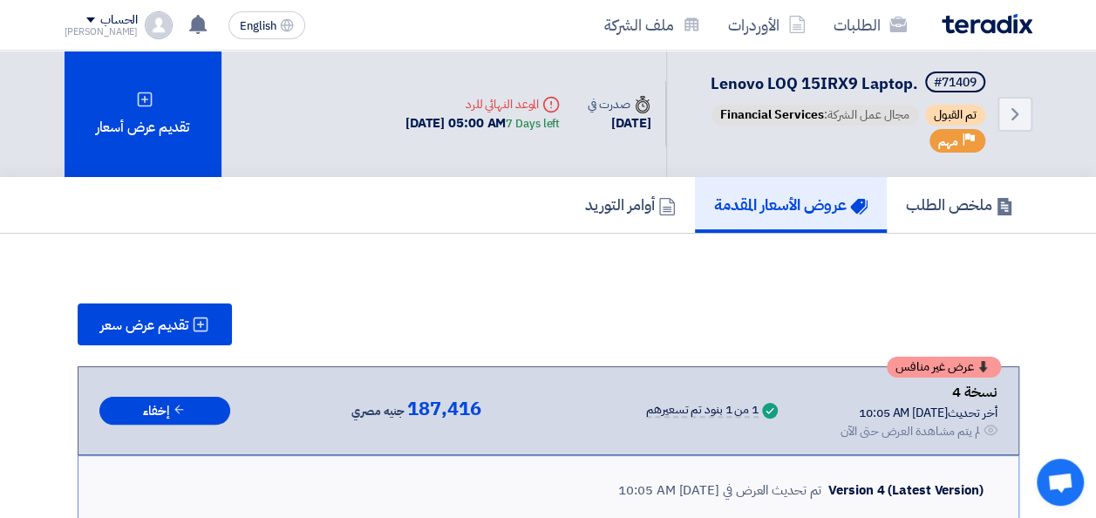
click at [999, 24] on img at bounding box center [987, 24] width 91 height 20
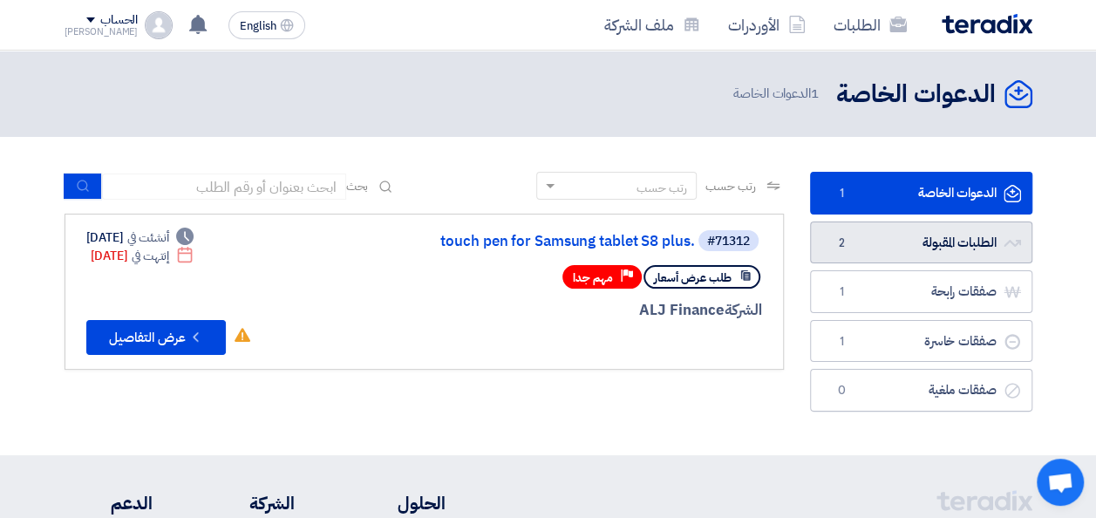
click at [929, 246] on link "الطلبات المقبولة الطلبات المقبولة 2" at bounding box center [921, 242] width 222 height 43
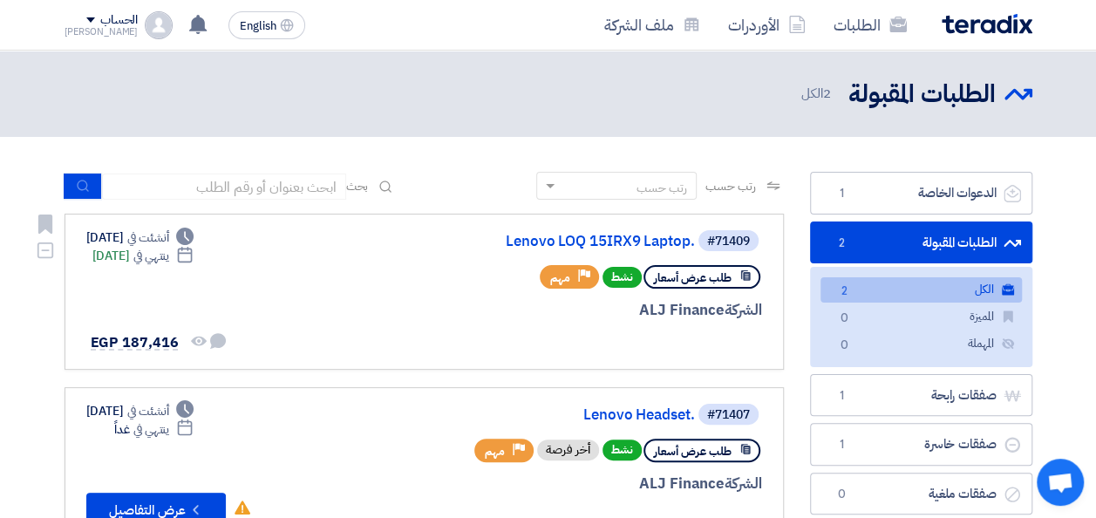
scroll to position [87, 0]
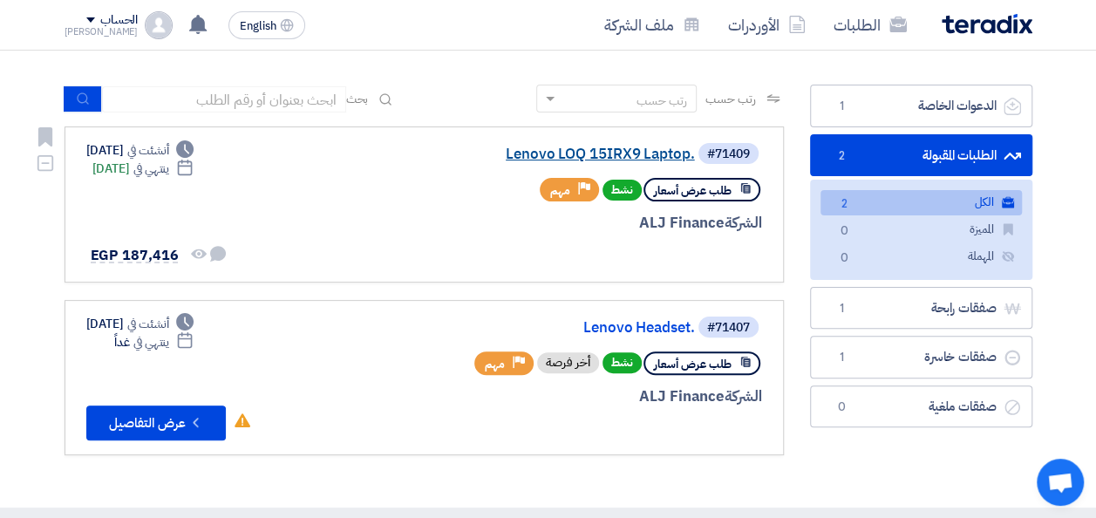
click at [582, 158] on link "Lenovo LOQ 15IRX9 Laptop." at bounding box center [520, 154] width 349 height 16
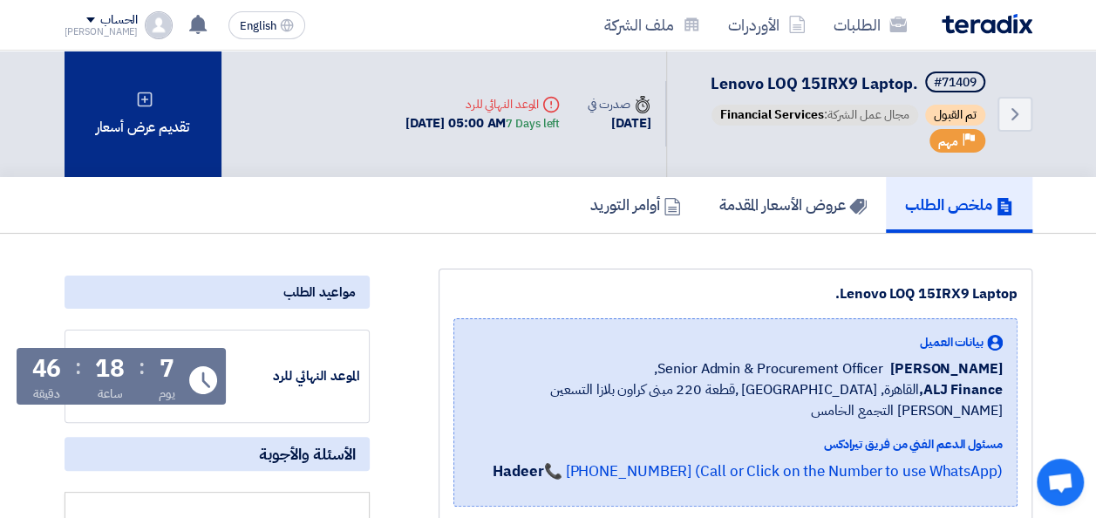
click at [165, 141] on div "تقديم عرض أسعار" at bounding box center [143, 114] width 157 height 126
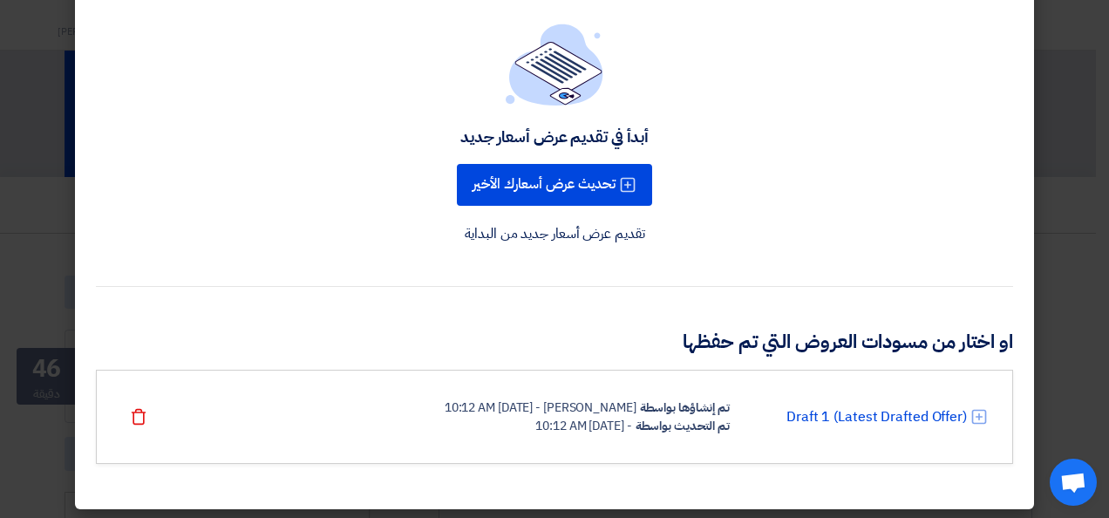
scroll to position [95, 0]
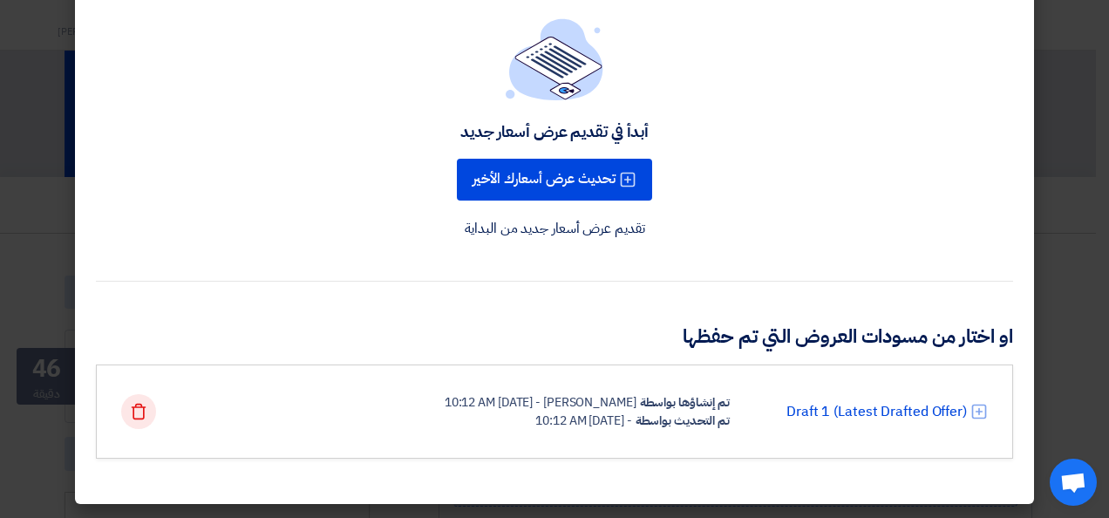
click at [140, 406] on use at bounding box center [139, 412] width 15 height 16
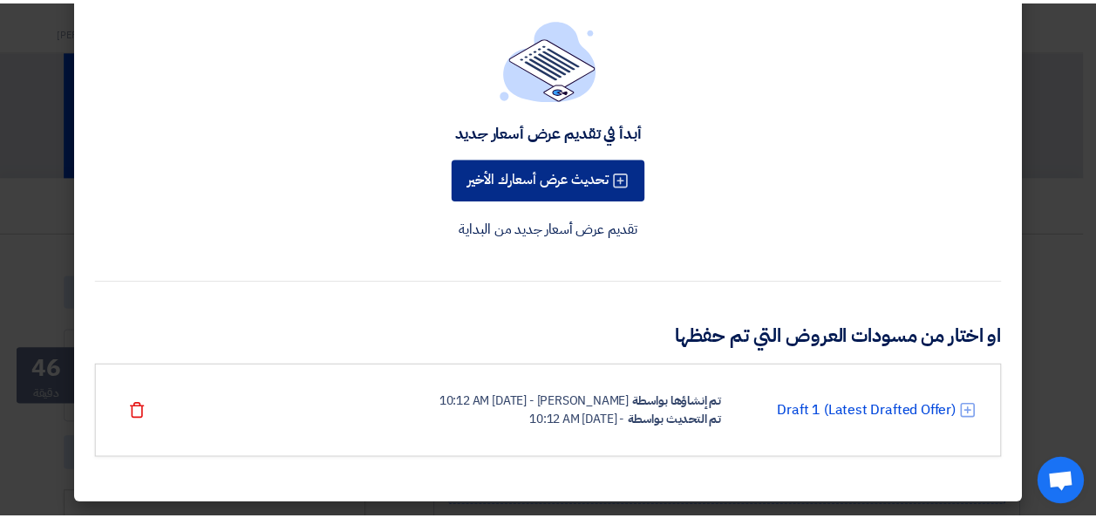
scroll to position [0, 0]
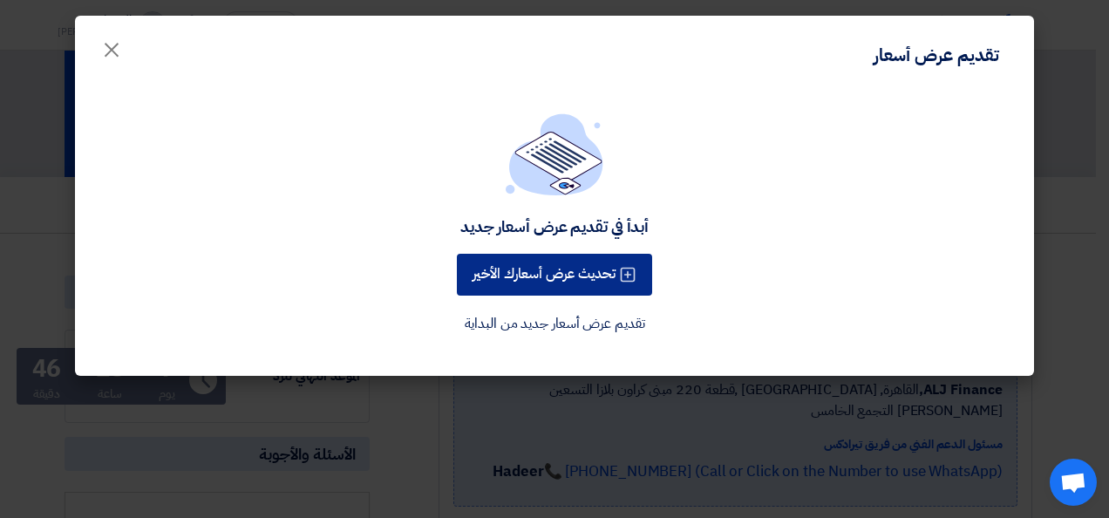
click at [575, 275] on button "تحديث عرض أسعارك الأخير" at bounding box center [554, 275] width 195 height 42
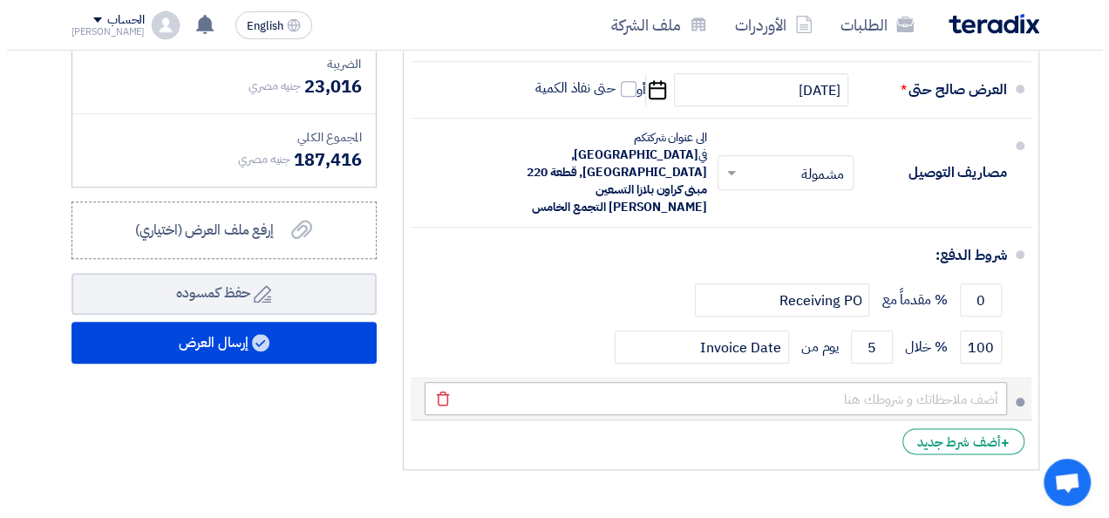
scroll to position [872, 0]
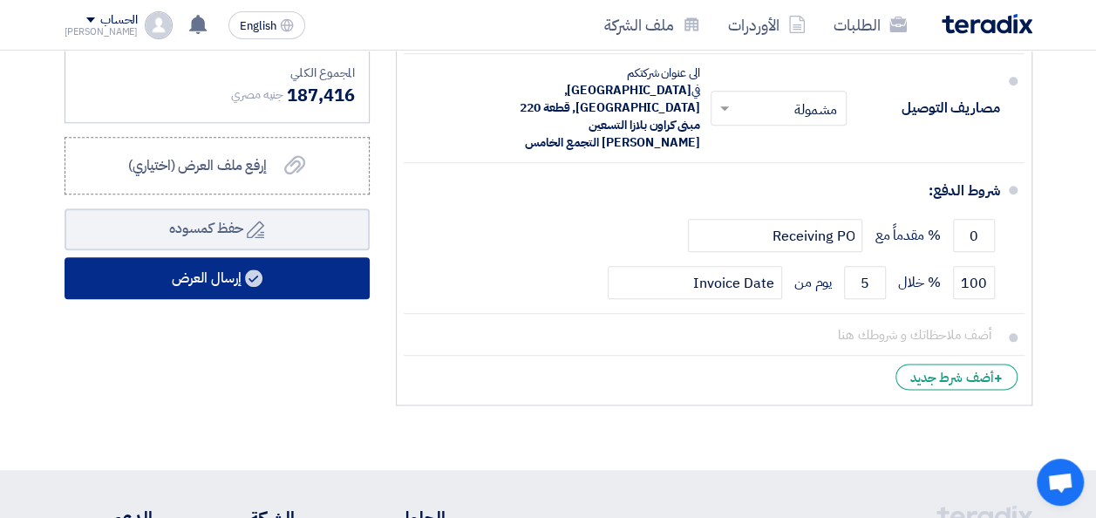
click at [227, 295] on button "إرسال العرض" at bounding box center [217, 278] width 305 height 42
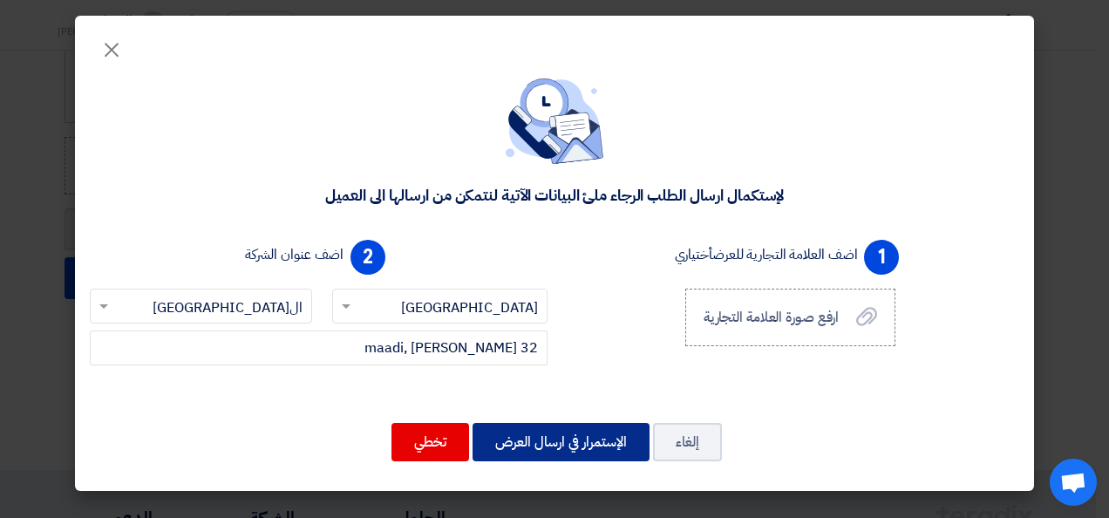
click at [556, 453] on button "الإستمرار في ارسال العرض" at bounding box center [561, 442] width 177 height 38
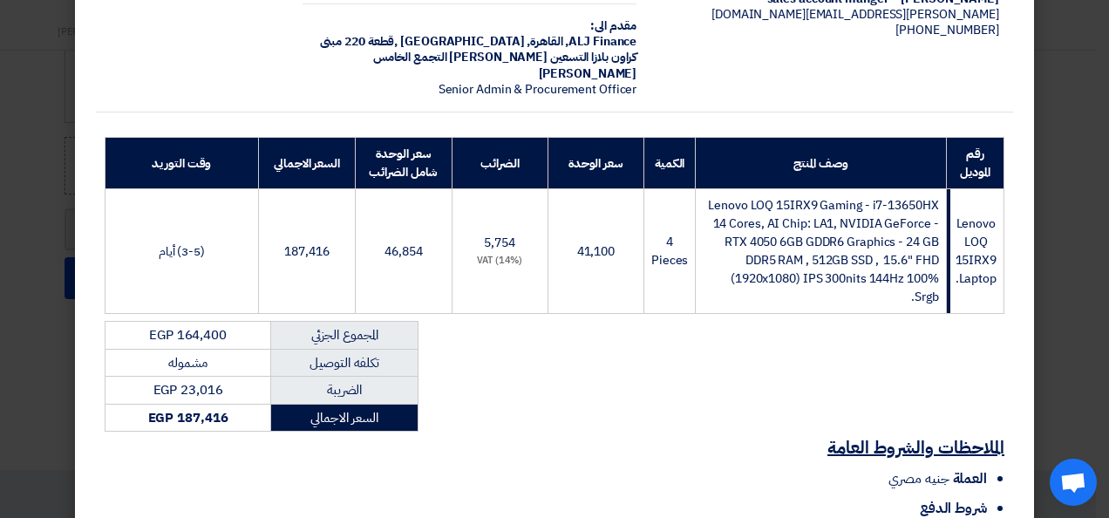
scroll to position [323, 0]
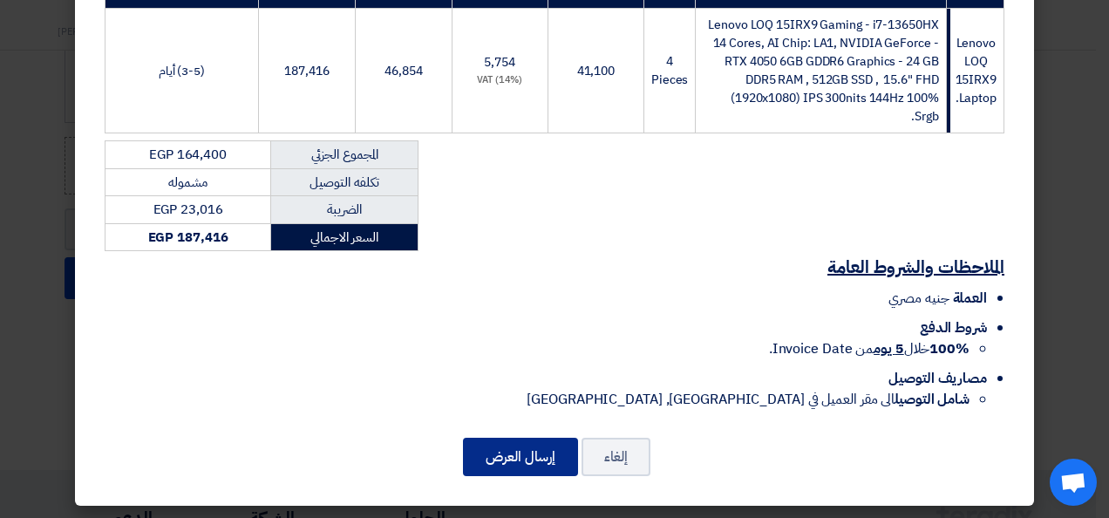
click at [509, 446] on button "إرسال العرض" at bounding box center [520, 457] width 115 height 38
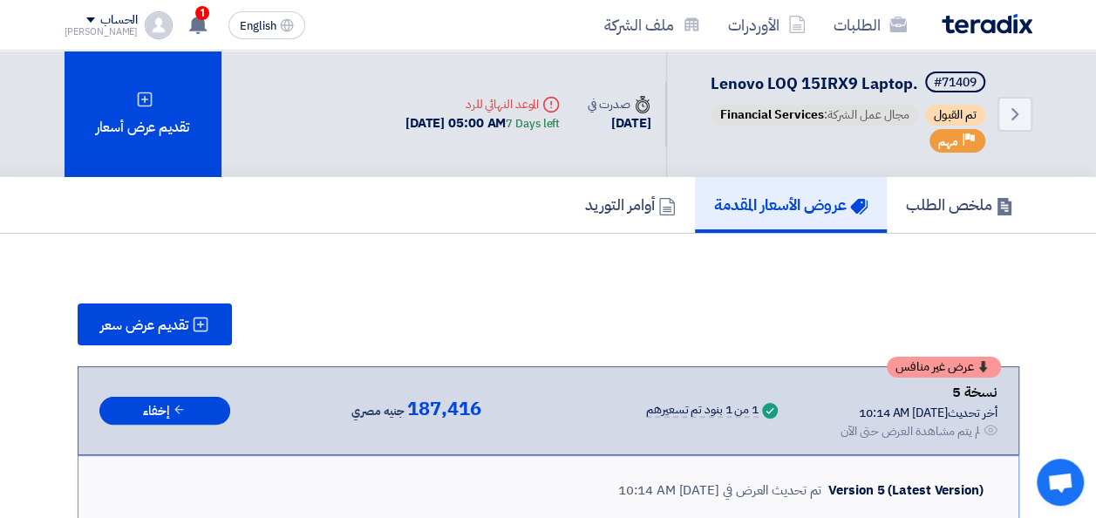
click at [1003, 24] on img at bounding box center [987, 24] width 91 height 20
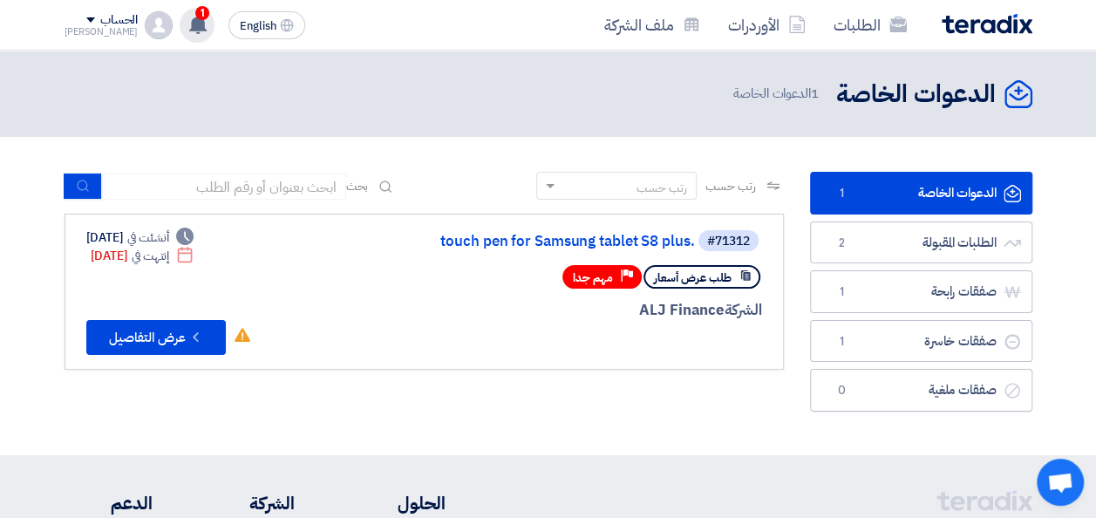
click at [191, 24] on icon at bounding box center [197, 24] width 19 height 19
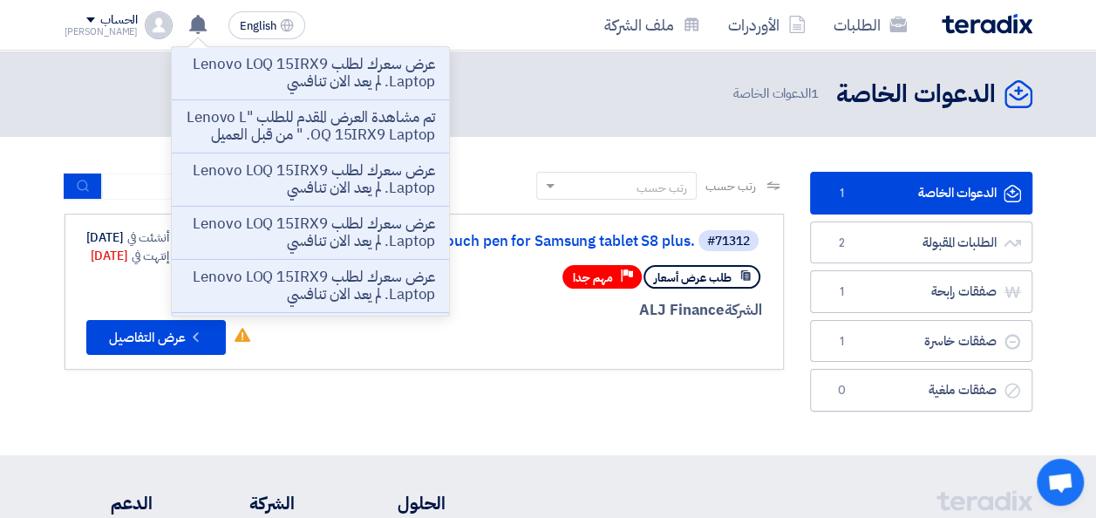
click at [473, 35] on div "الطلبات الأوردرات ملف الشركة" at bounding box center [742, 24] width 581 height 41
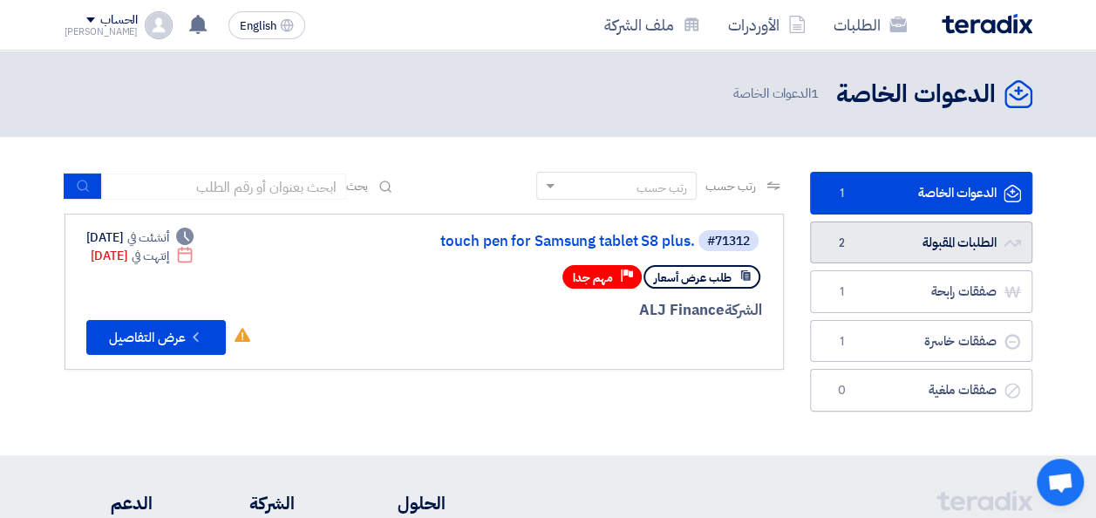
click at [884, 241] on link "الطلبات المقبولة الطلبات المقبولة 2" at bounding box center [921, 242] width 222 height 43
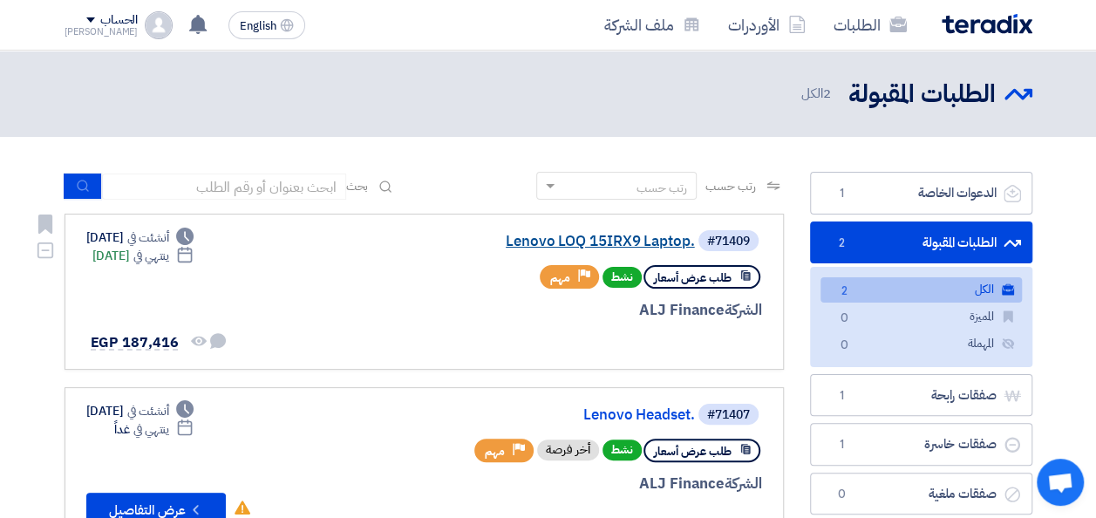
click at [562, 241] on link "Lenovo LOQ 15IRX9 Laptop." at bounding box center [520, 242] width 349 height 16
